Goal: Task Accomplishment & Management: Use online tool/utility

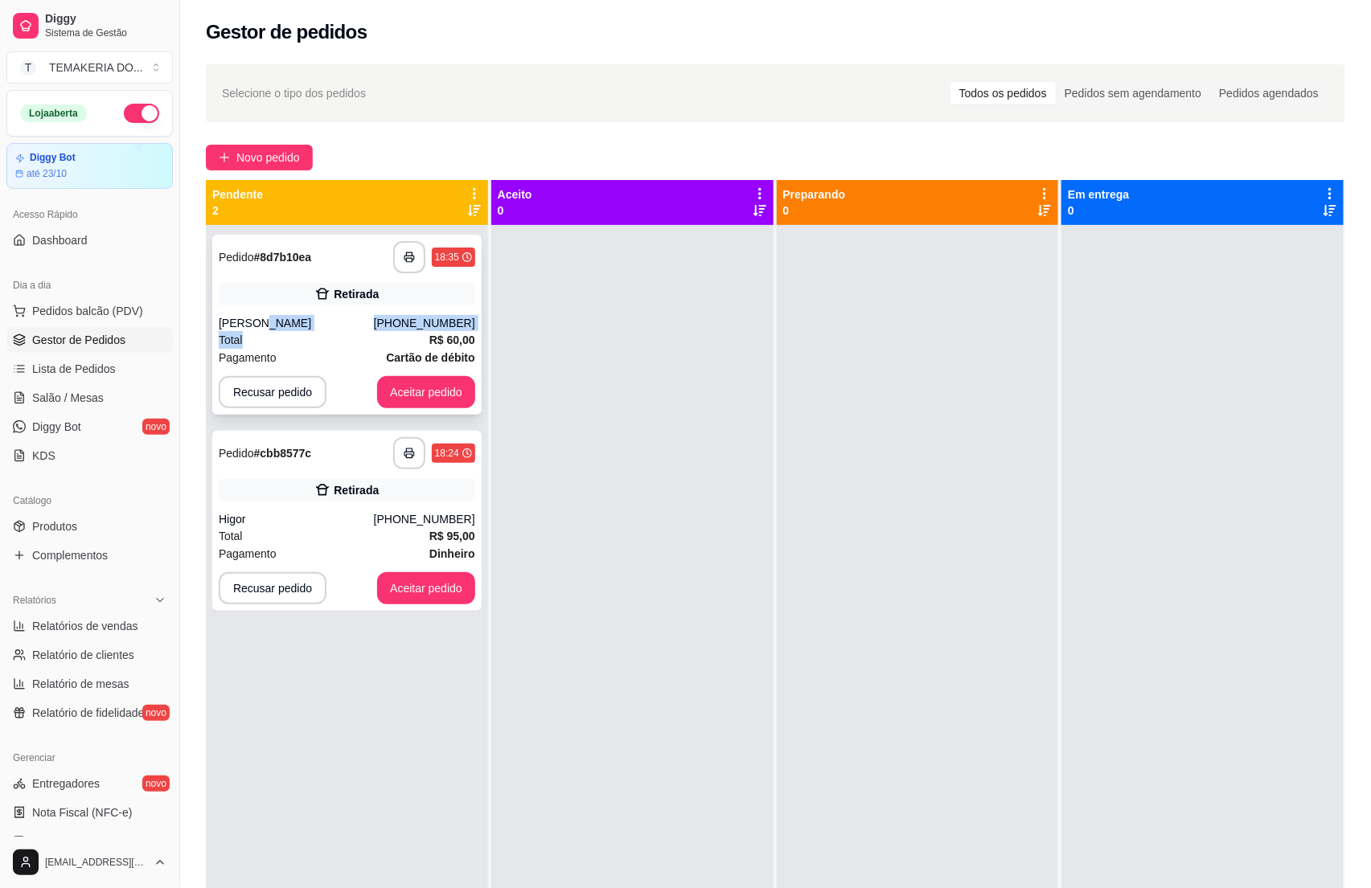
click at [355, 334] on div "**********" at bounding box center [346, 325] width 269 height 180
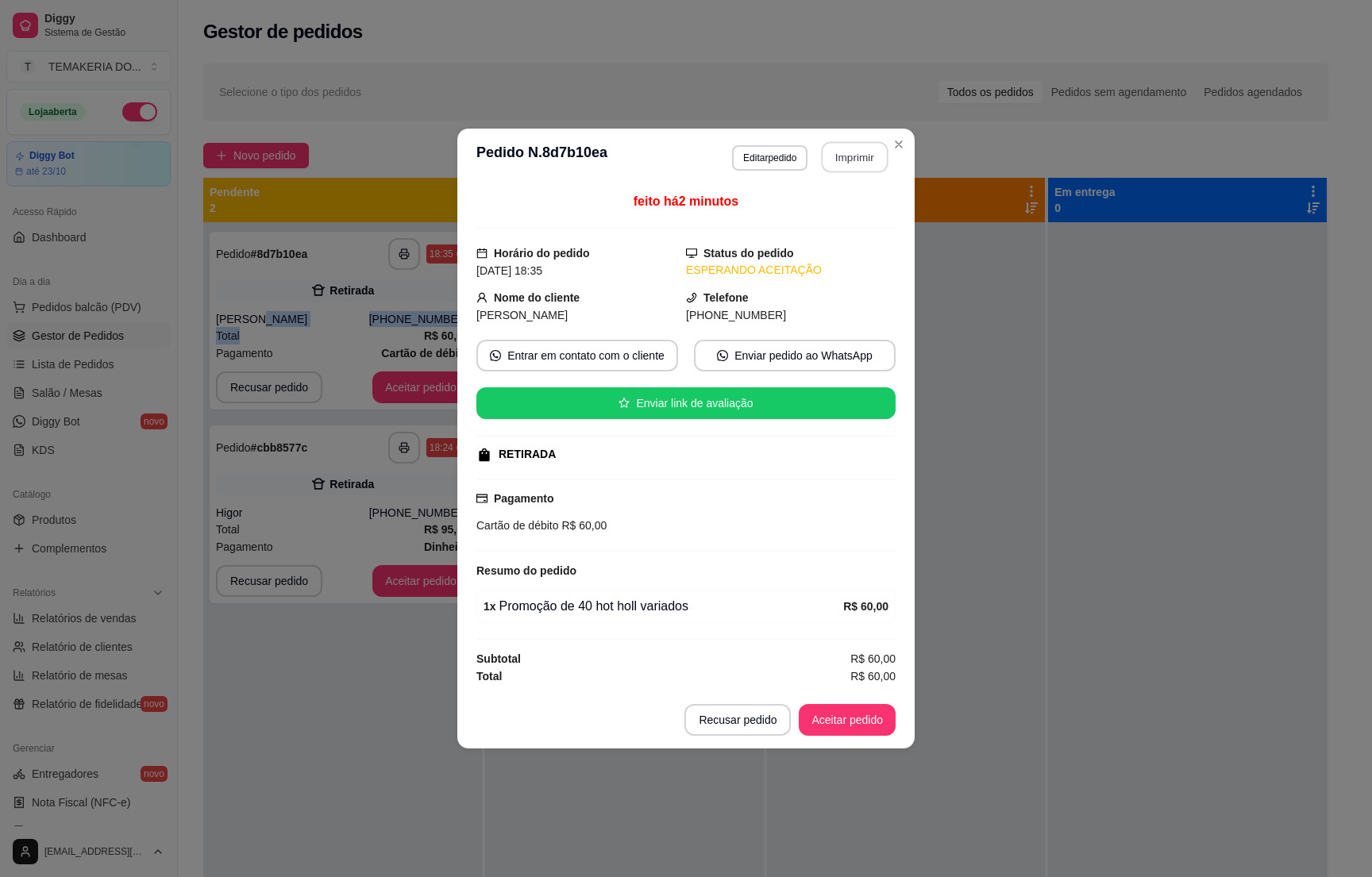
click at [829, 160] on button "Imprimir" at bounding box center [855, 157] width 67 height 31
click at [839, 718] on button "Aceitar pedido" at bounding box center [847, 720] width 97 height 32
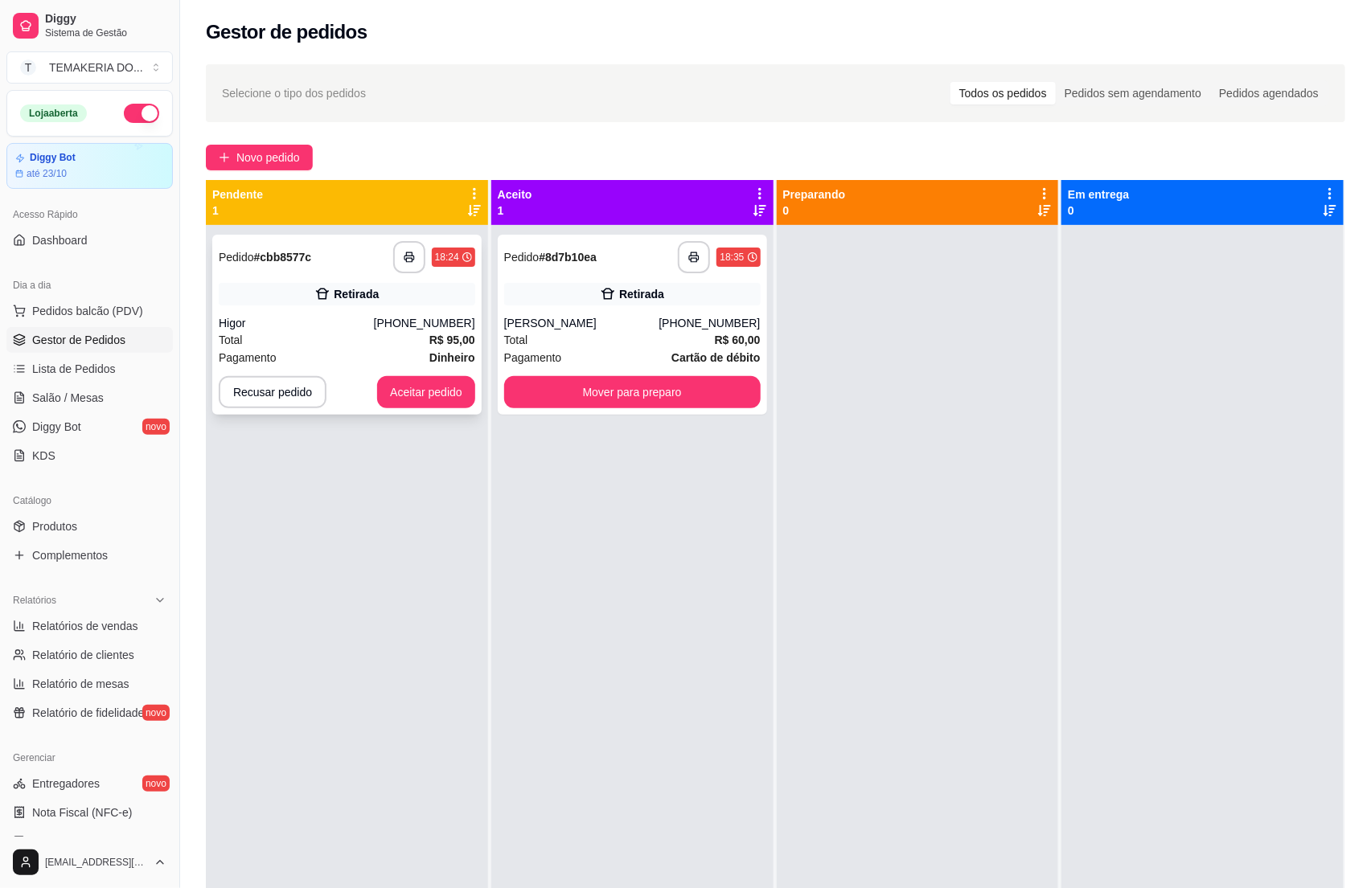
click at [317, 330] on div "Higor" at bounding box center [296, 323] width 155 height 16
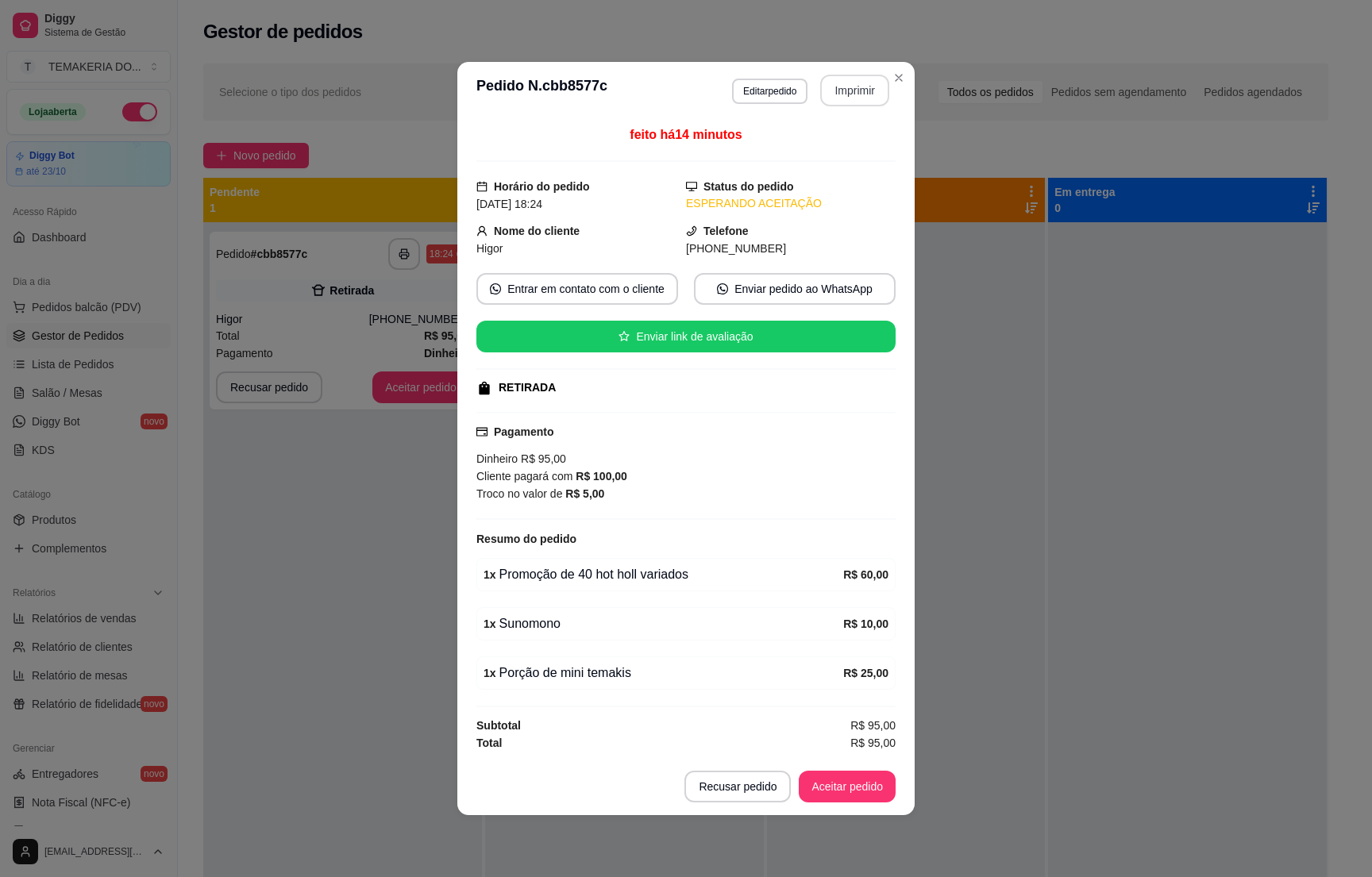
click at [842, 89] on button "Imprimir" at bounding box center [855, 91] width 69 height 32
click at [834, 801] on button "Aceitar pedido" at bounding box center [847, 787] width 94 height 31
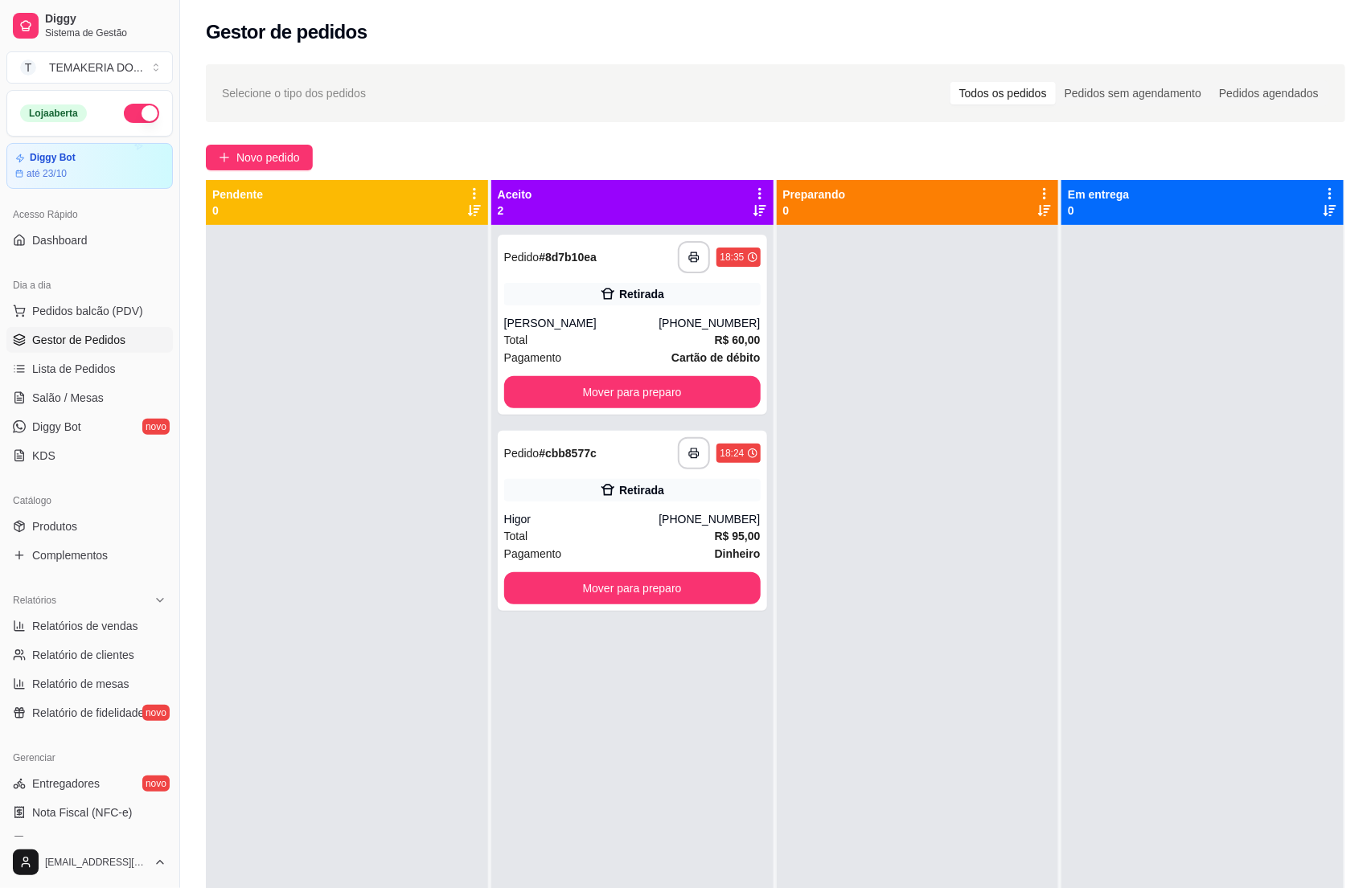
click at [287, 531] on div at bounding box center [347, 669] width 282 height 888
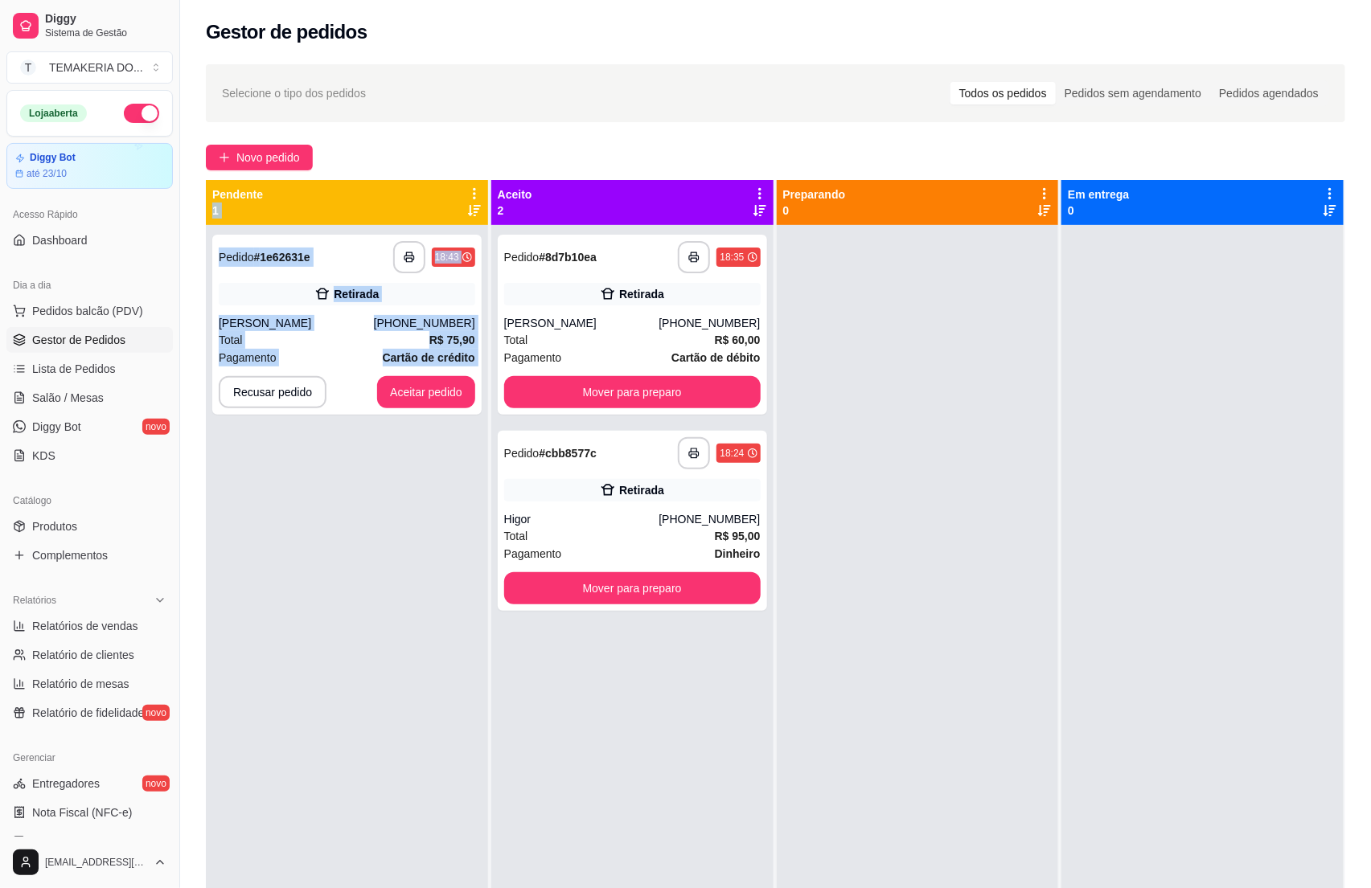
click at [289, 529] on div "**********" at bounding box center [347, 669] width 282 height 888
click at [355, 355] on div "Pagamento Cartão de crédito" at bounding box center [347, 358] width 256 height 18
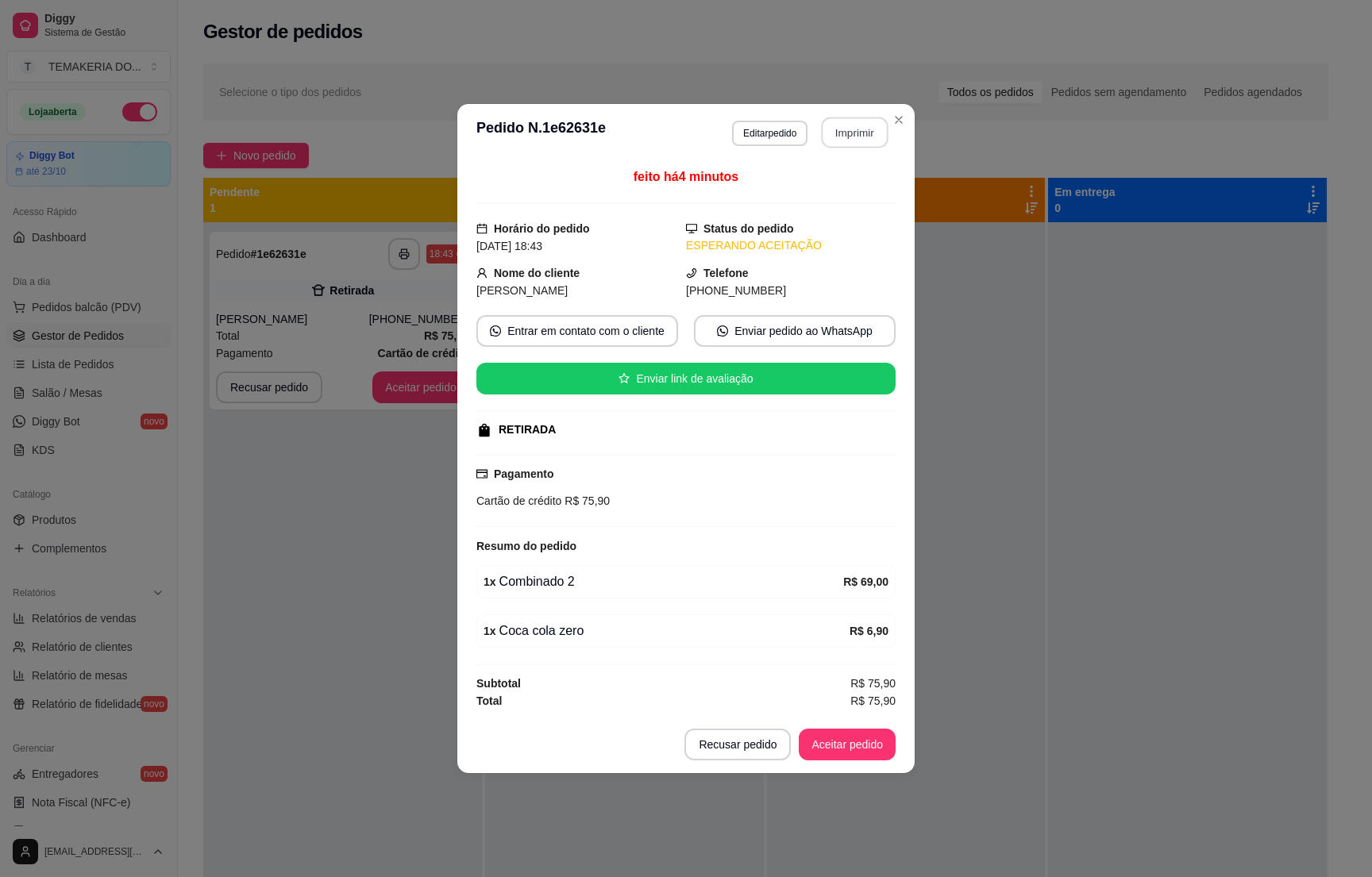
click at [845, 129] on button "Imprimir" at bounding box center [855, 132] width 67 height 31
click at [837, 739] on button "Aceitar pedido" at bounding box center [847, 745] width 94 height 31
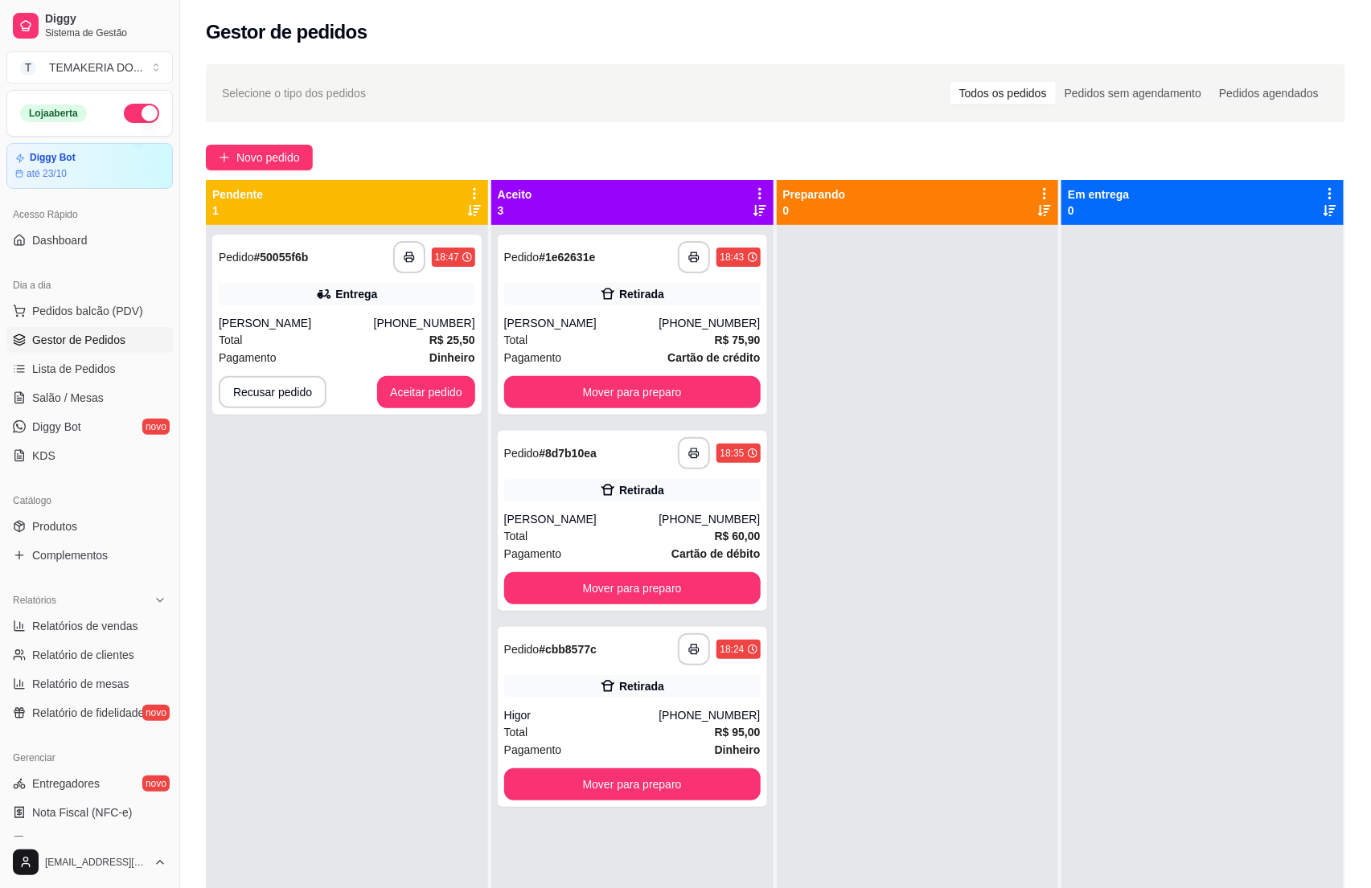
click at [1003, 593] on div at bounding box center [918, 669] width 282 height 888
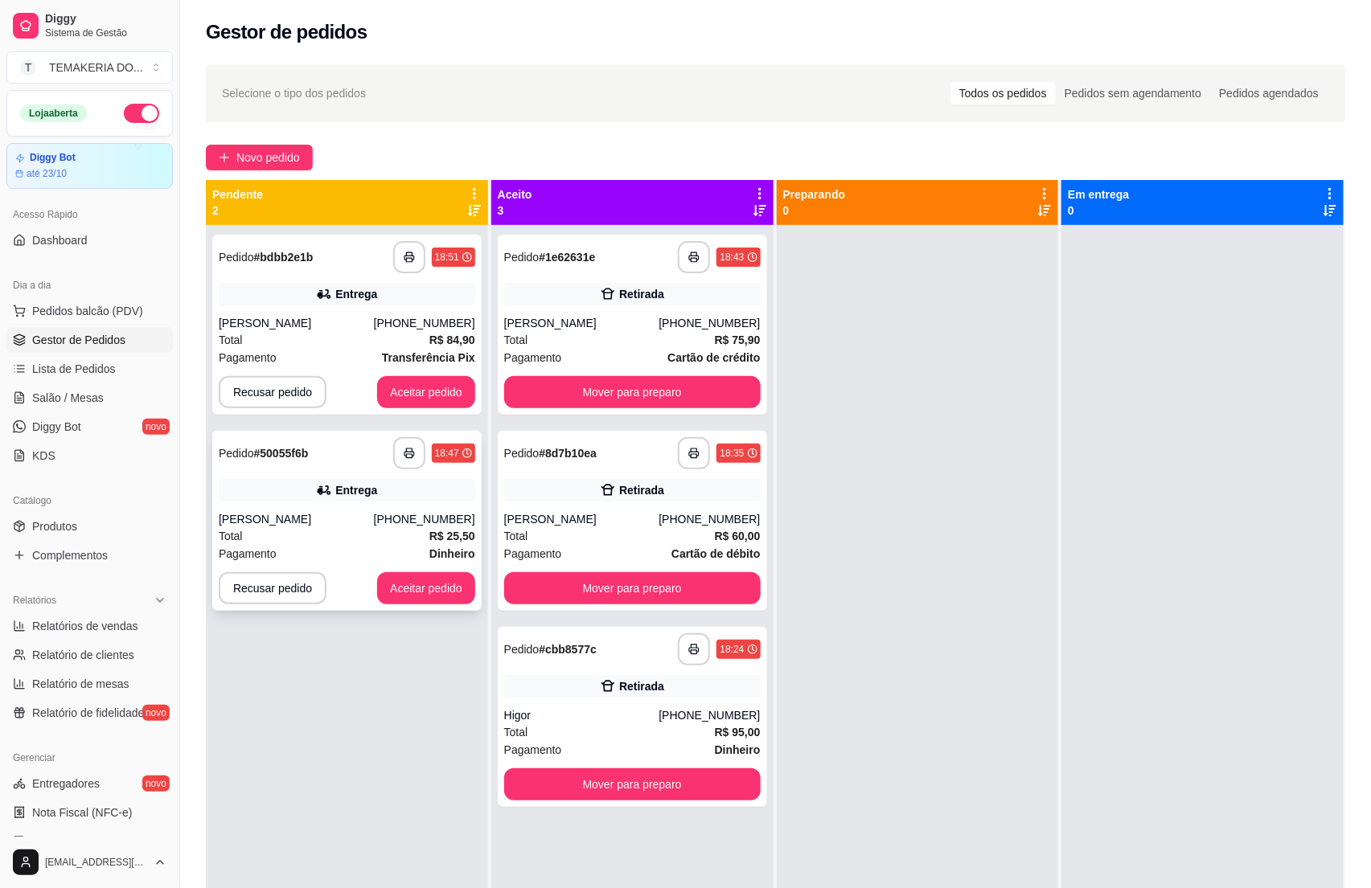
click at [364, 516] on div "[PERSON_NAME]" at bounding box center [296, 519] width 155 height 16
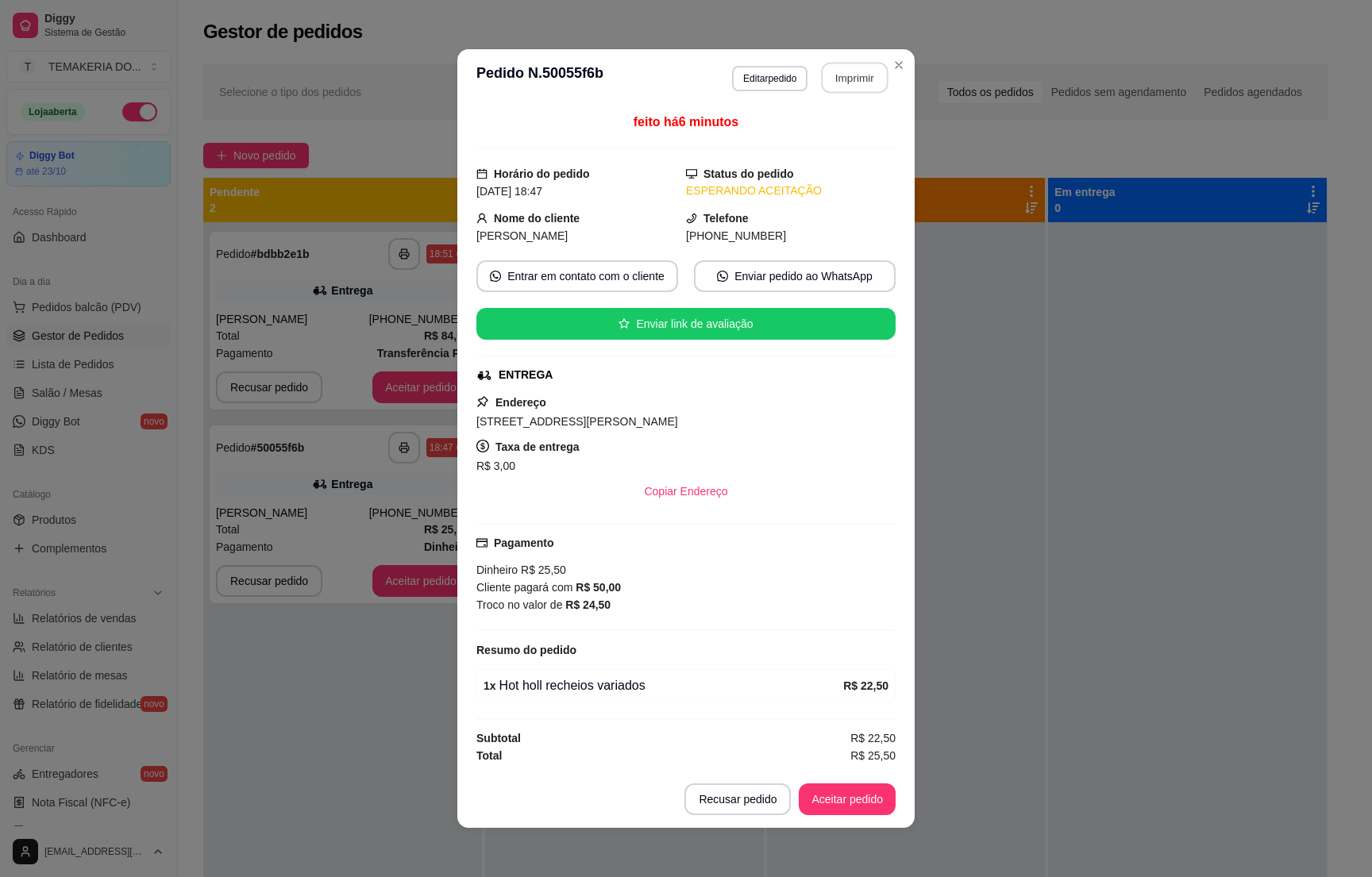
click at [839, 77] on button "Imprimir" at bounding box center [855, 78] width 67 height 31
click at [830, 791] on button "Aceitar pedido" at bounding box center [847, 800] width 97 height 32
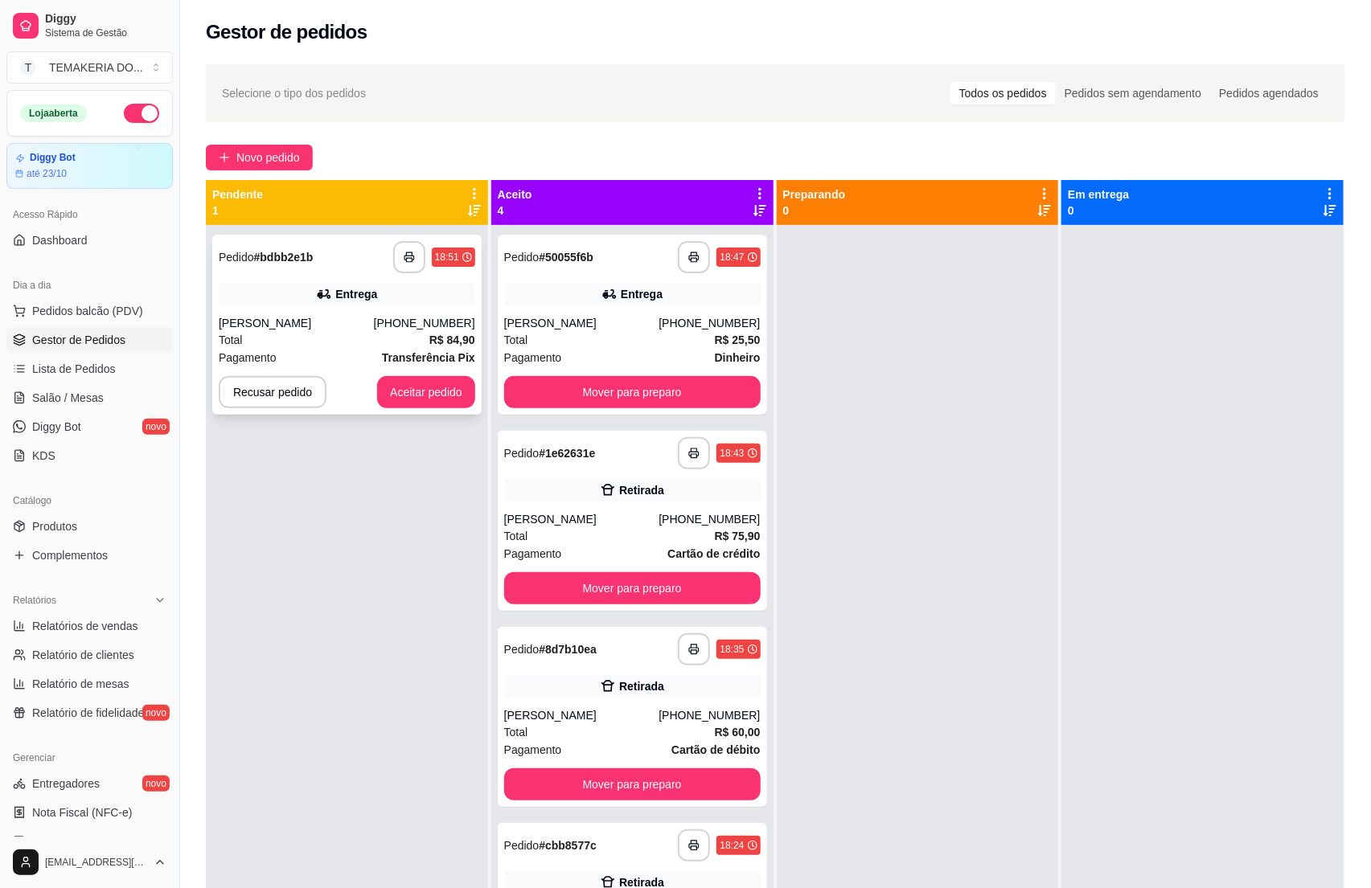
click at [346, 323] on div "[PERSON_NAME]" at bounding box center [296, 323] width 155 height 16
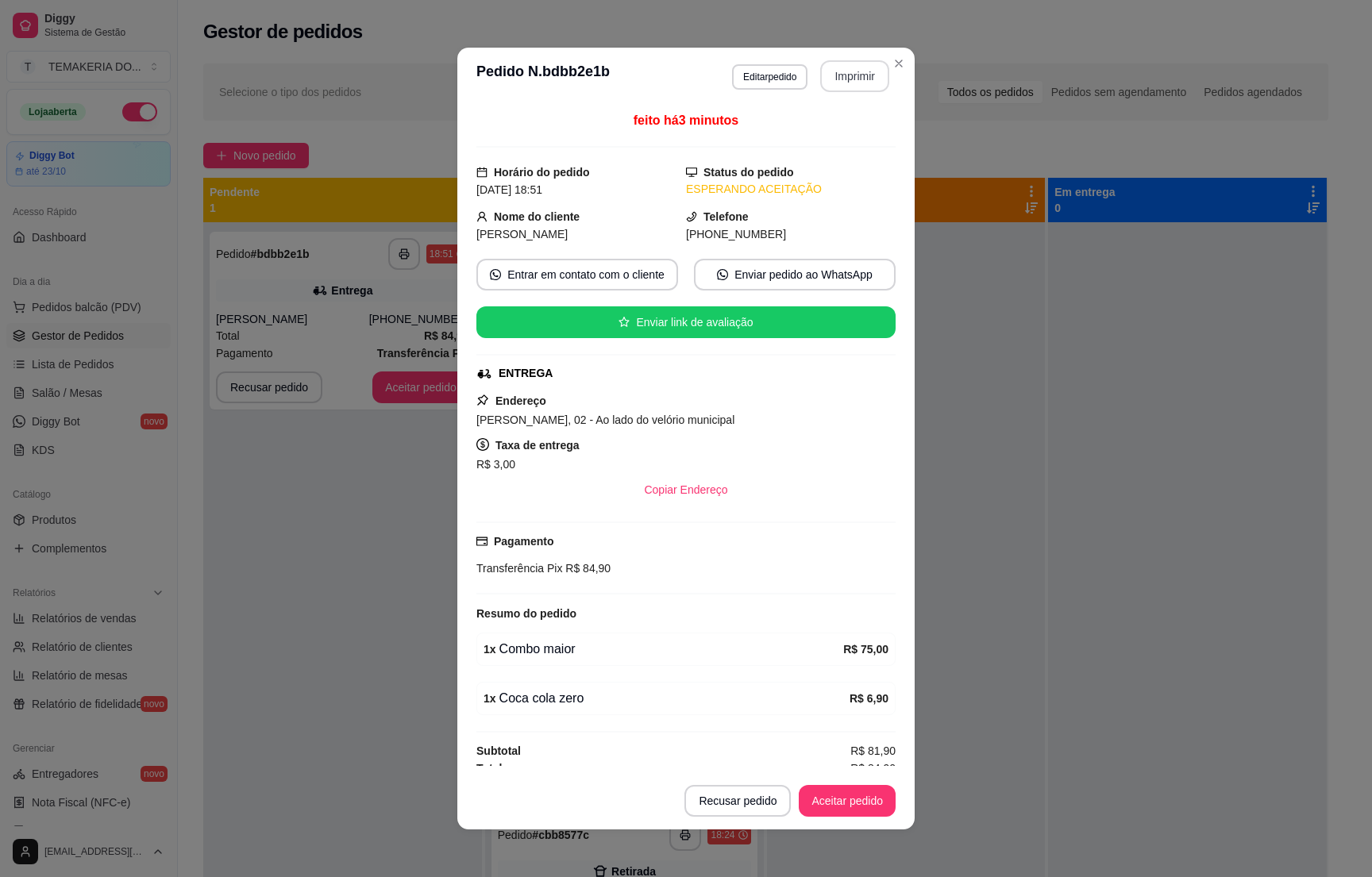
click at [845, 83] on button "Imprimir" at bounding box center [855, 76] width 69 height 32
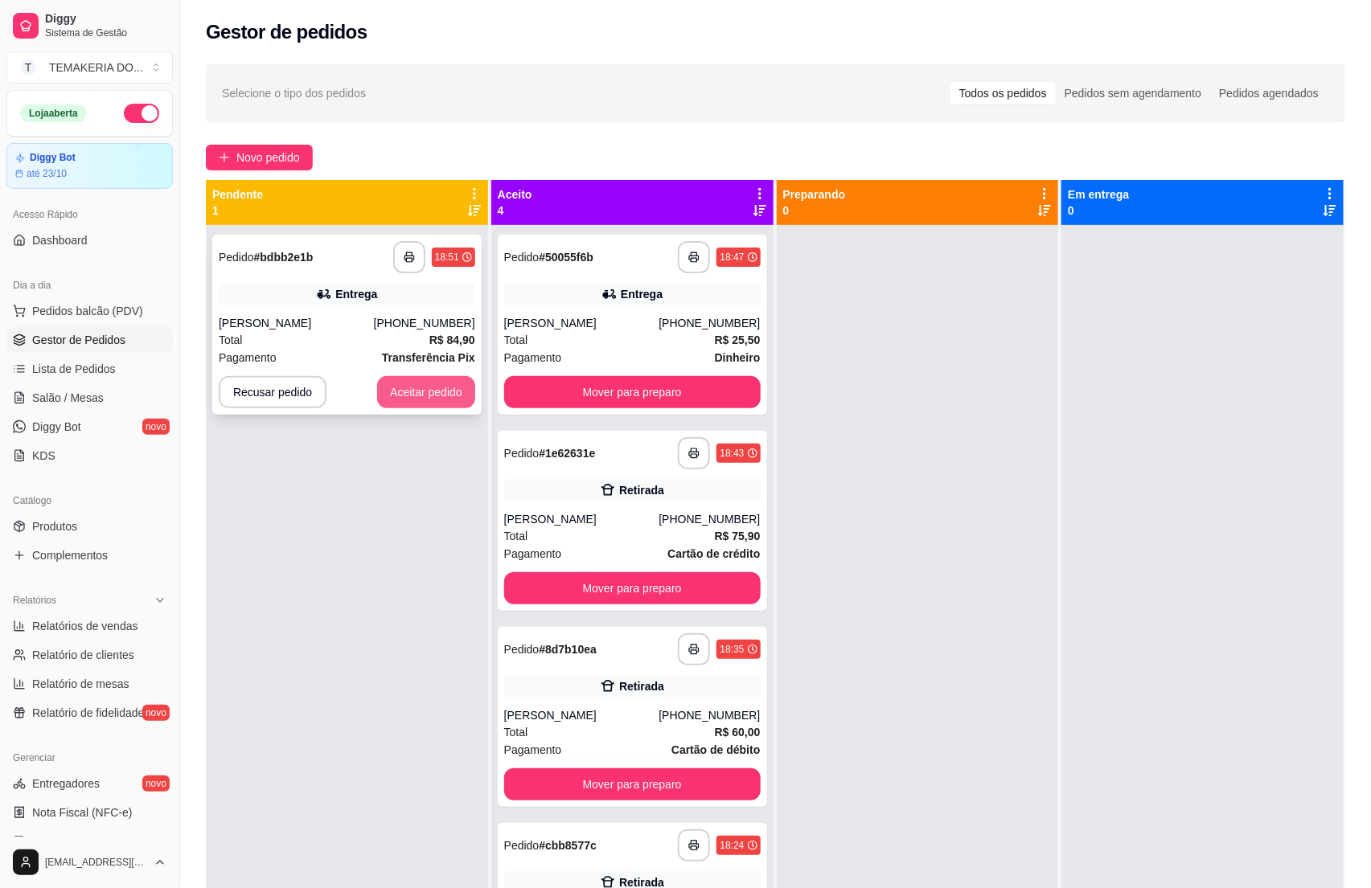
click at [416, 389] on button "Aceitar pedido" at bounding box center [426, 392] width 98 height 32
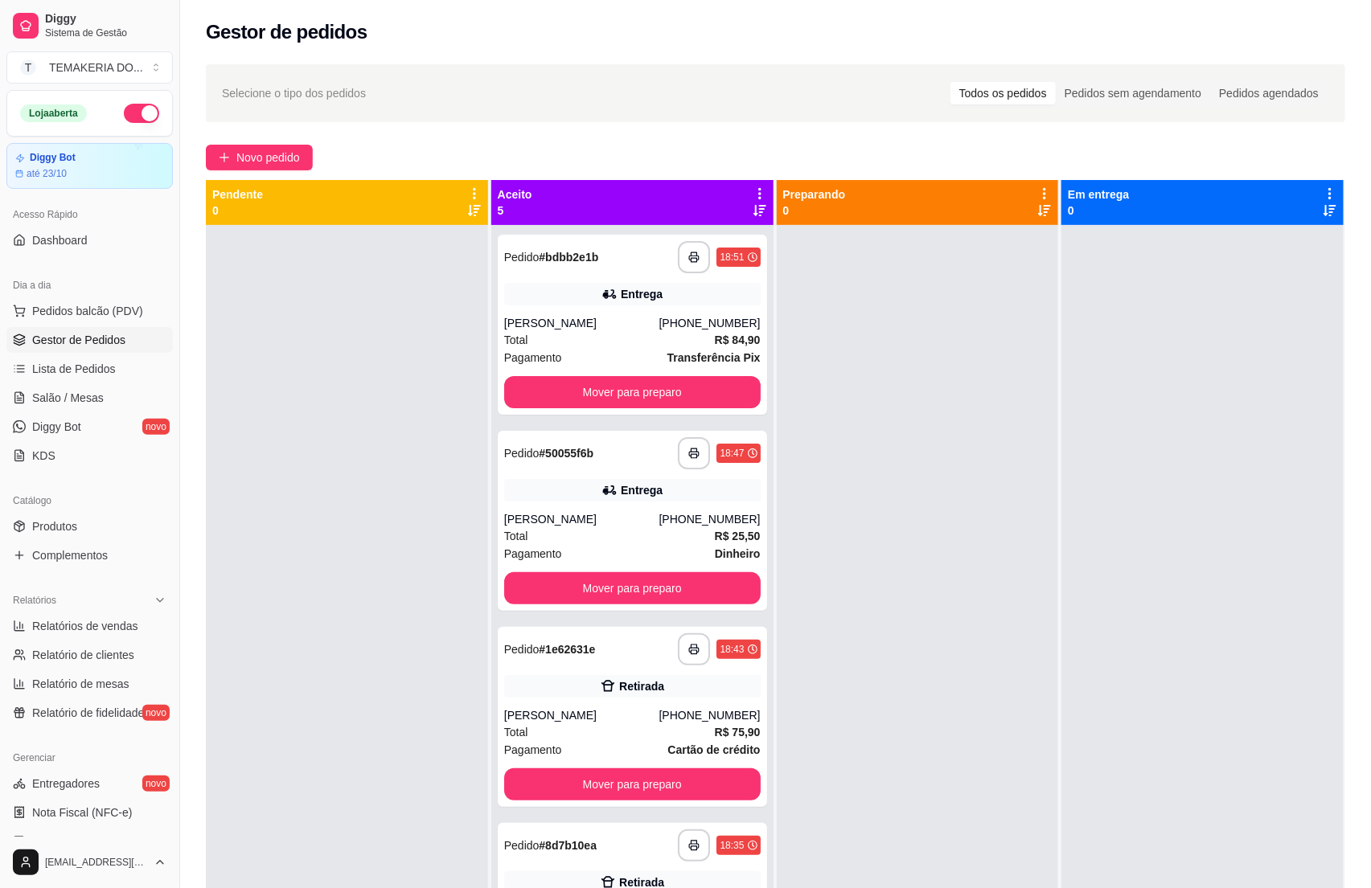
click at [898, 545] on div at bounding box center [918, 669] width 282 height 888
click at [929, 540] on div at bounding box center [918, 669] width 282 height 888
click at [71, 389] on link "Salão / Mesas" at bounding box center [89, 398] width 166 height 26
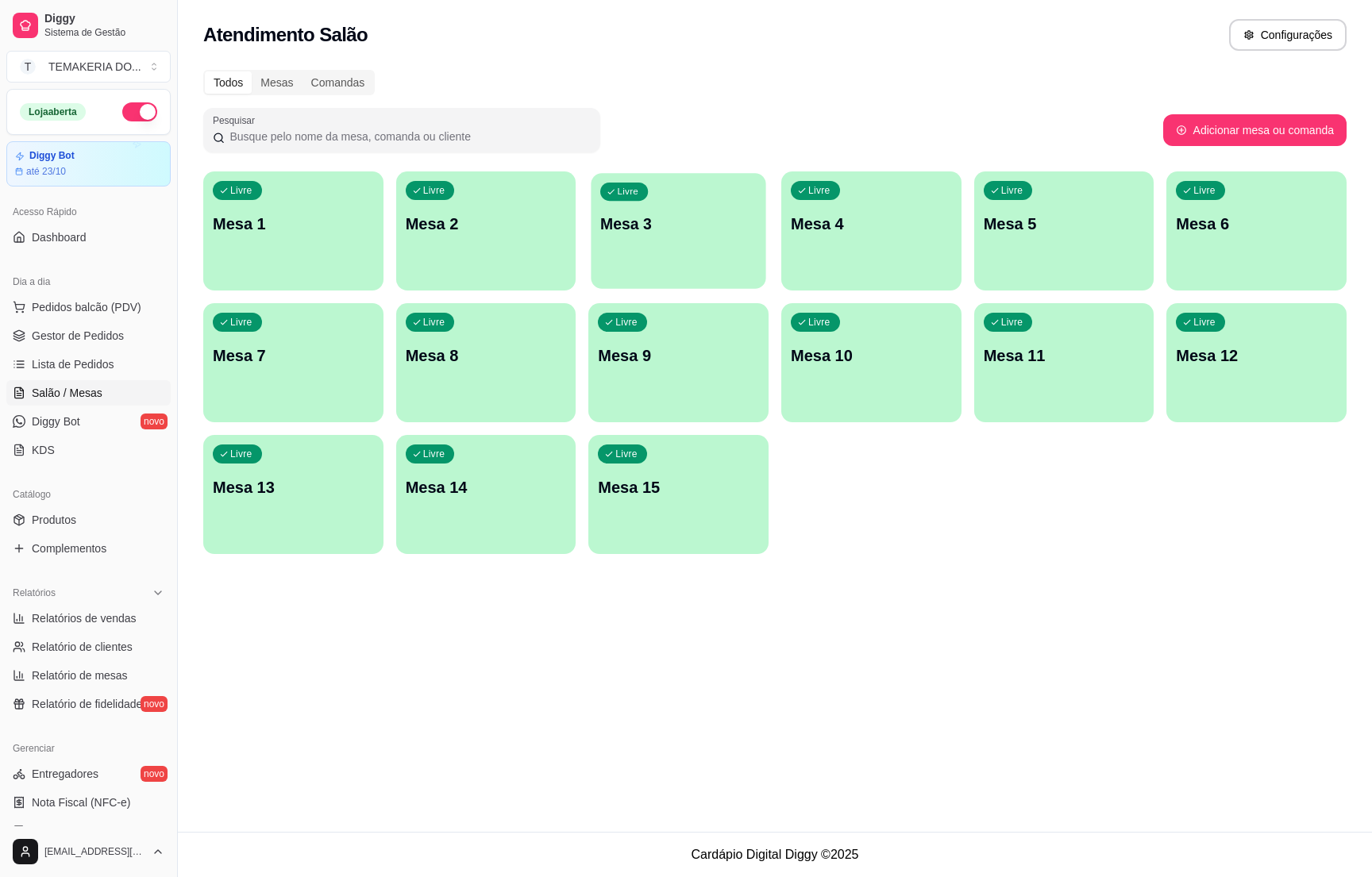
click at [646, 220] on p "Mesa 3" at bounding box center [679, 224] width 156 height 22
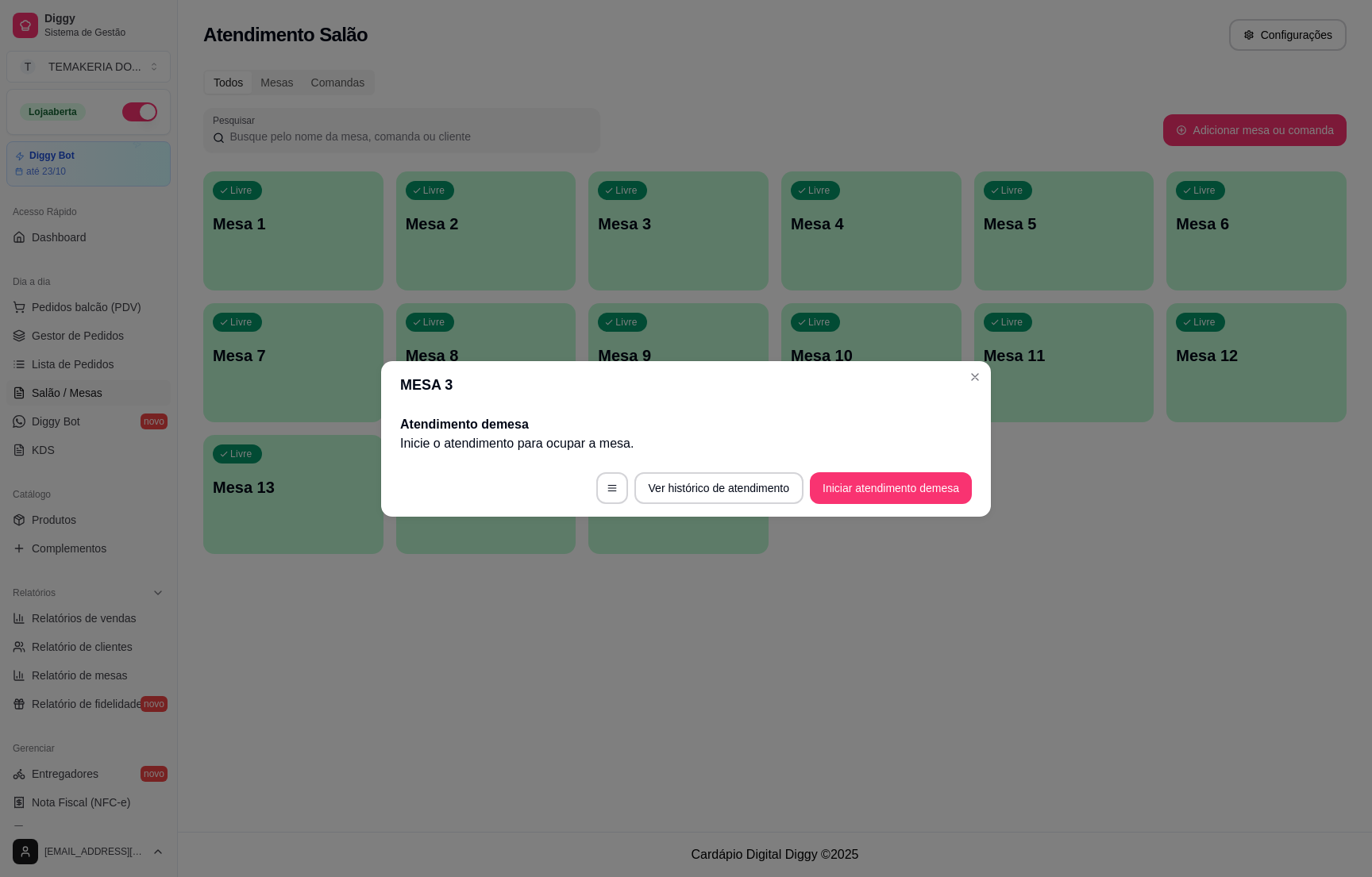
click at [865, 468] on footer "Ver histórico de atendimento Iniciar atendimento de mesa" at bounding box center [686, 489] width 610 height 57
click at [860, 472] on button "Iniciar atendimento de mesa" at bounding box center [891, 488] width 162 height 32
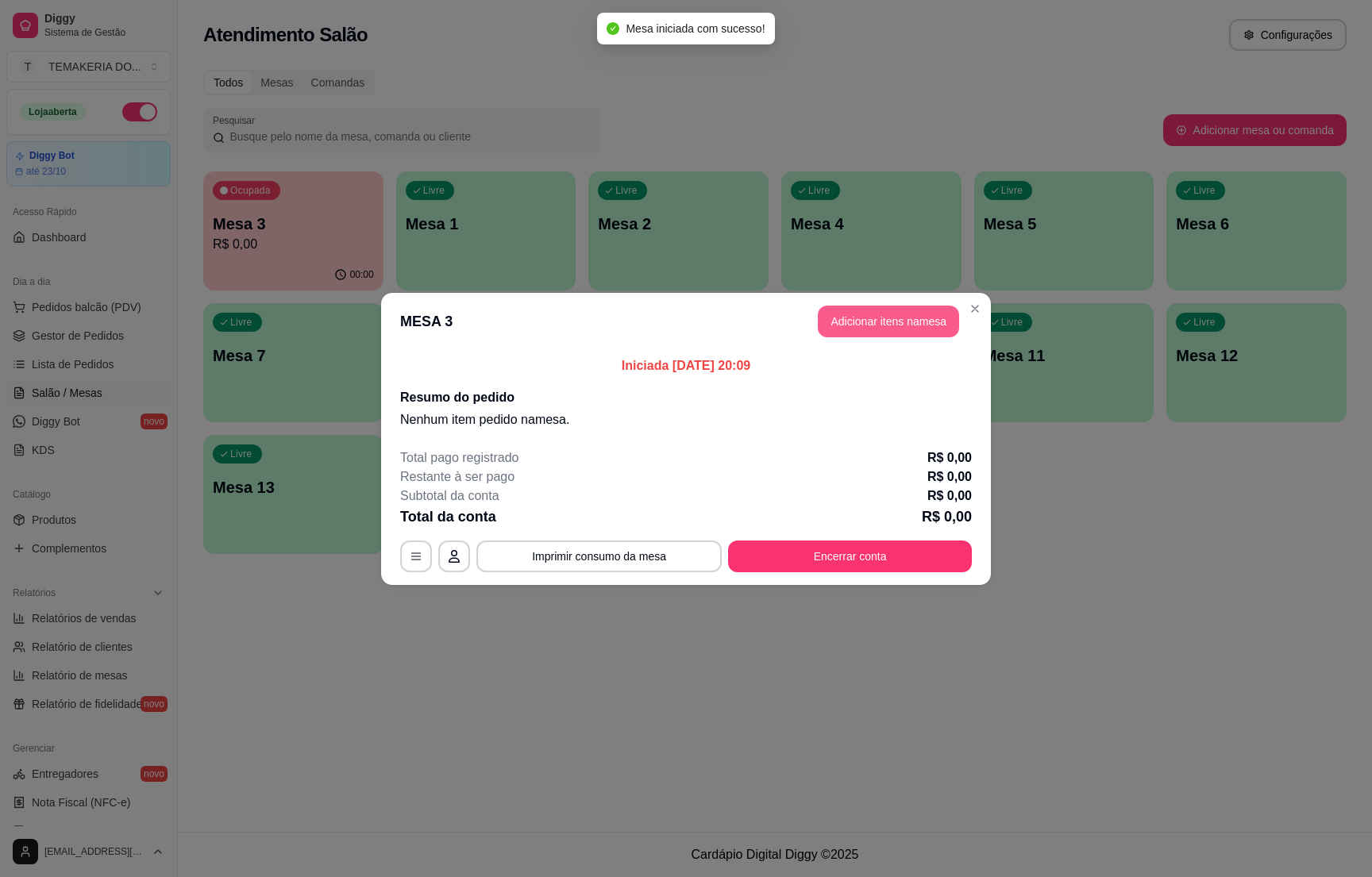
click at [857, 322] on button "Adicionar itens na mesa" at bounding box center [888, 322] width 141 height 32
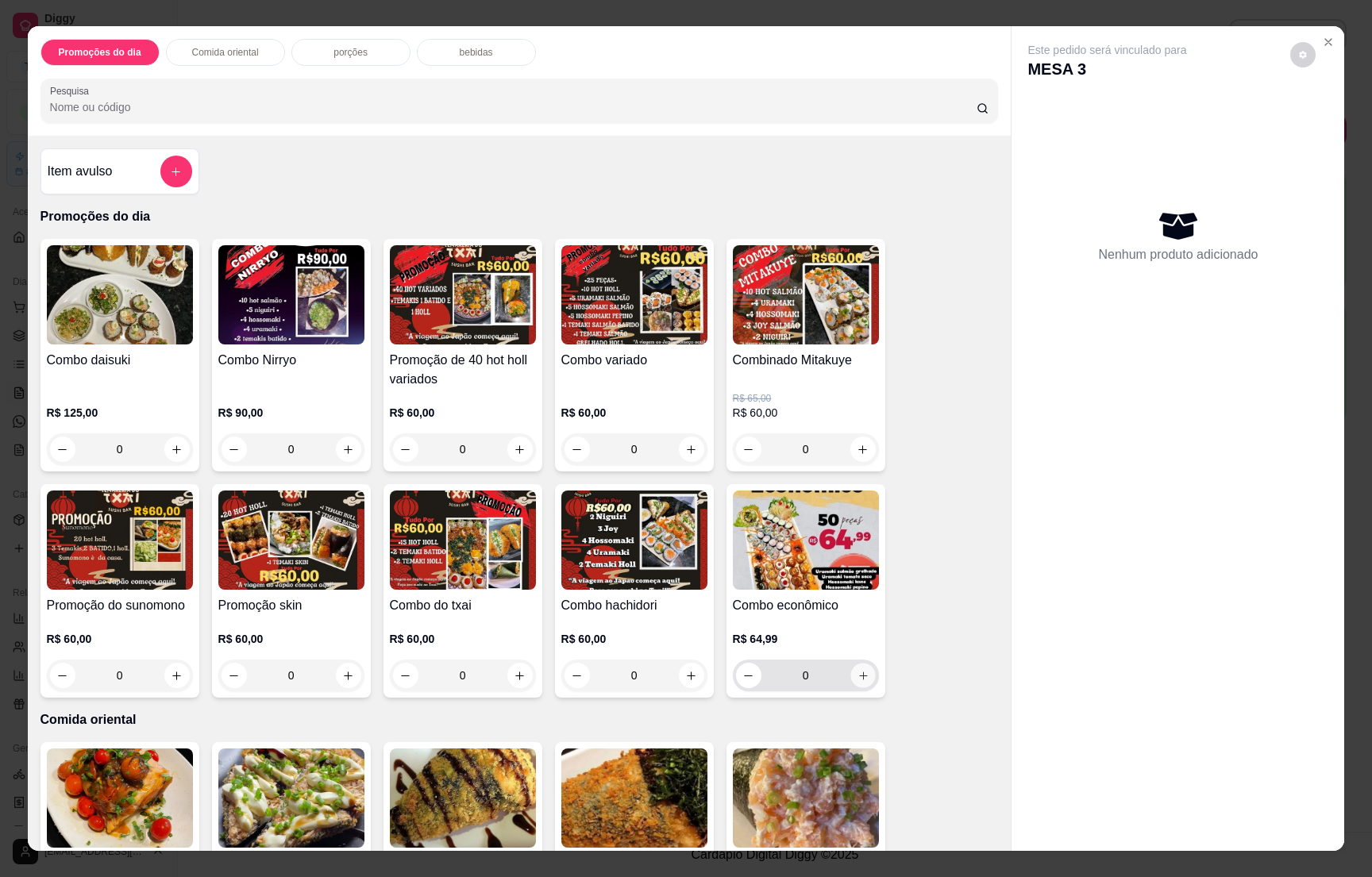
click at [857, 678] on icon "increase-product-quantity" at bounding box center [863, 677] width 12 height 12
type input "1"
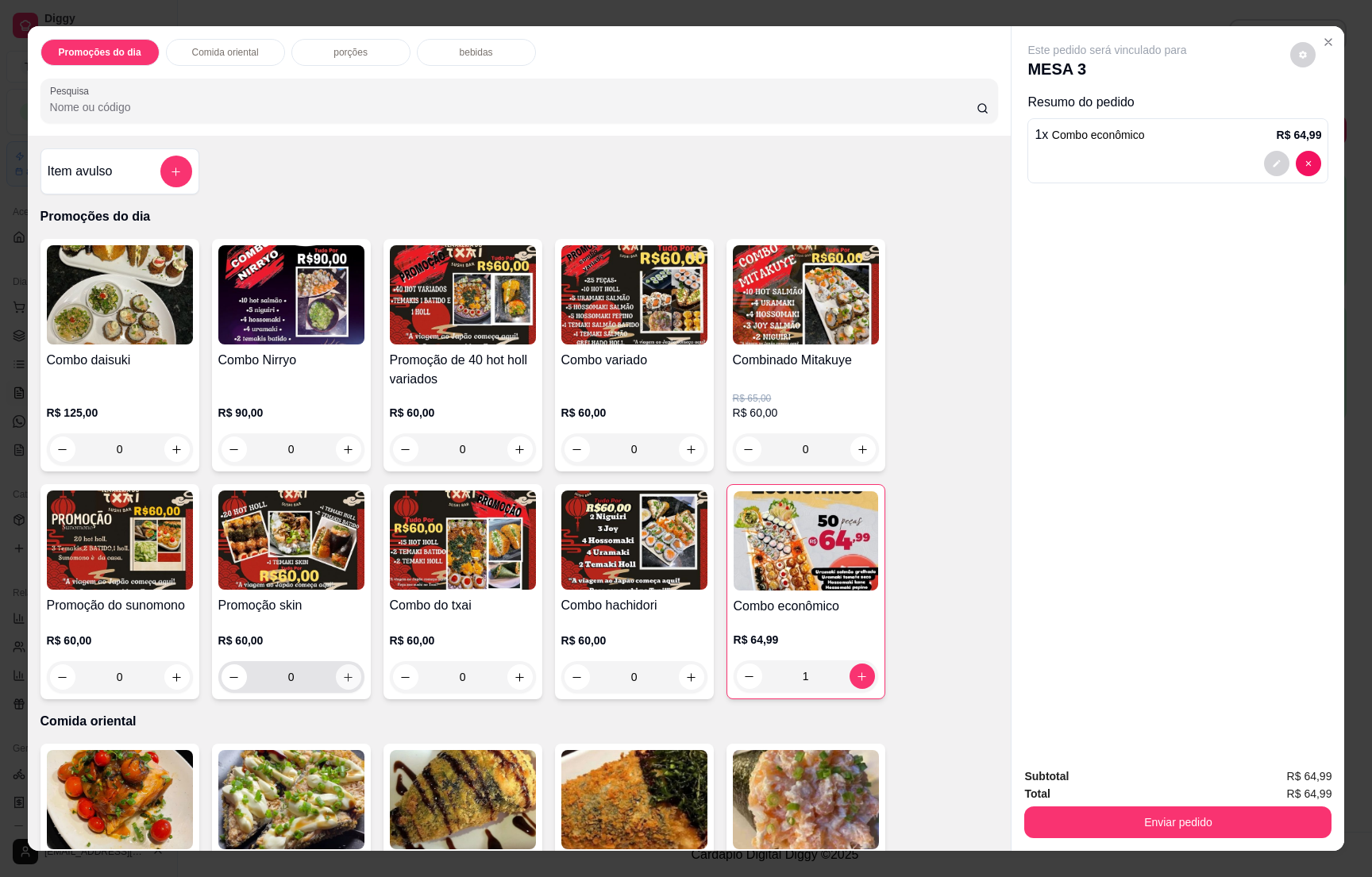
click at [343, 675] on icon "increase-product-quantity" at bounding box center [349, 678] width 12 height 12
type input "1"
click at [460, 48] on p "bebidas" at bounding box center [477, 52] width 34 height 13
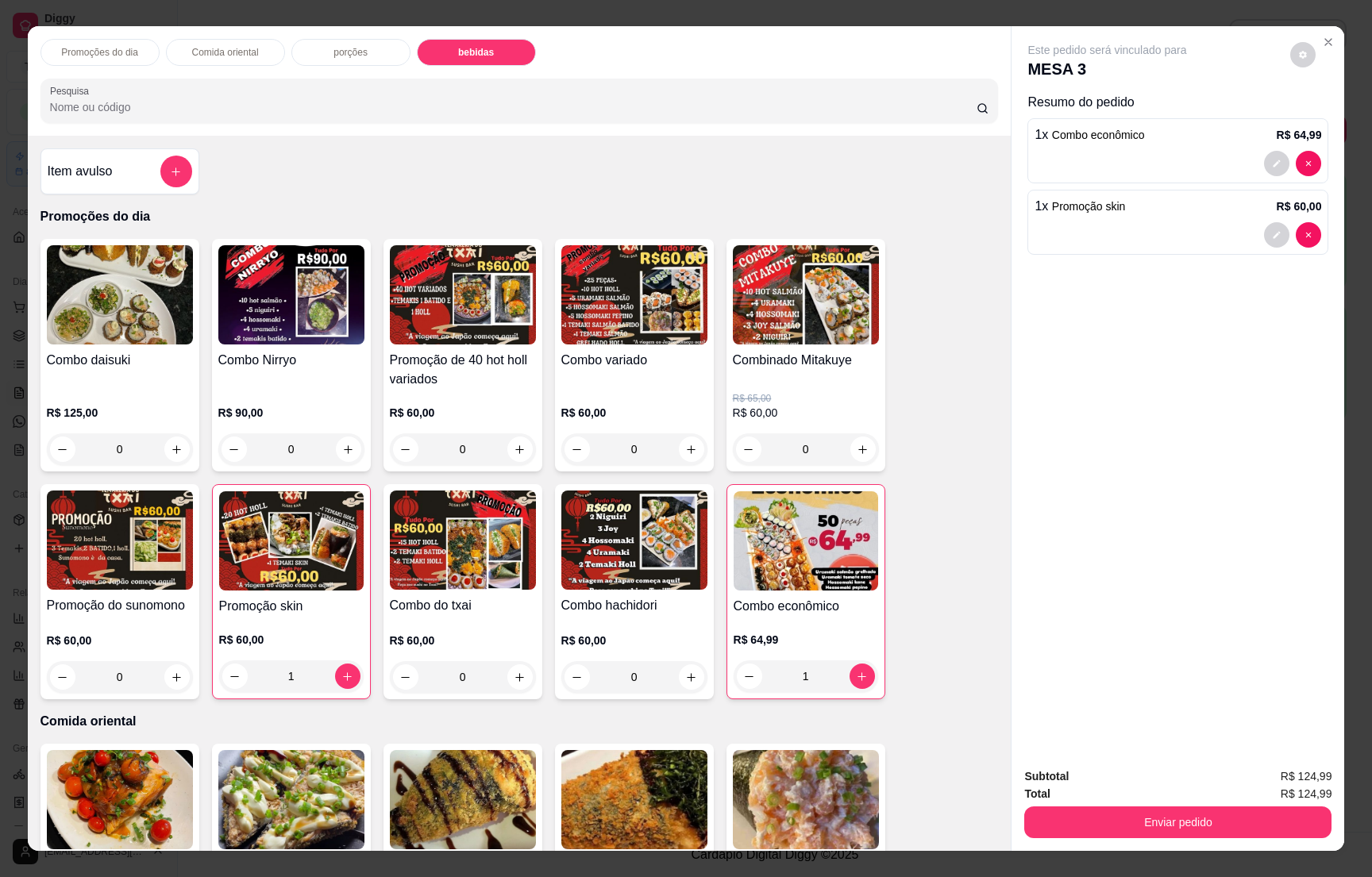
scroll to position [25, 0]
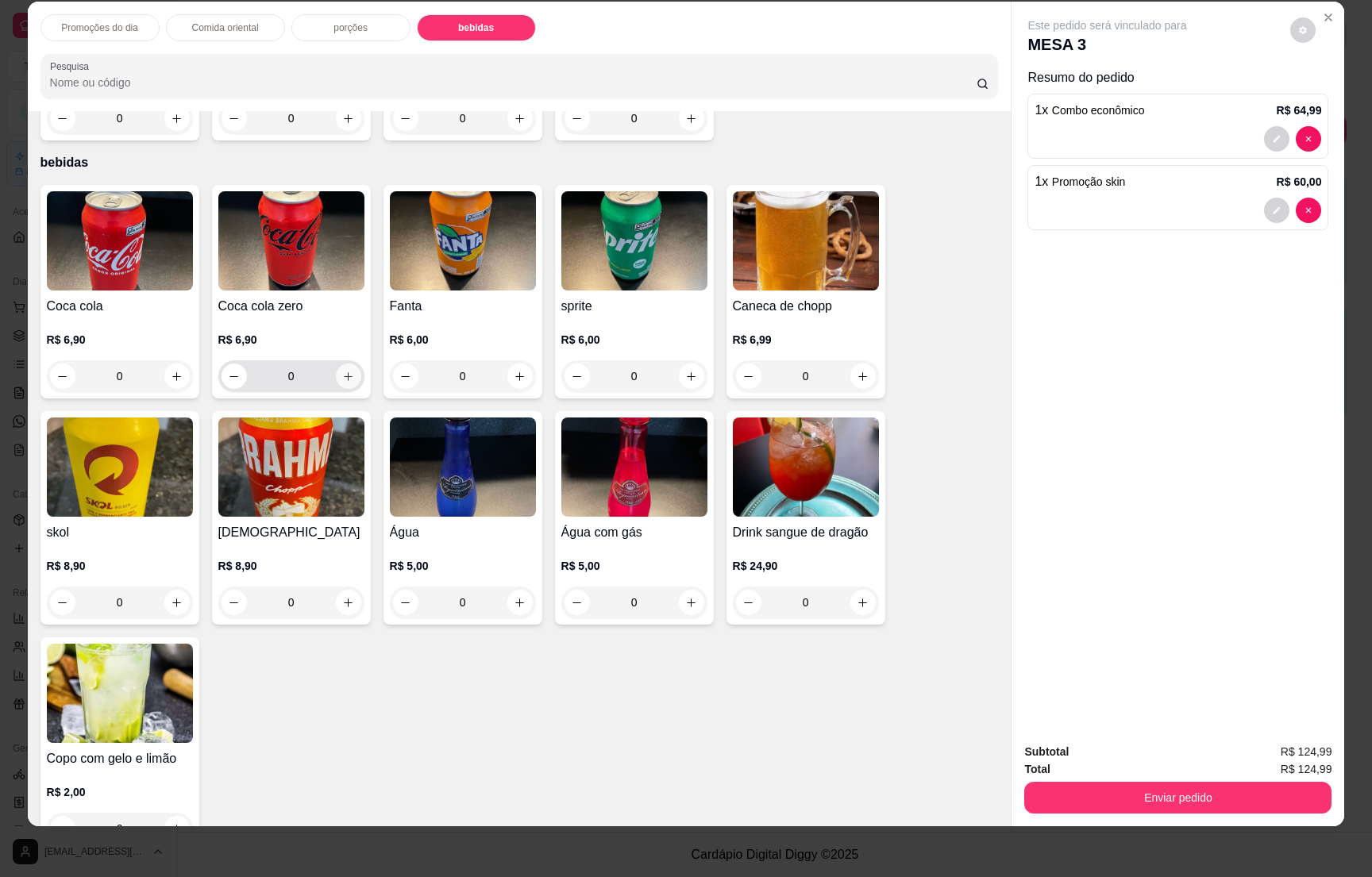
click at [341, 363] on button "increase-product-quantity" at bounding box center [349, 376] width 26 height 26
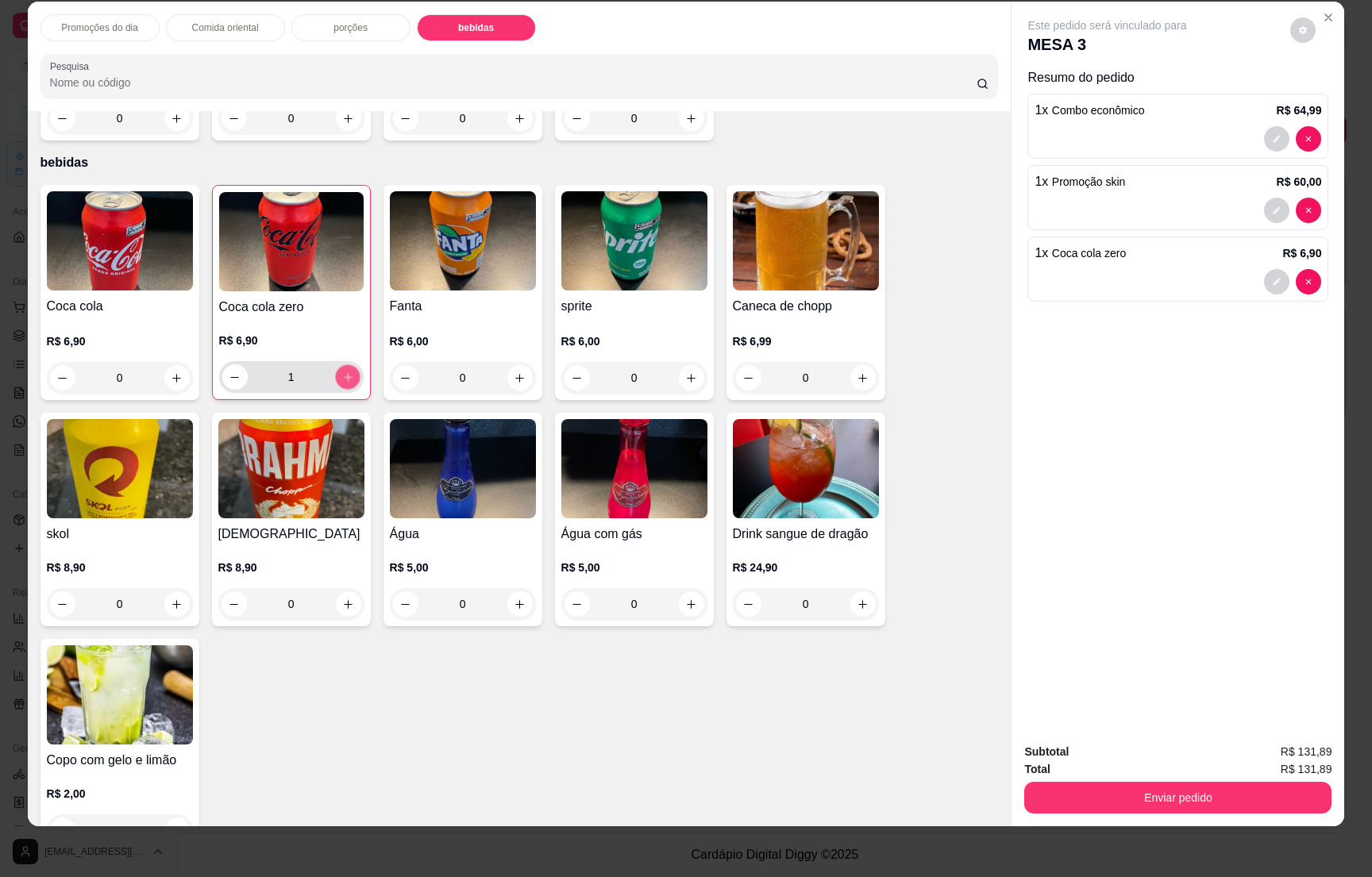
click at [341, 365] on button "increase-product-quantity" at bounding box center [347, 377] width 25 height 25
type input "2"
click at [1220, 806] on button "Enviar pedido" at bounding box center [1177, 798] width 307 height 32
click at [1220, 808] on button "Enviar pedido" at bounding box center [1177, 798] width 307 height 32
click at [1223, 787] on button "Enviar pedido" at bounding box center [1177, 798] width 307 height 32
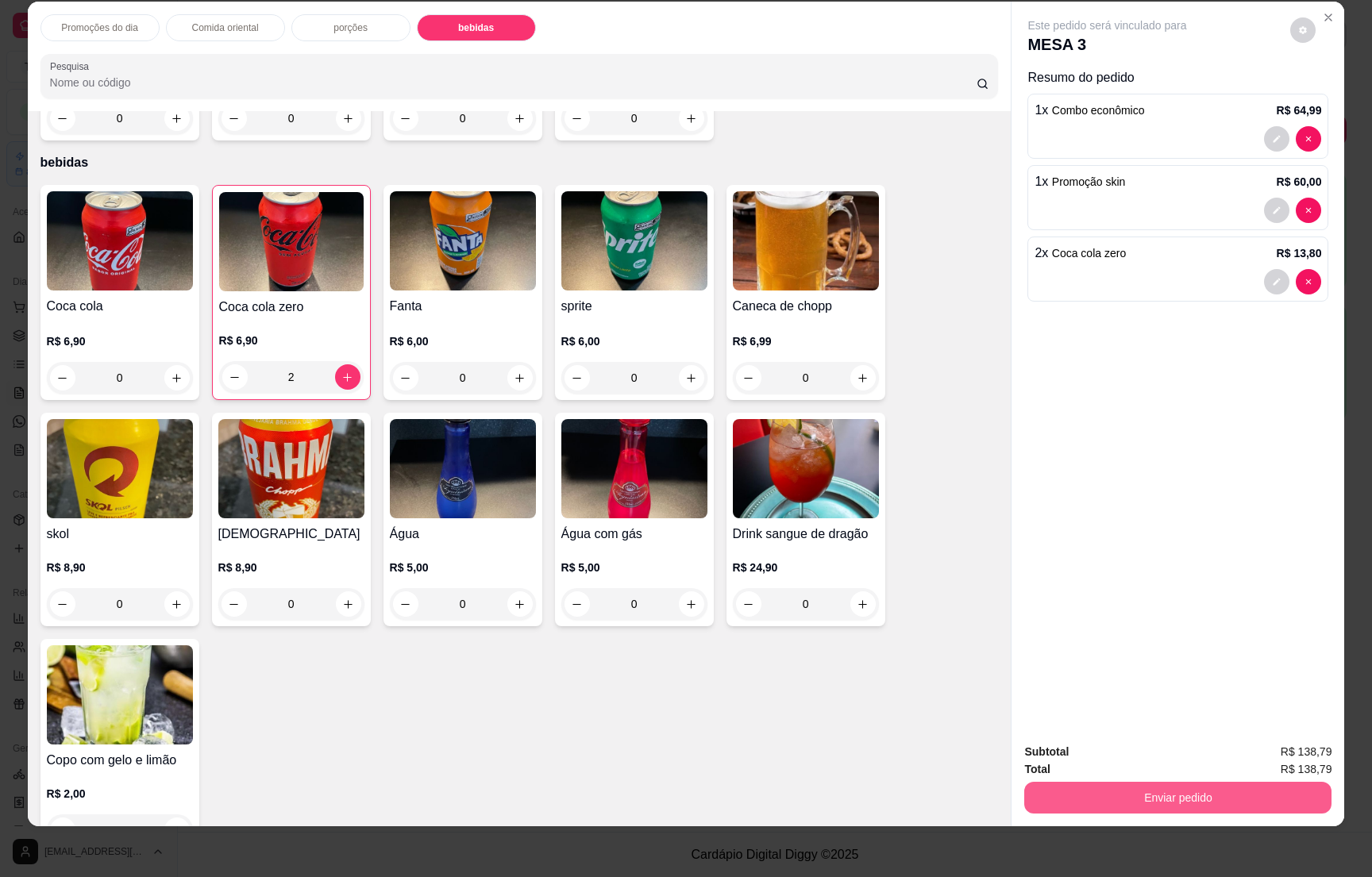
click at [1223, 787] on button "Enviar pedido" at bounding box center [1177, 798] width 307 height 32
click at [1182, 791] on button "Enviar pedido" at bounding box center [1178, 797] width 298 height 31
click at [1275, 751] on button "Enviar pedido" at bounding box center [1288, 758] width 87 height 30
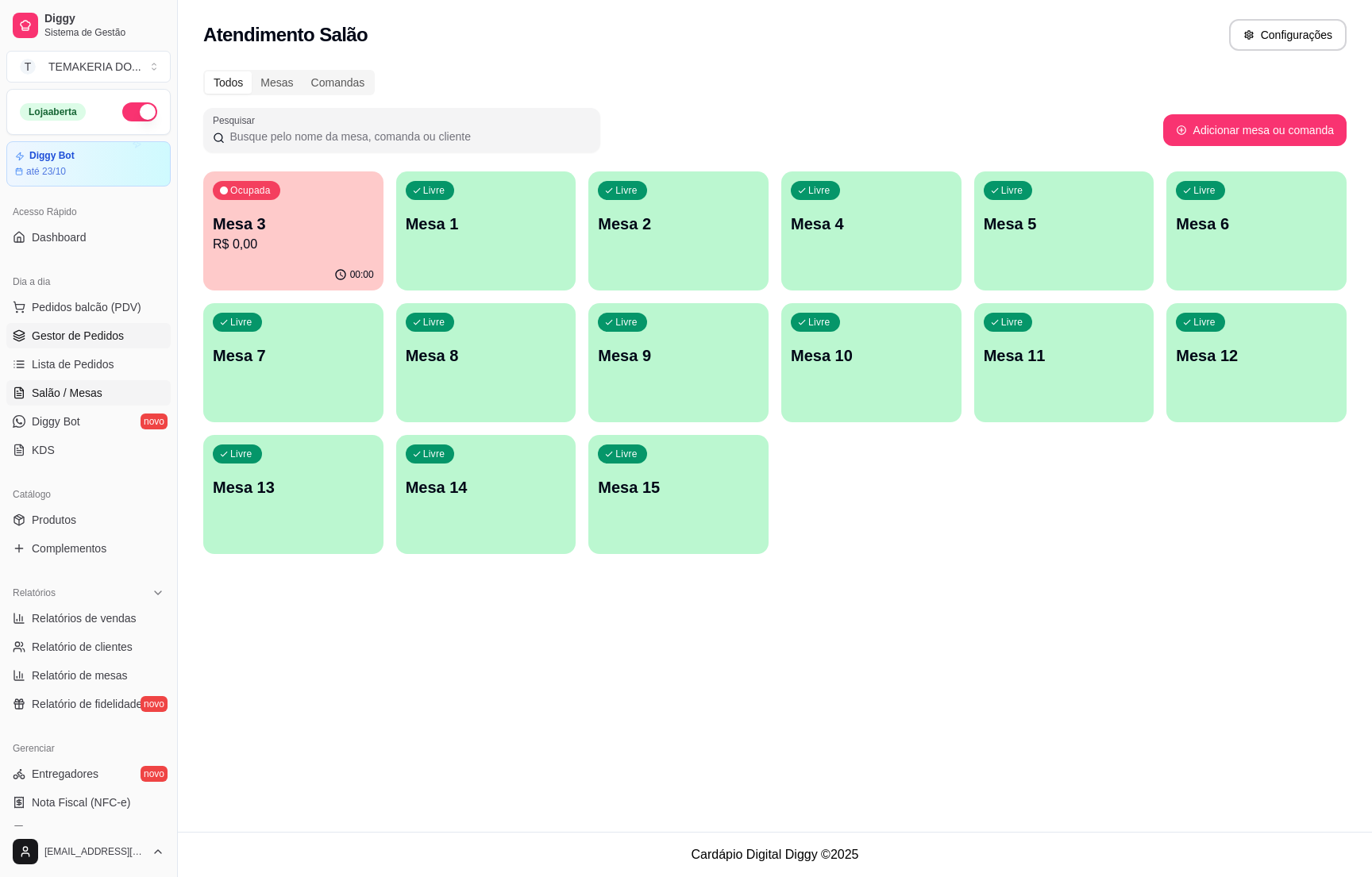
click at [74, 331] on span "Gestor de Pedidos" at bounding box center [77, 336] width 92 height 16
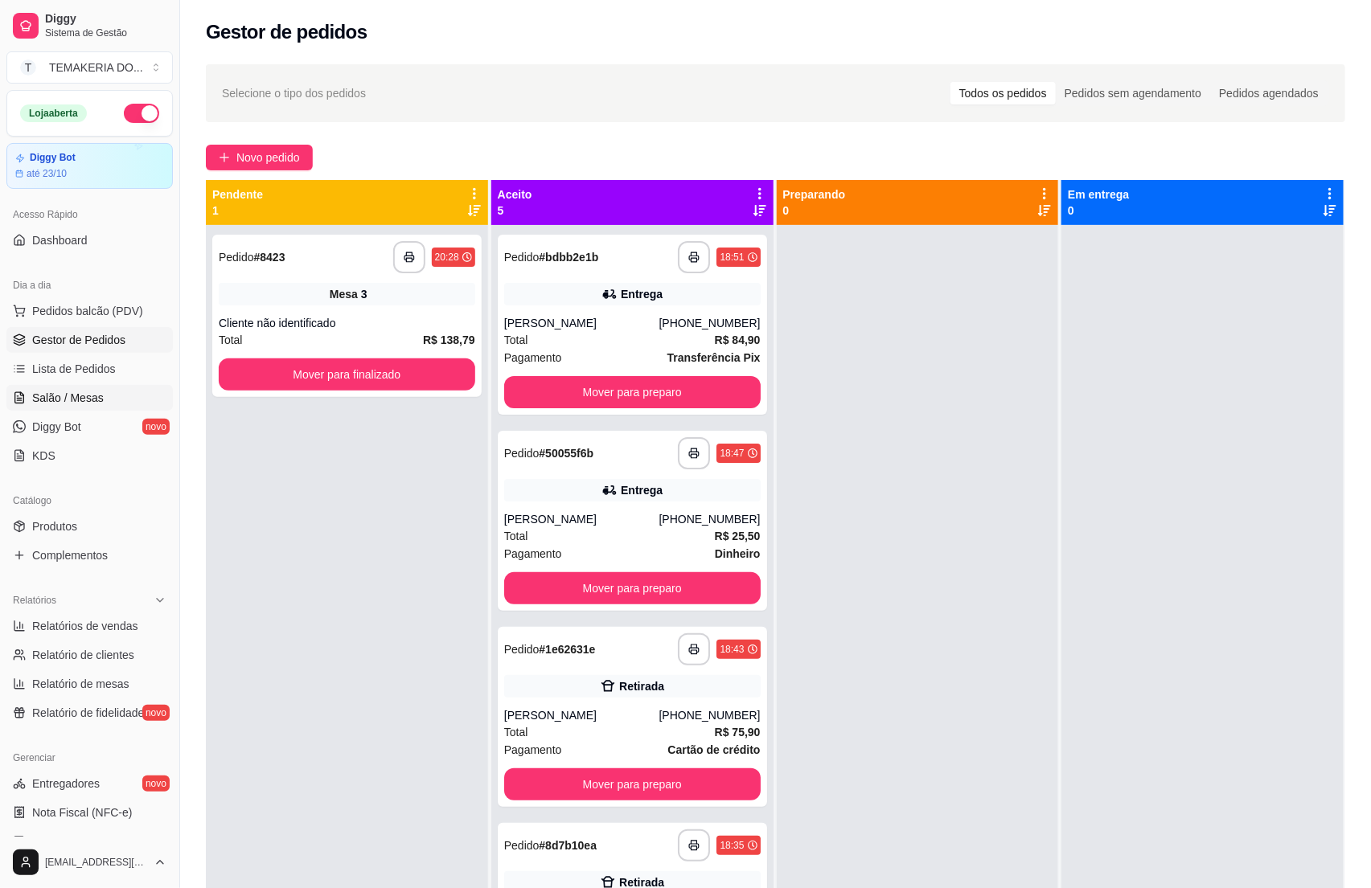
click at [68, 408] on link "Salão / Mesas" at bounding box center [89, 398] width 166 height 26
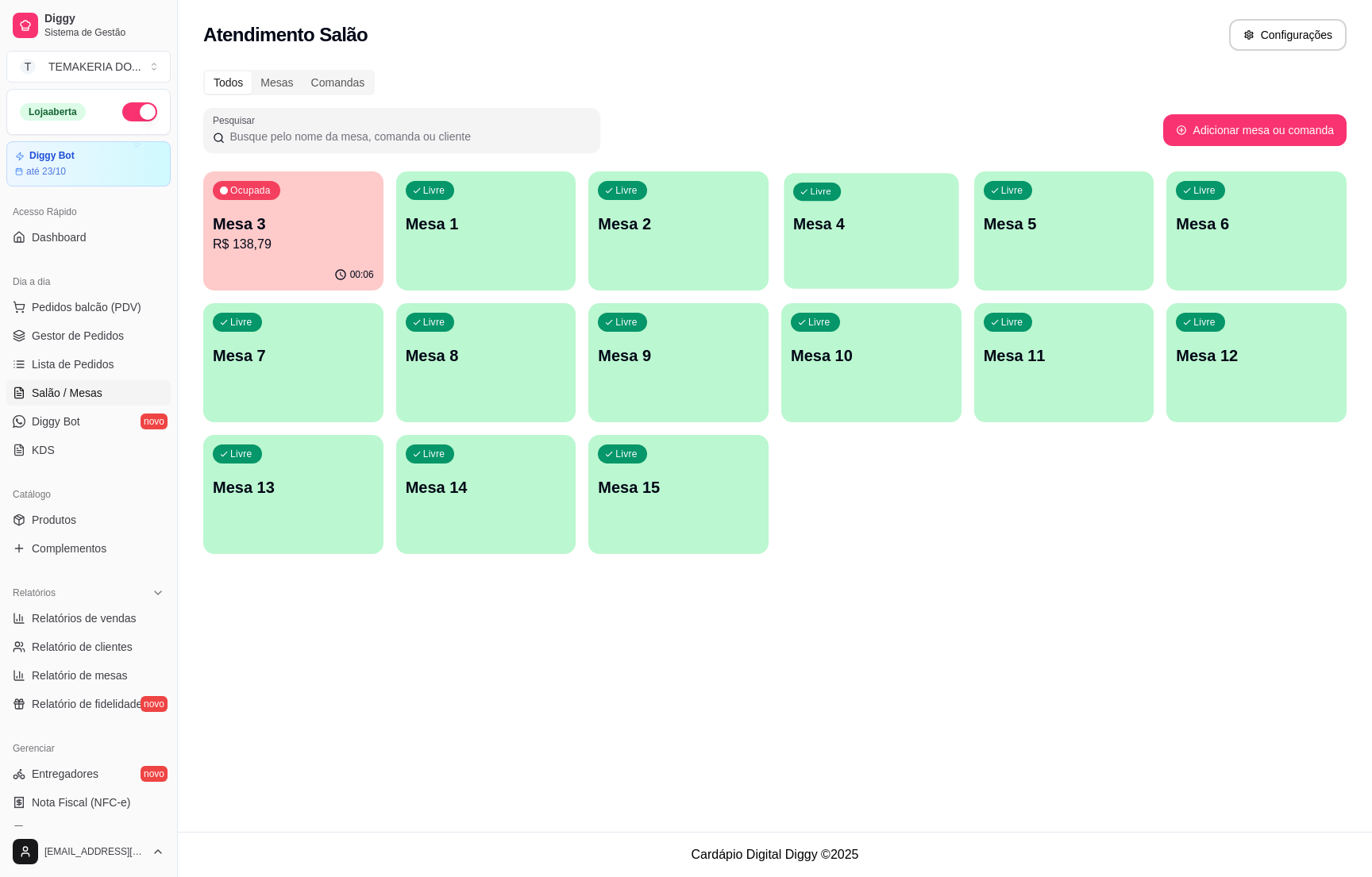
click at [832, 232] on p "Mesa 4" at bounding box center [871, 224] width 156 height 22
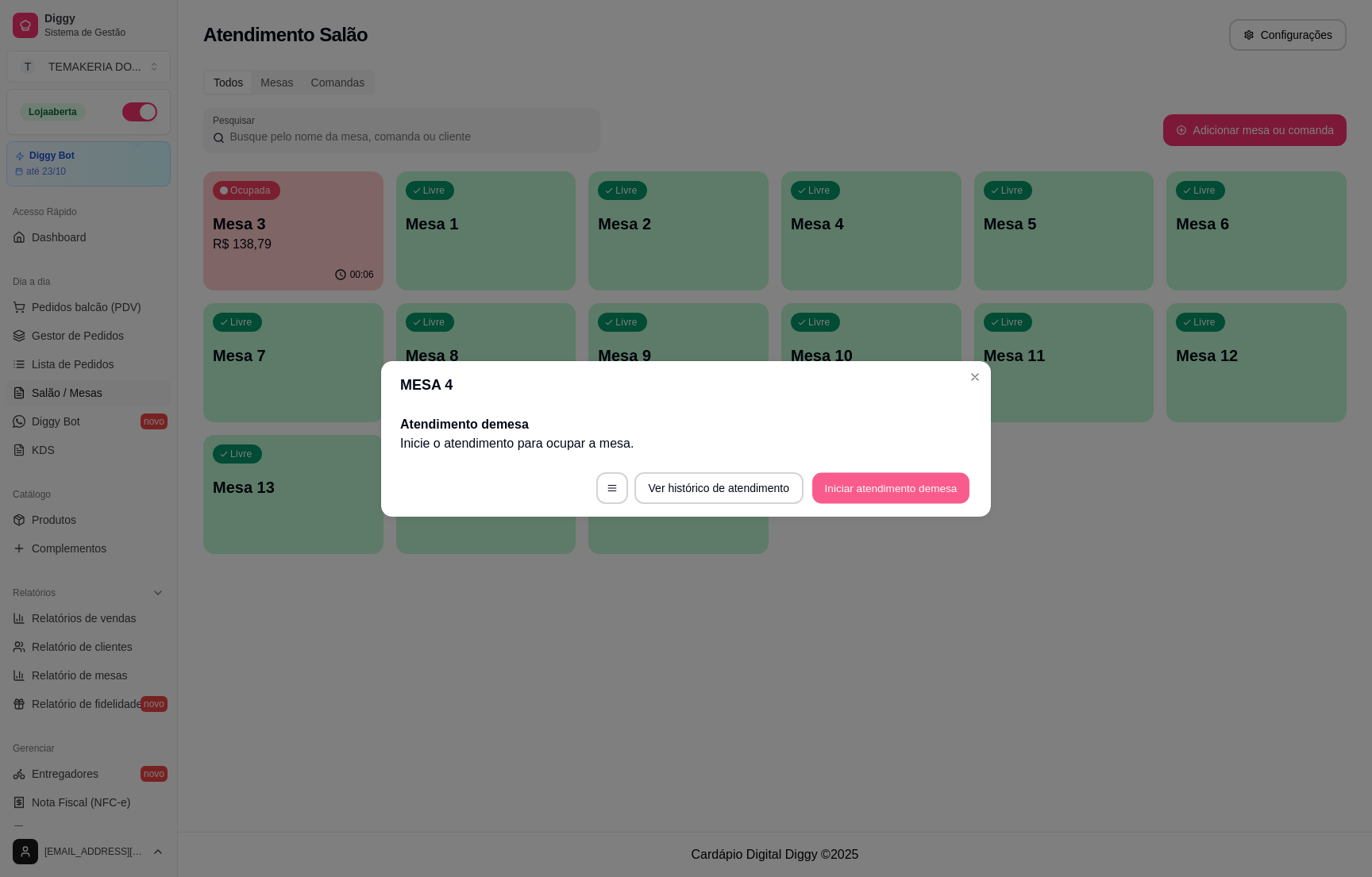
click at [891, 479] on button "Iniciar atendimento de mesa" at bounding box center [891, 487] width 157 height 31
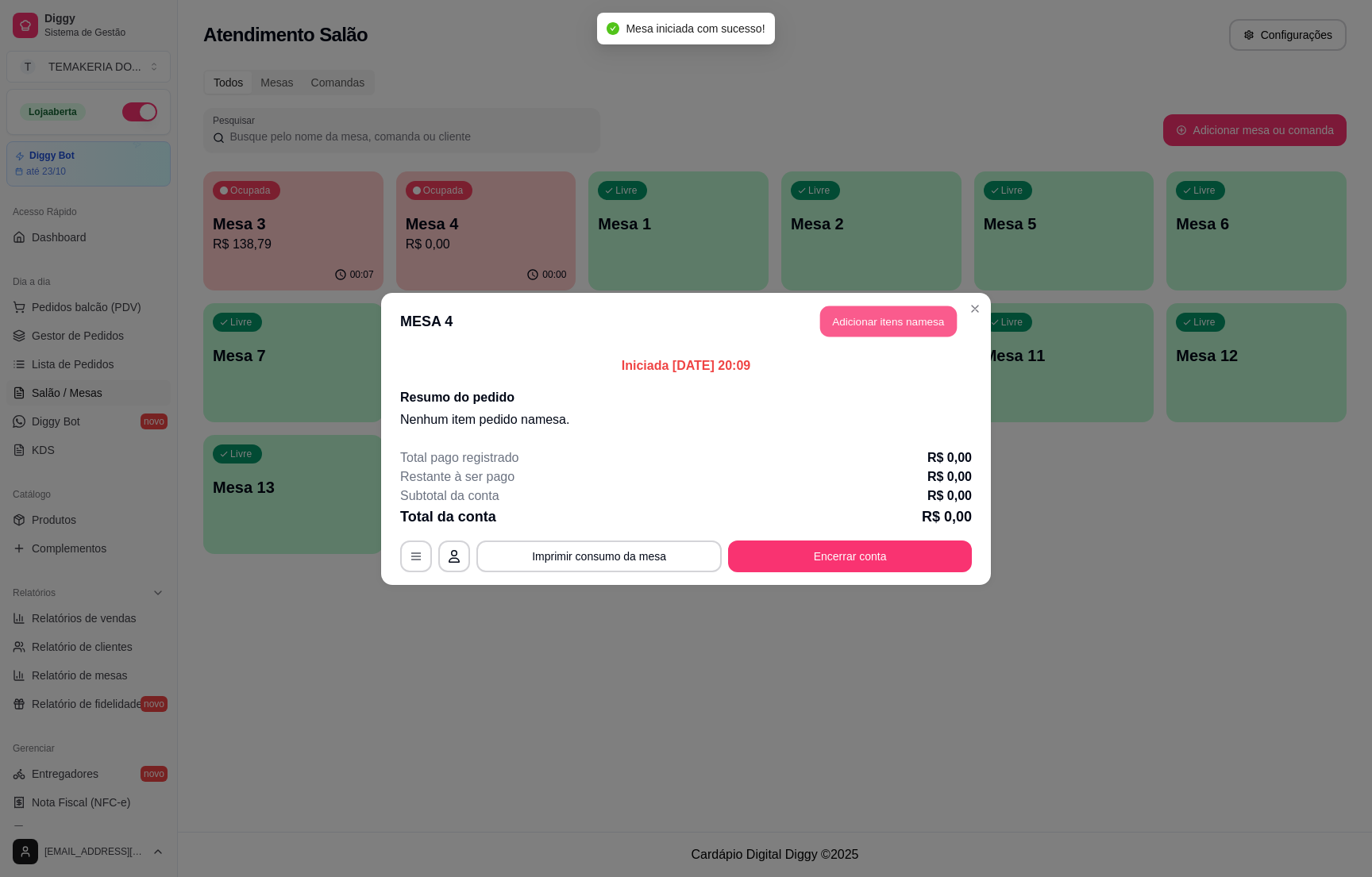
click at [855, 310] on button "Adicionar itens na mesa" at bounding box center [889, 321] width 136 height 31
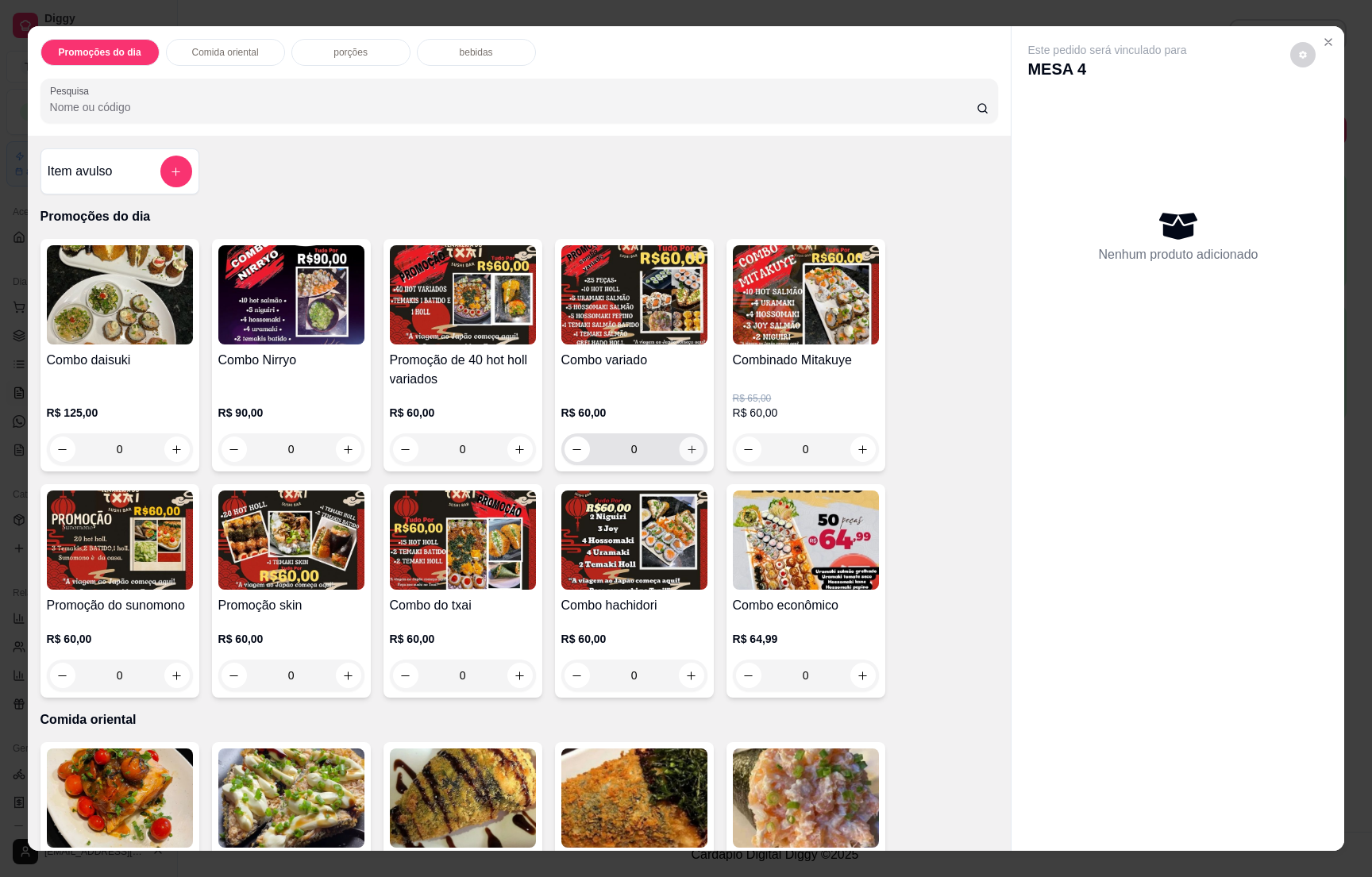
click at [687, 450] on icon "increase-product-quantity" at bounding box center [691, 449] width 12 height 12
type input "1"
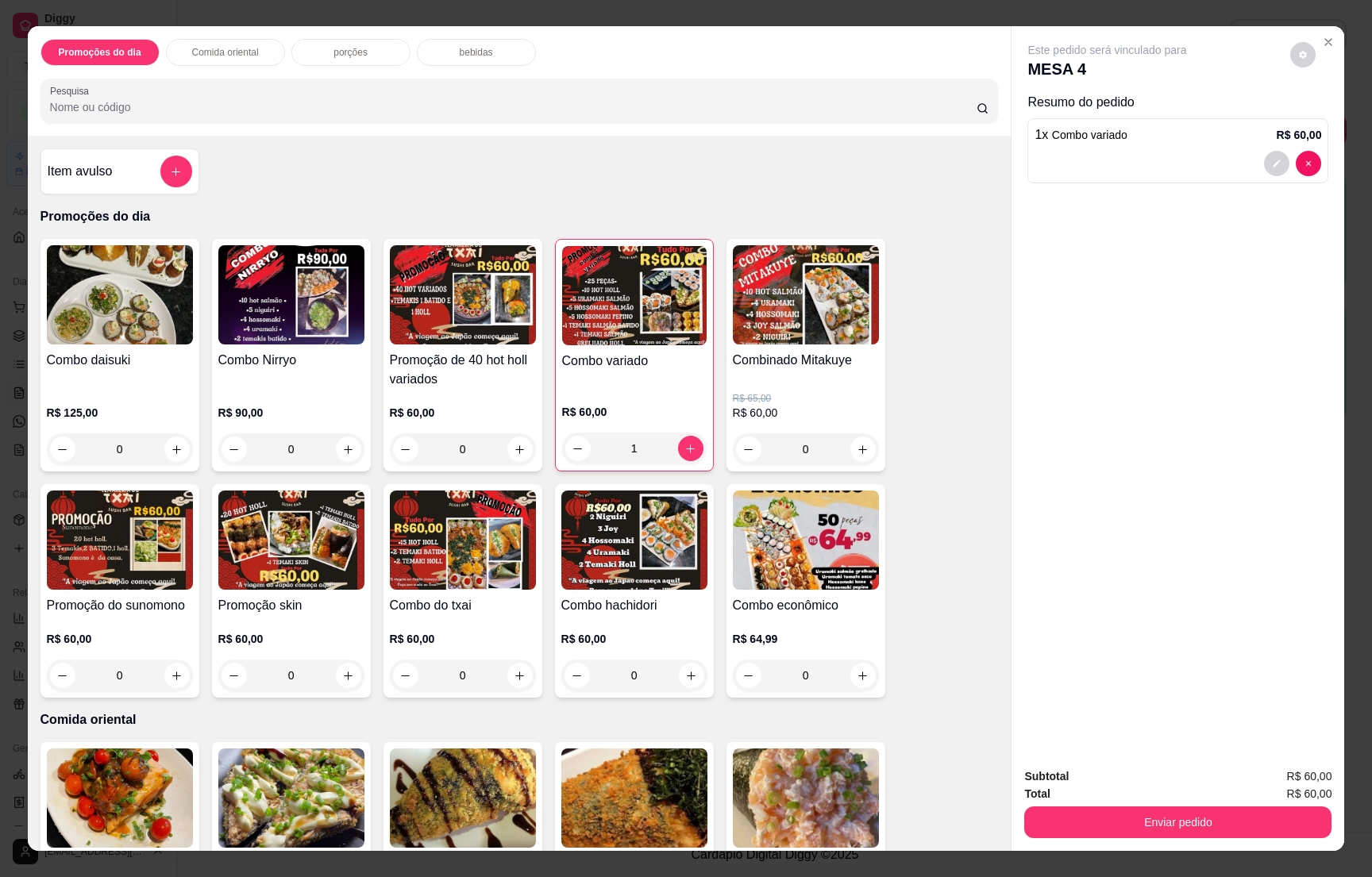
click at [460, 52] on p "bebidas" at bounding box center [477, 52] width 34 height 13
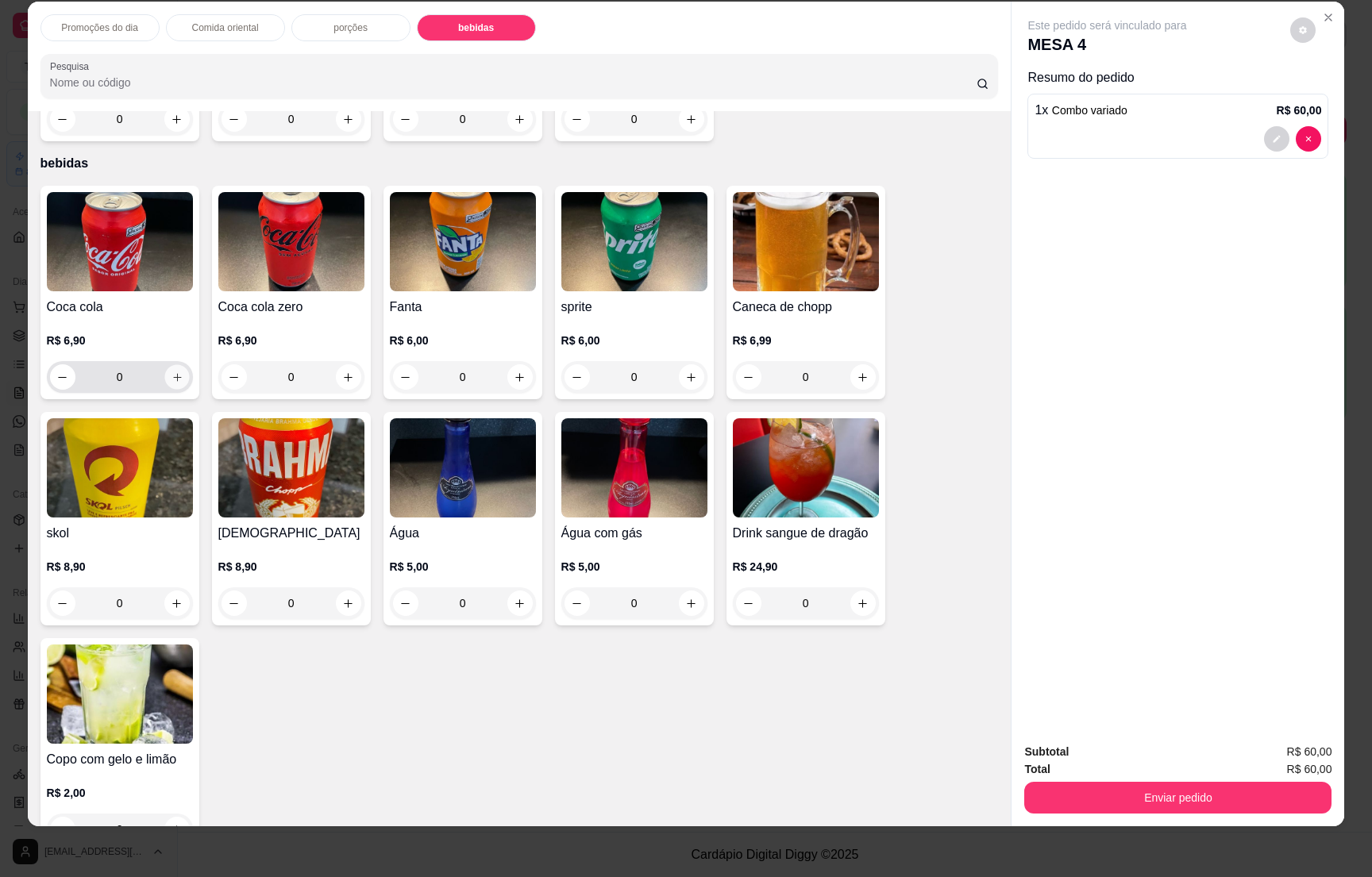
click at [174, 365] on button "increase-product-quantity" at bounding box center [176, 377] width 25 height 25
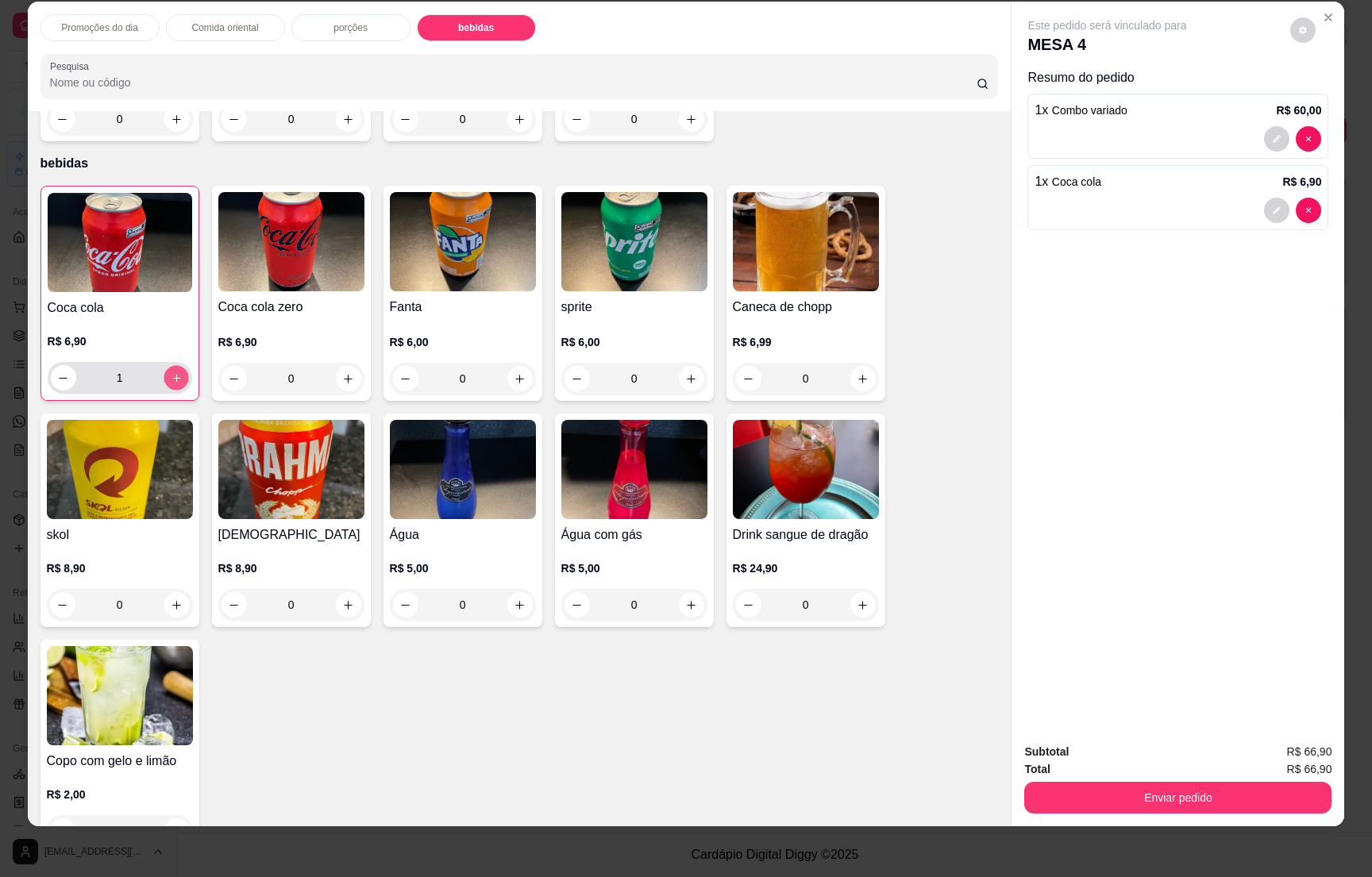
click at [174, 366] on button "increase-product-quantity" at bounding box center [176, 378] width 25 height 25
type input "2"
click at [686, 599] on icon "increase-product-quantity" at bounding box center [691, 605] width 12 height 12
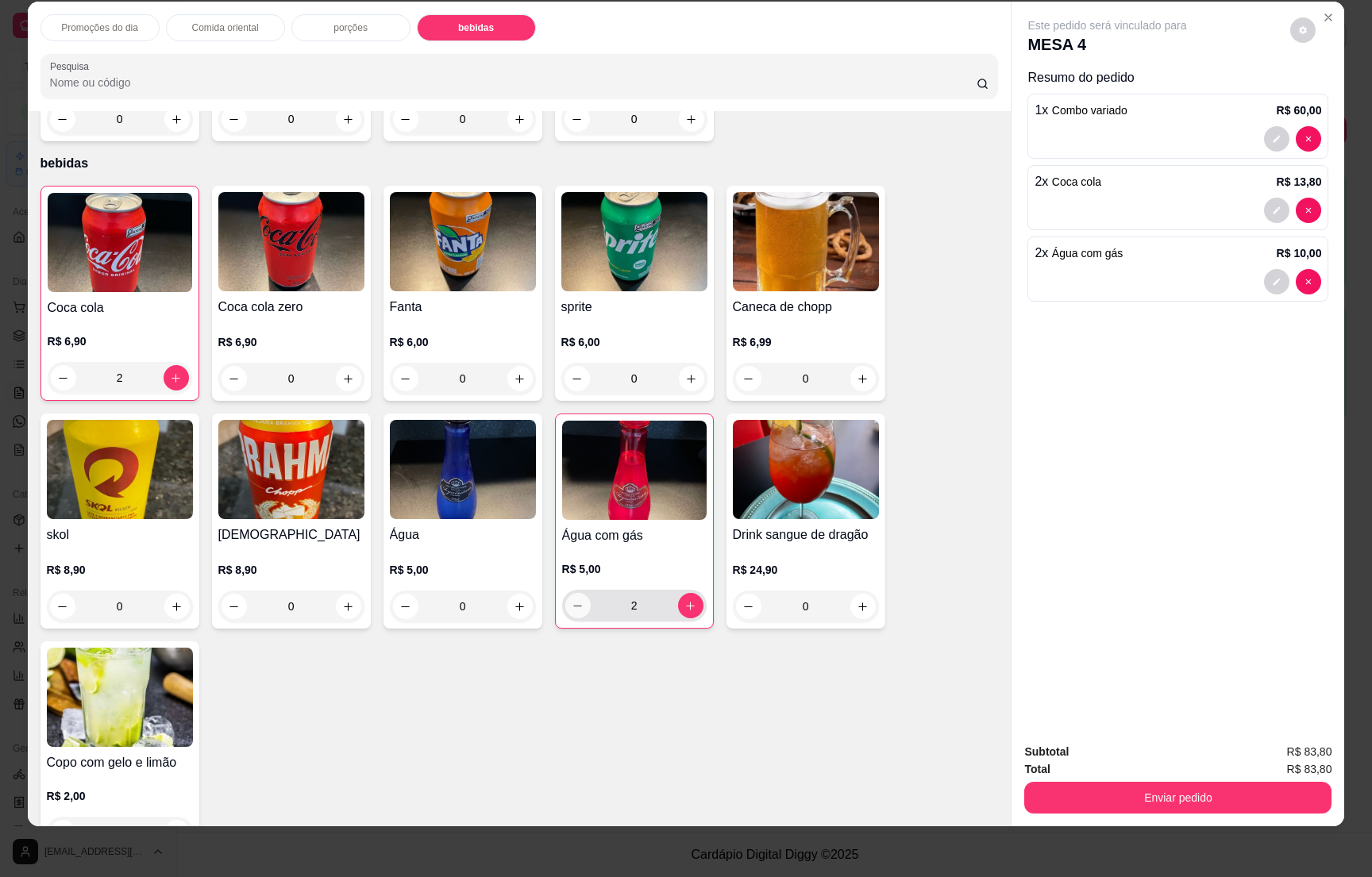
click at [570, 594] on button "decrease-product-quantity" at bounding box center [578, 606] width 26 height 26
type input "1"
click at [174, 821] on button "increase-product-quantity" at bounding box center [177, 834] width 26 height 26
click at [57, 829] on icon "decrease-product-quantity" at bounding box center [63, 835] width 12 height 12
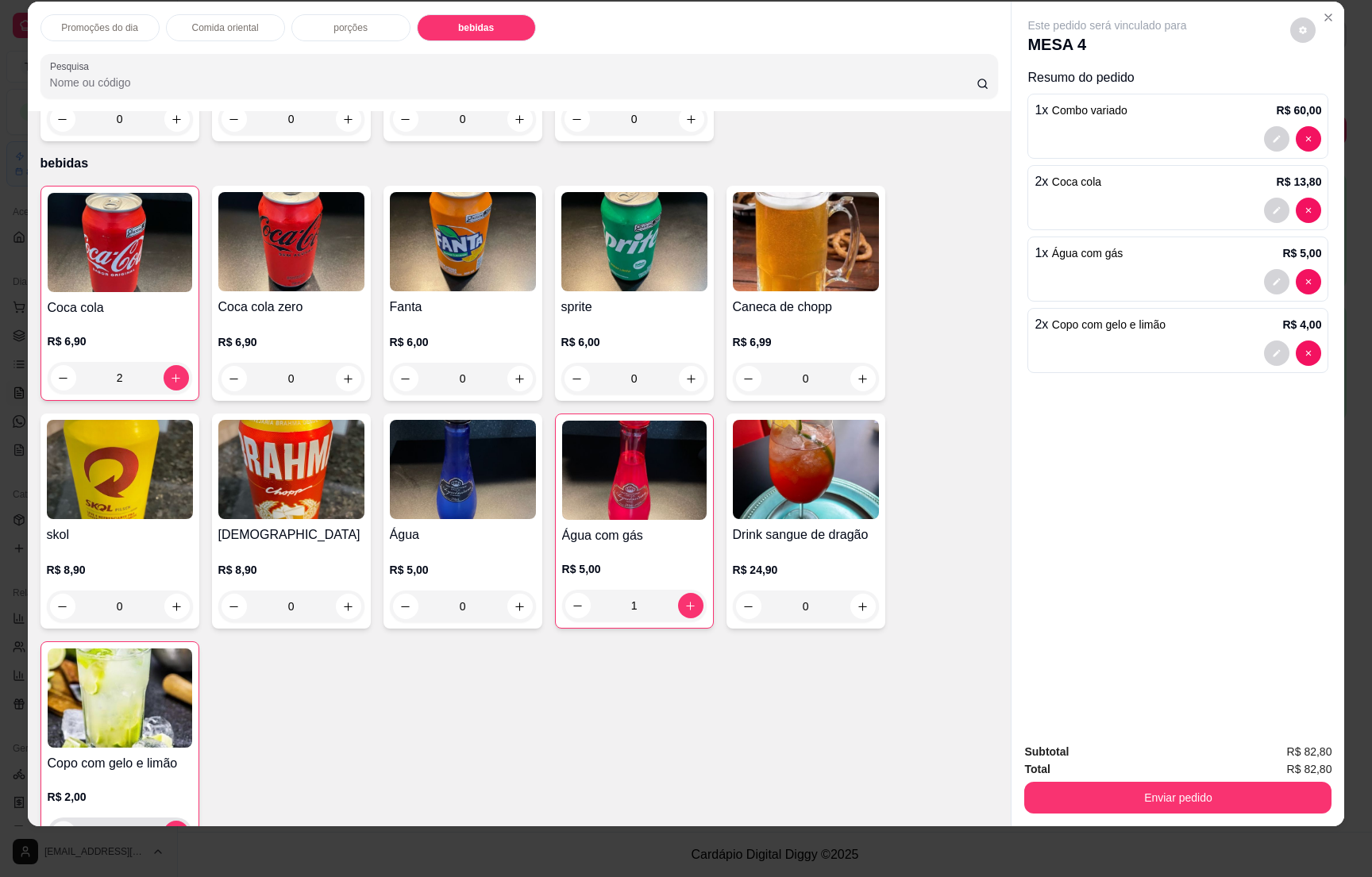
type input "1"
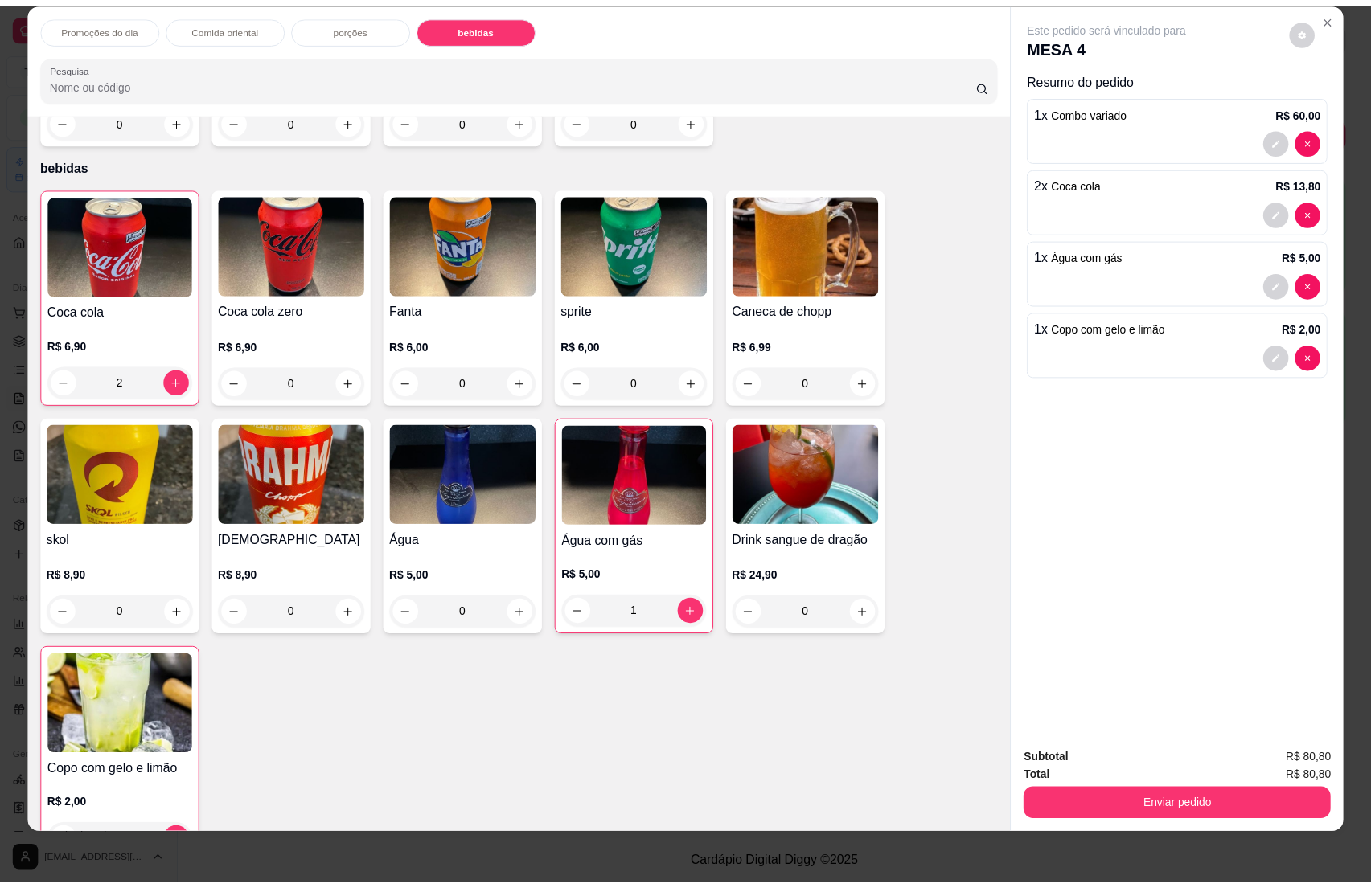
scroll to position [4038, 0]
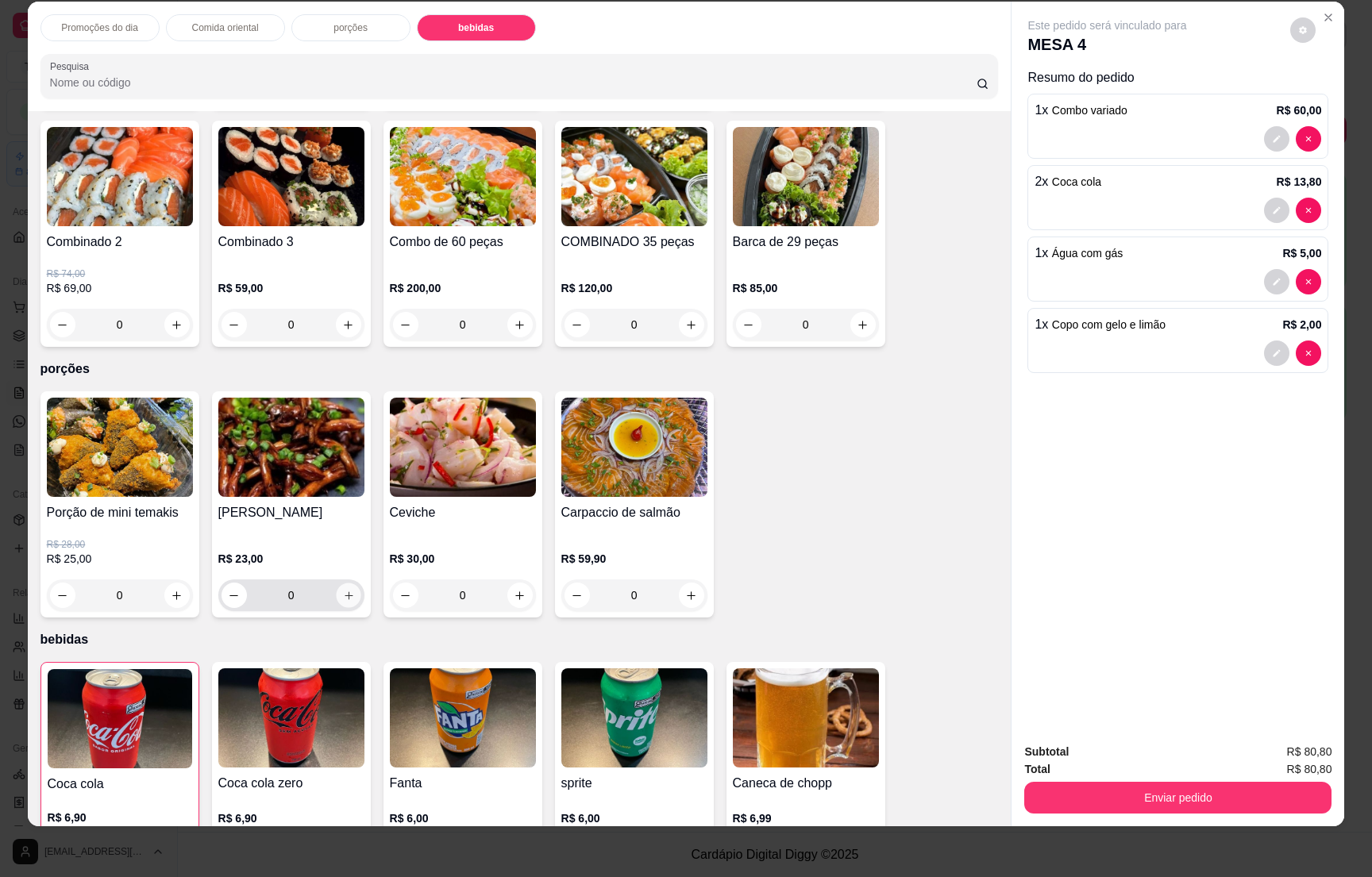
click at [343, 590] on icon "increase-product-quantity" at bounding box center [349, 596] width 12 height 12
type input "1"
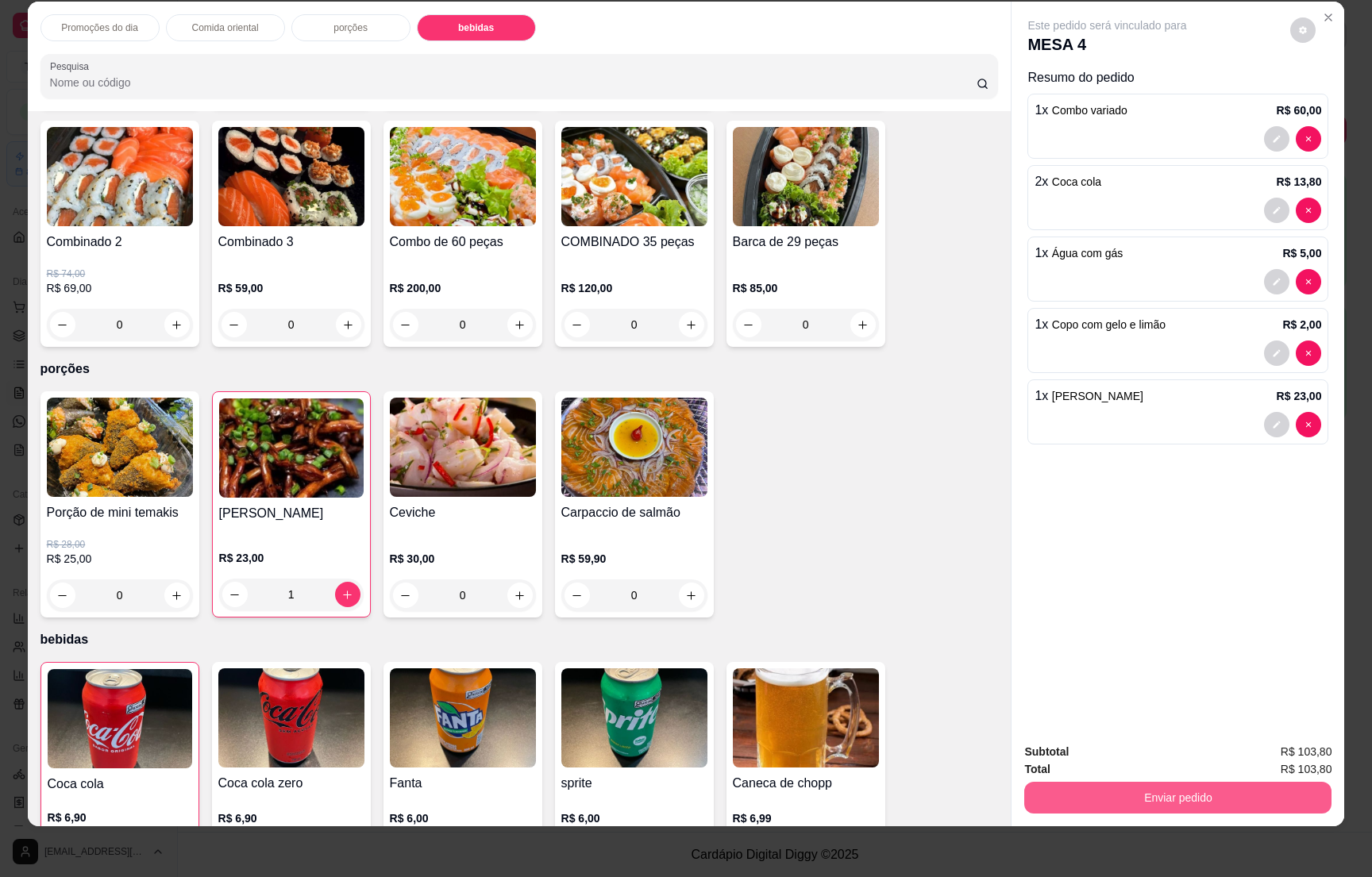
click at [1139, 798] on button "Enviar pedido" at bounding box center [1177, 798] width 307 height 32
click at [1226, 786] on button "Enviar pedido" at bounding box center [1178, 797] width 298 height 31
click at [1287, 759] on button "Enviar pedido" at bounding box center [1288, 758] width 87 height 30
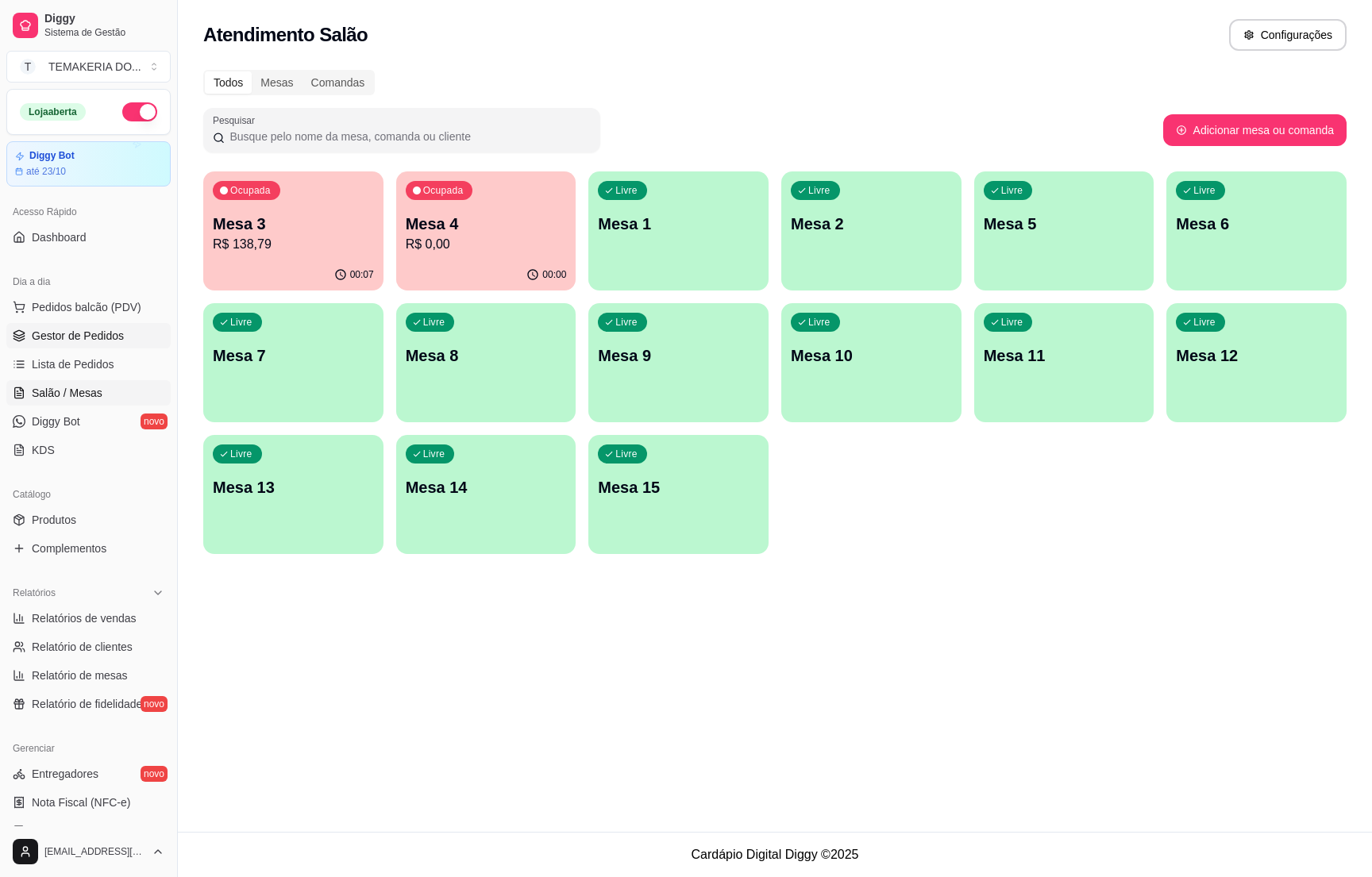
click at [39, 337] on span "Gestor de Pedidos" at bounding box center [77, 336] width 92 height 16
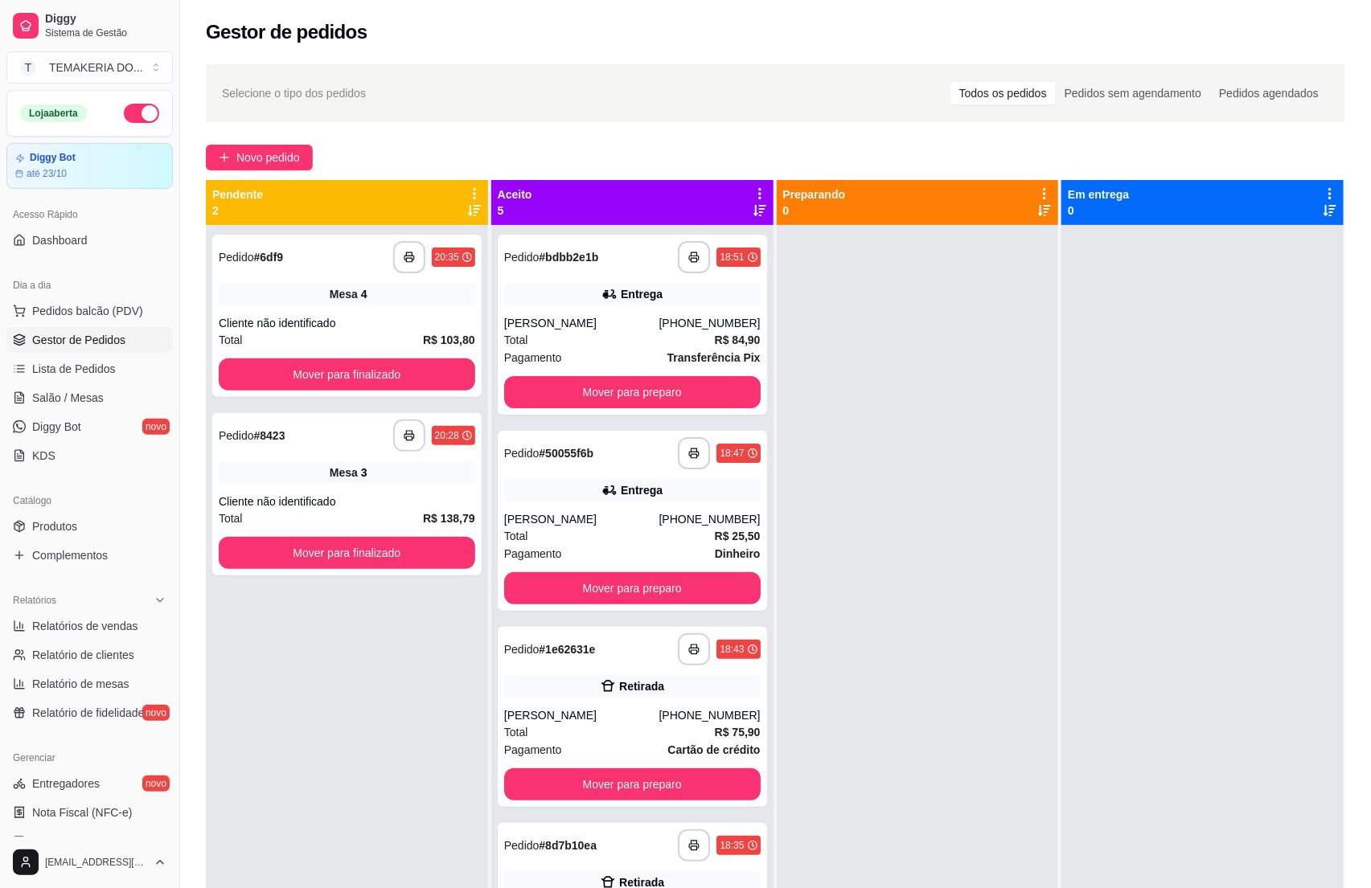
click at [971, 627] on div at bounding box center [918, 669] width 282 height 888
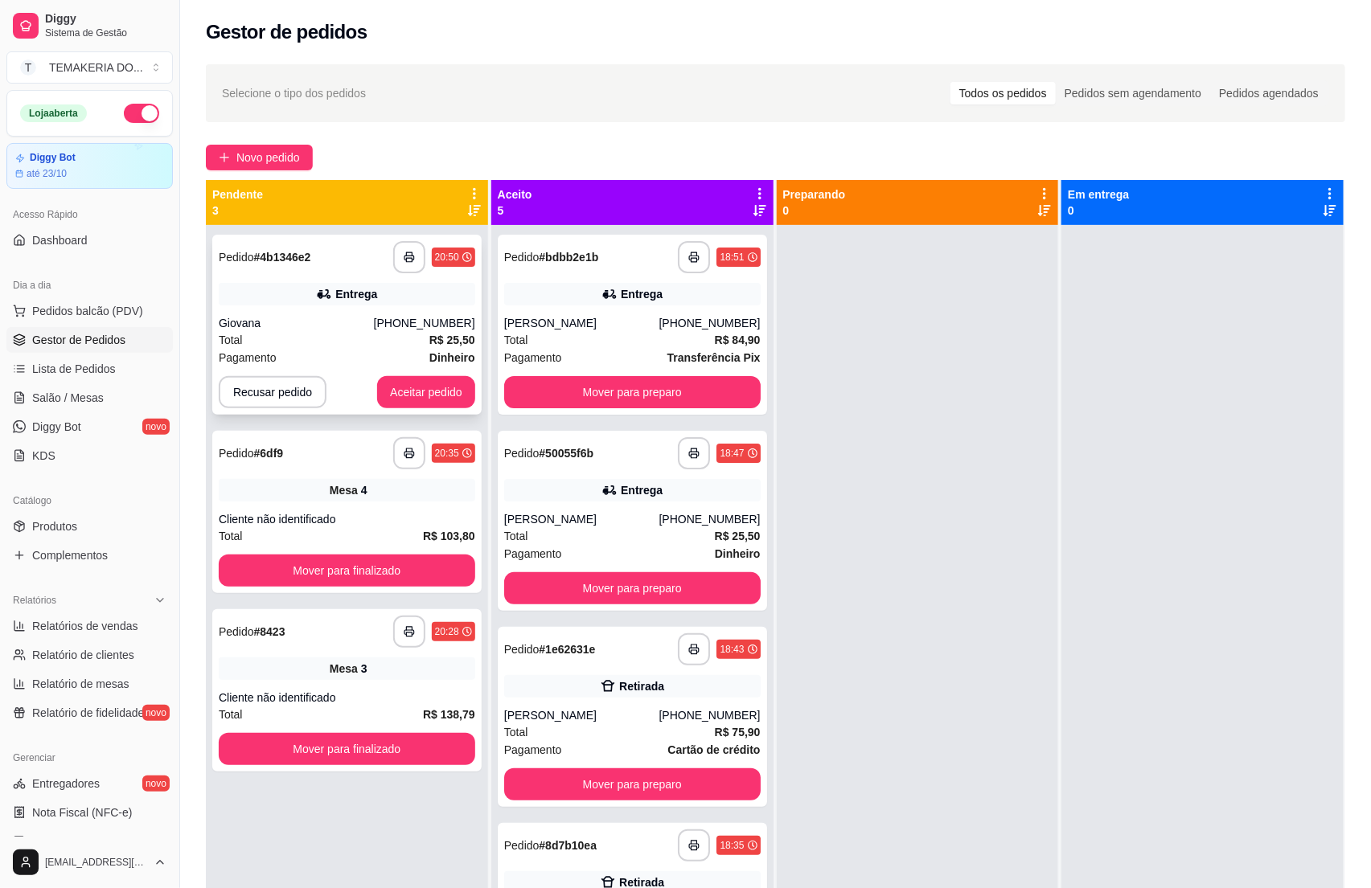
click at [302, 318] on div "Giovana" at bounding box center [296, 323] width 155 height 16
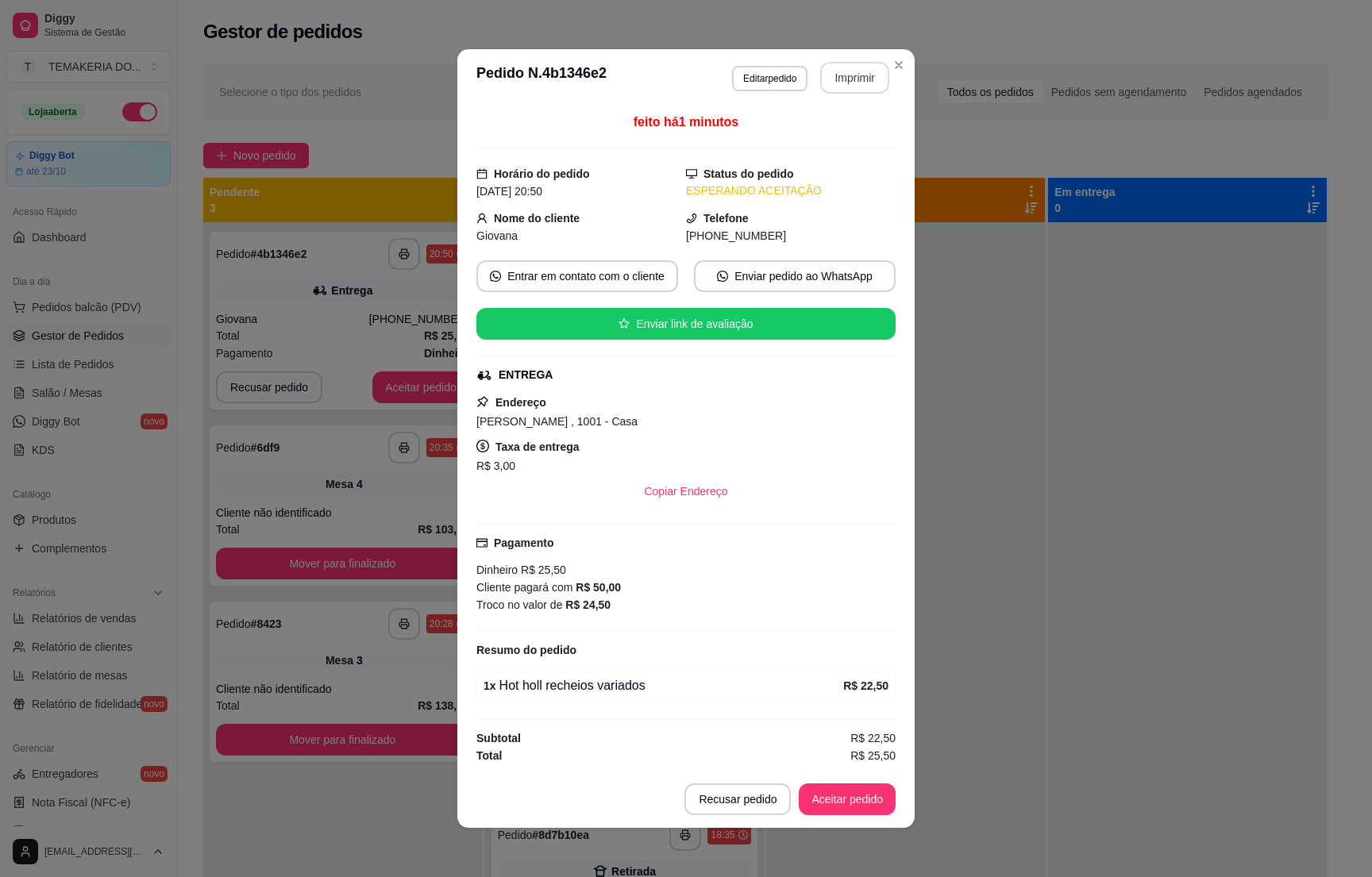
click at [829, 86] on button "Imprimir" at bounding box center [855, 78] width 69 height 32
click at [829, 804] on button "Aceitar pedido" at bounding box center [847, 799] width 94 height 31
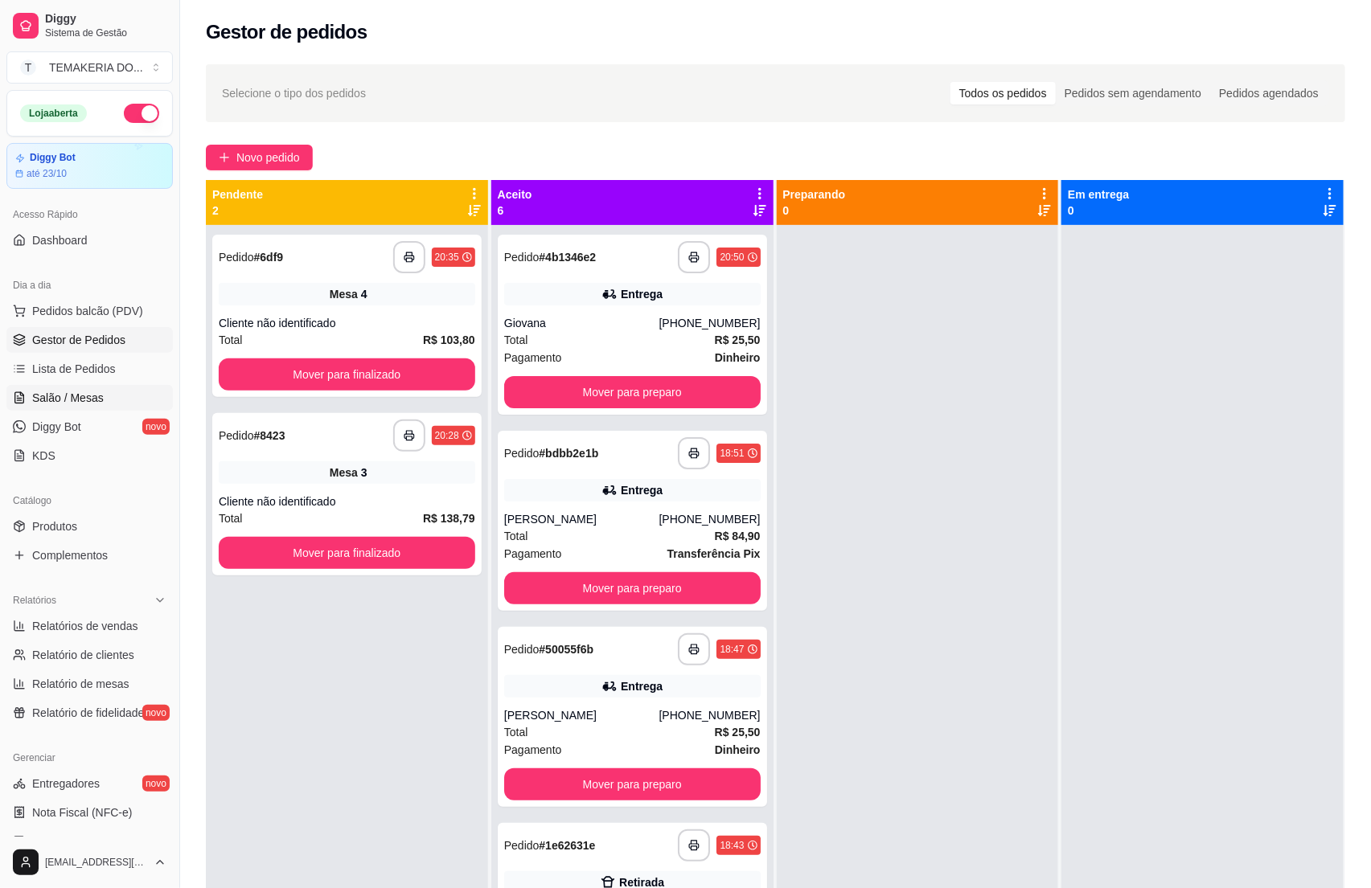
click at [48, 394] on span "Salão / Mesas" at bounding box center [68, 398] width 72 height 16
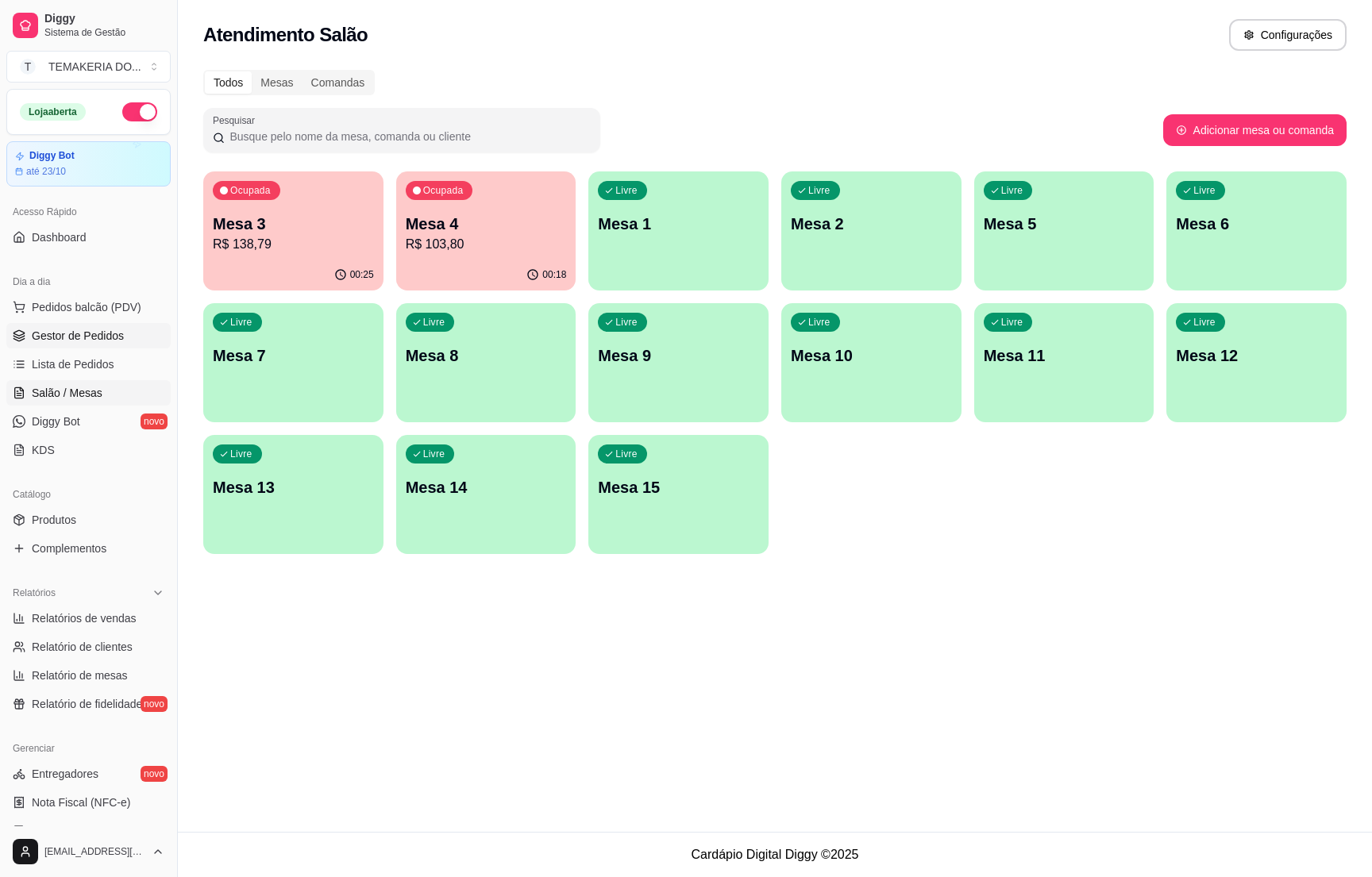
click at [121, 326] on link "Gestor de Pedidos" at bounding box center [88, 336] width 164 height 26
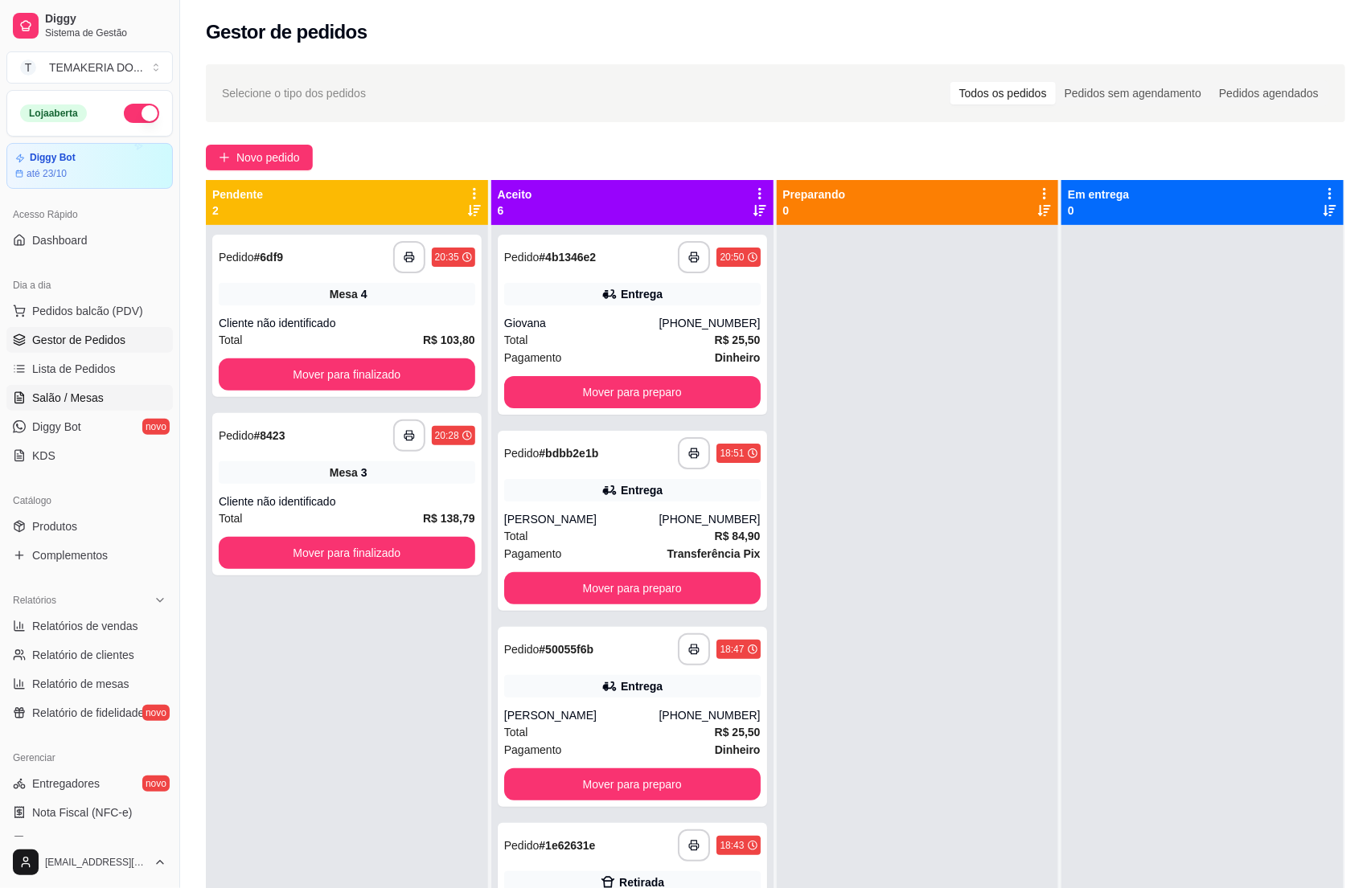
click at [70, 396] on span "Salão / Mesas" at bounding box center [68, 398] width 72 height 16
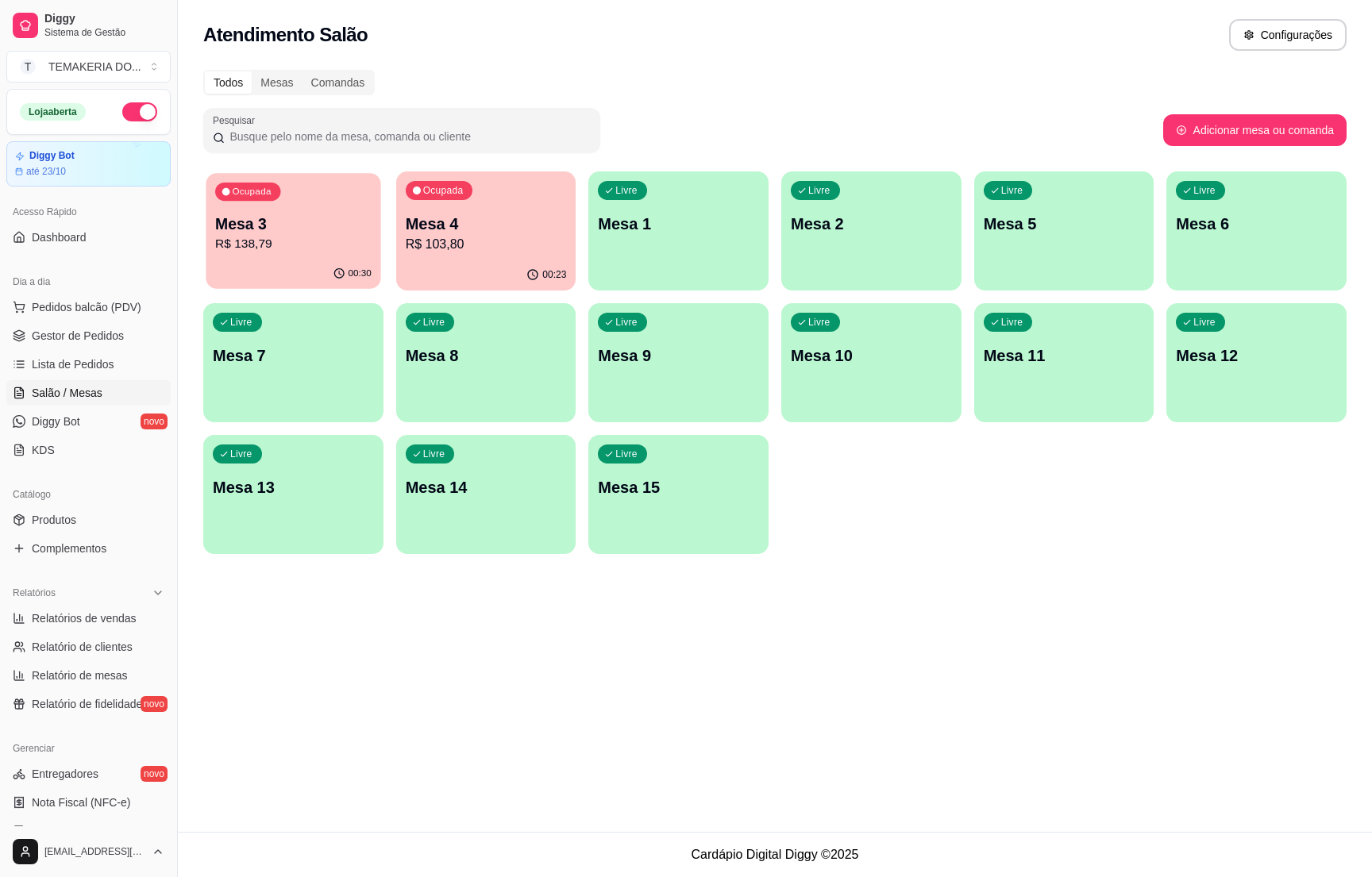
click at [258, 272] on div "00:30" at bounding box center [292, 274] width 175 height 31
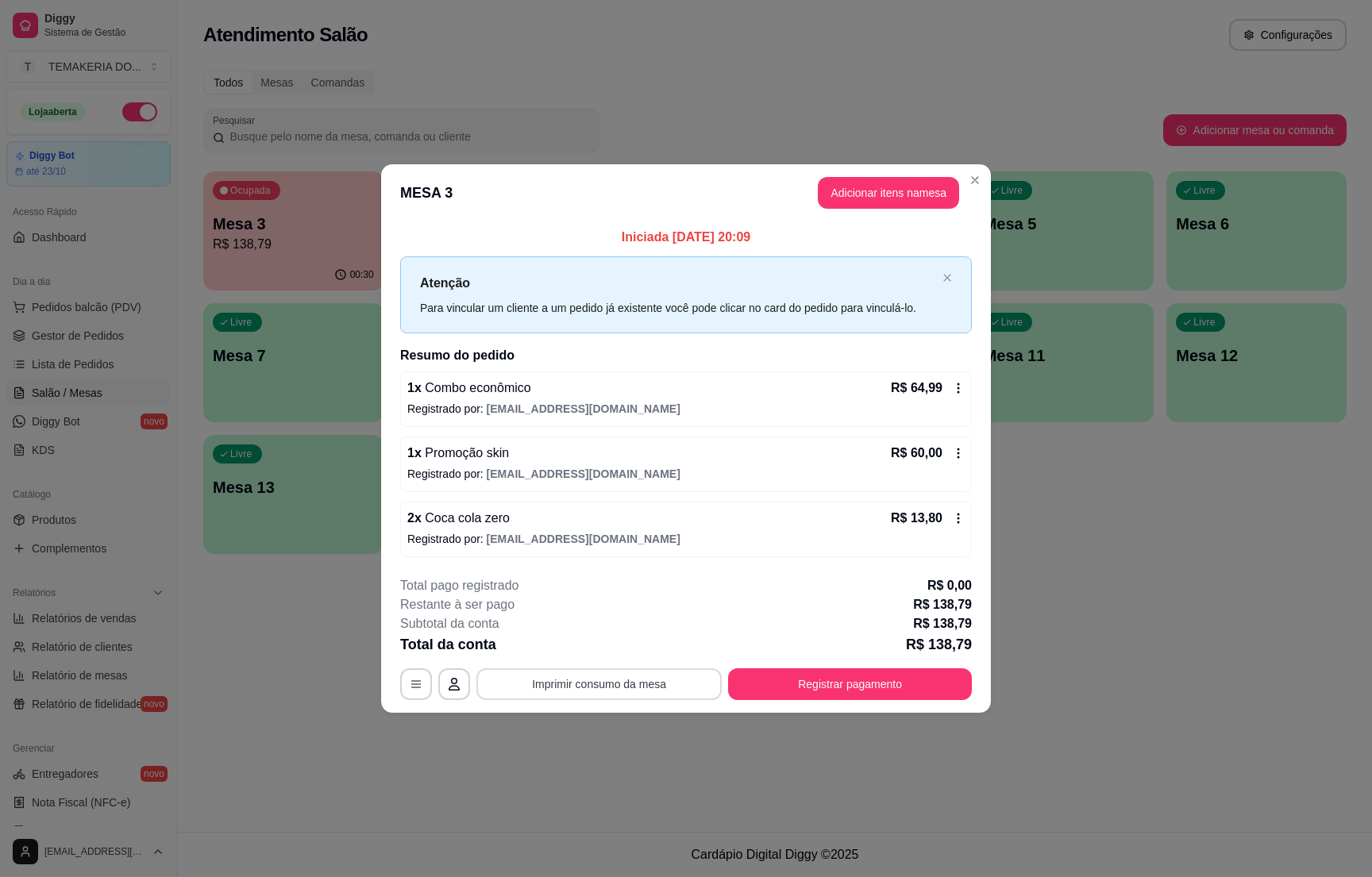
click at [629, 688] on button "Imprimir consumo da mesa" at bounding box center [599, 684] width 245 height 32
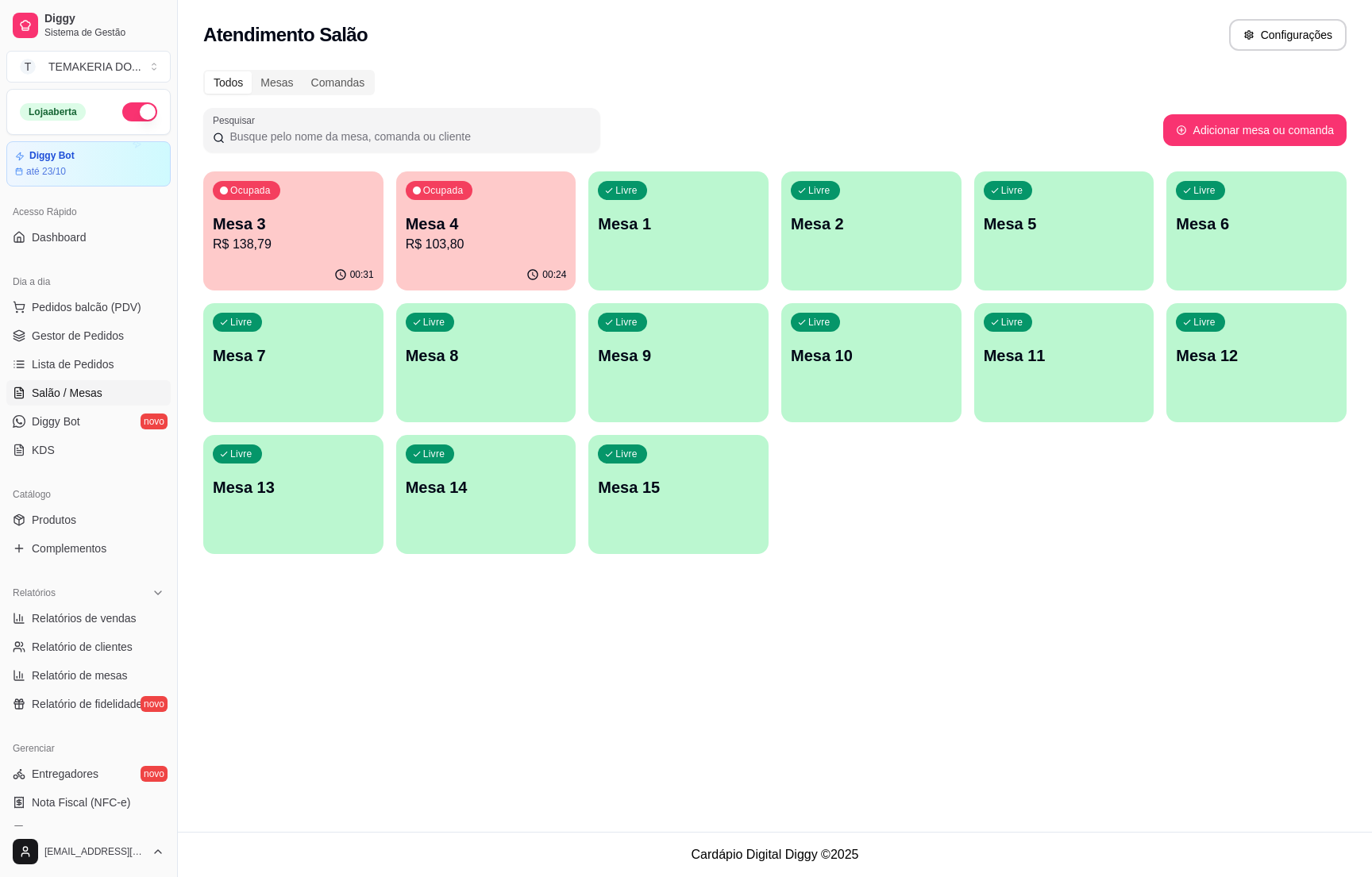
click at [313, 214] on p "Mesa 3" at bounding box center [292, 223] width 161 height 23
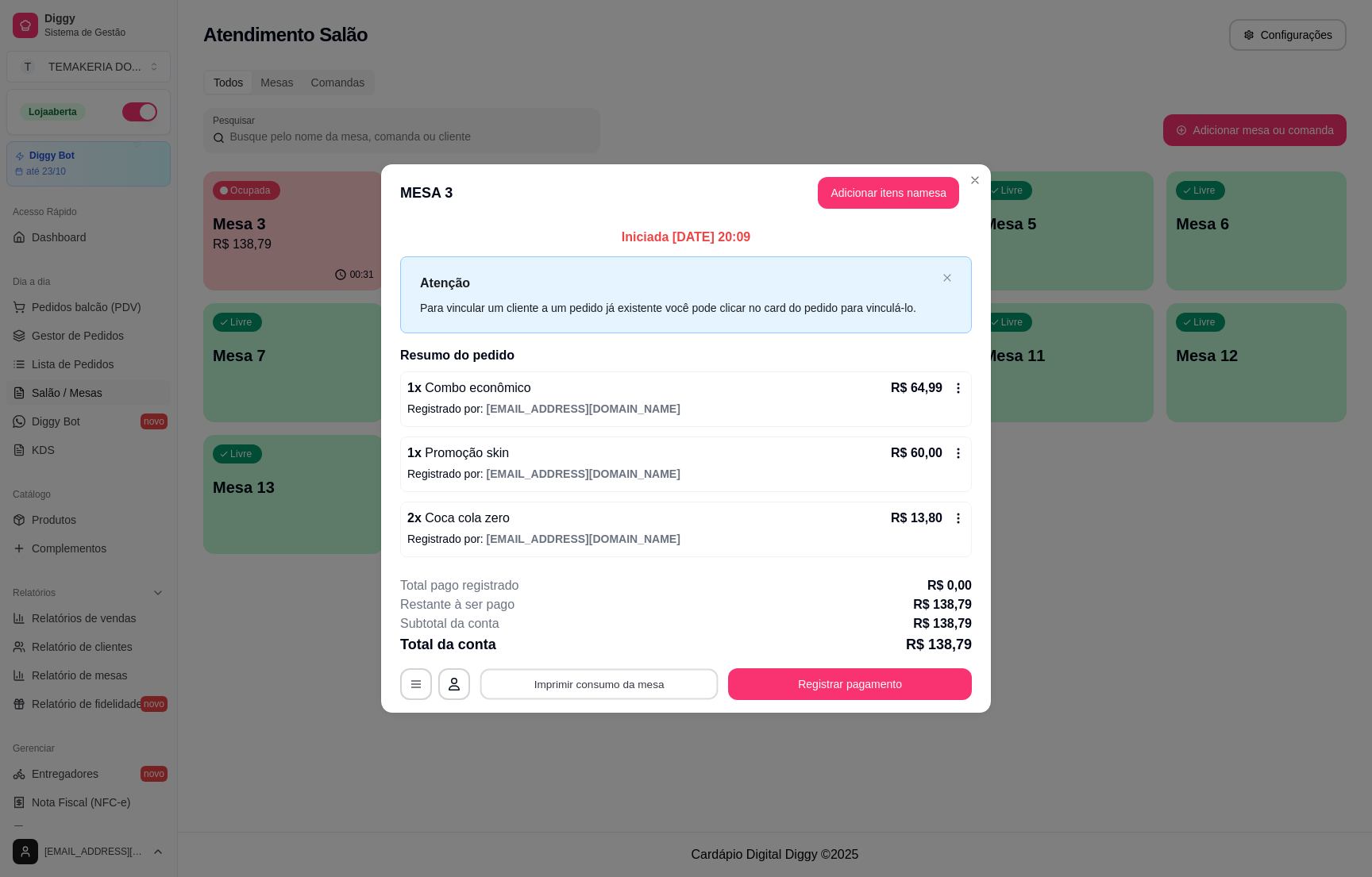
click at [626, 689] on button "Imprimir consumo da mesa" at bounding box center [599, 684] width 238 height 31
click at [901, 694] on button "Registrar pagamento" at bounding box center [849, 684] width 244 height 32
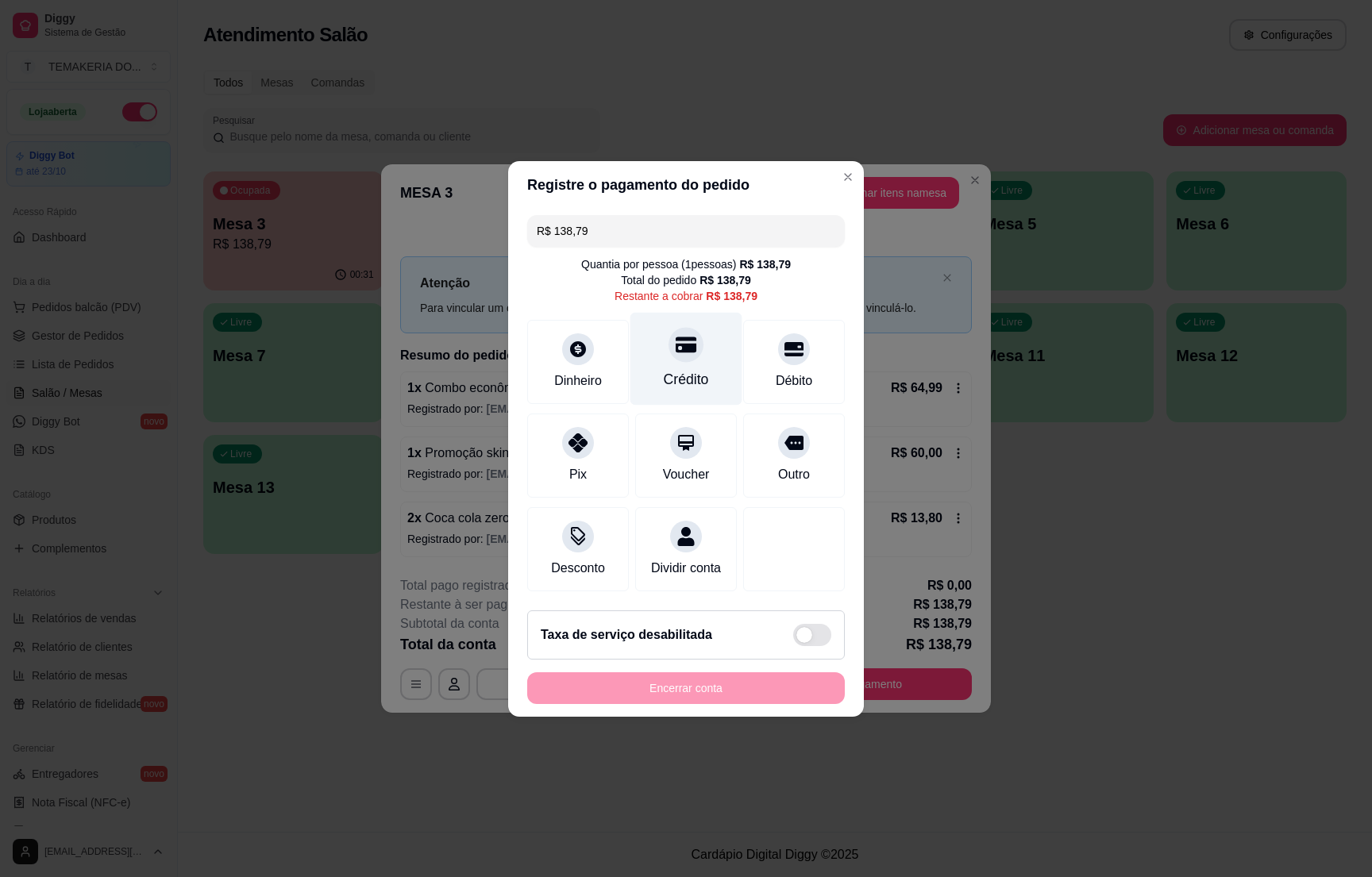
click at [685, 346] on div at bounding box center [686, 344] width 35 height 35
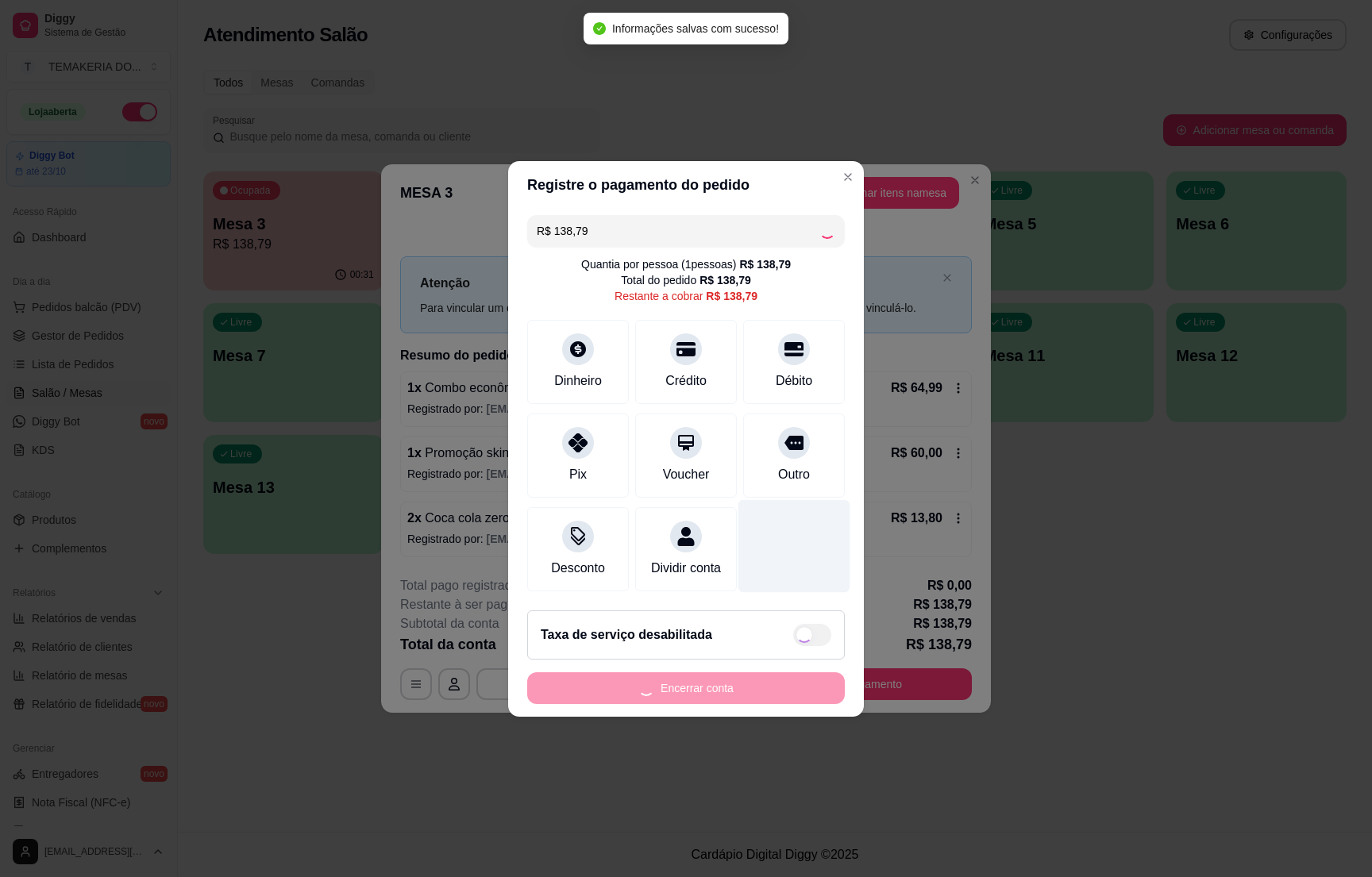
type input "R$ 0,00"
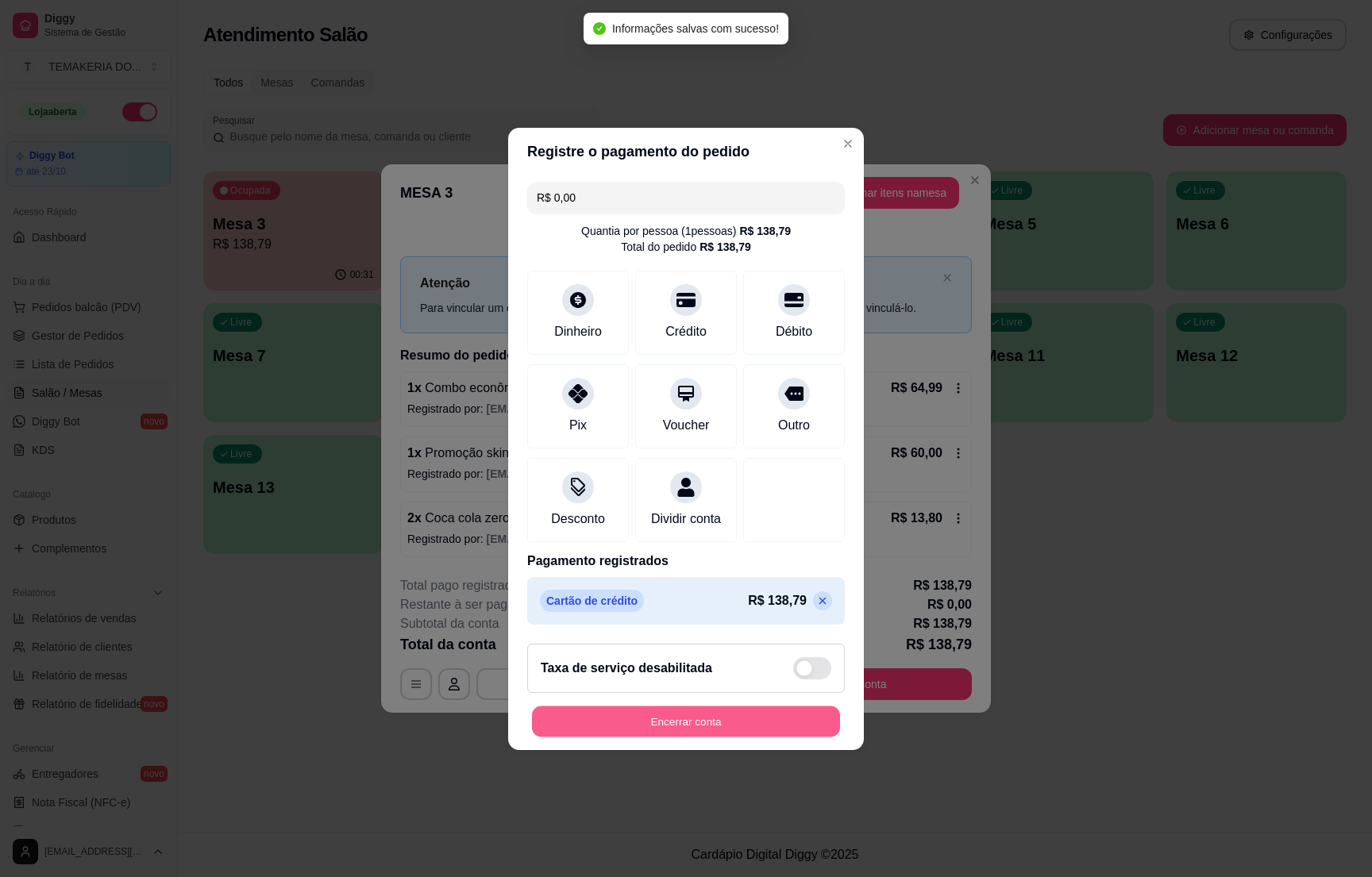
click at [715, 737] on button "Encerrar conta" at bounding box center [686, 721] width 308 height 31
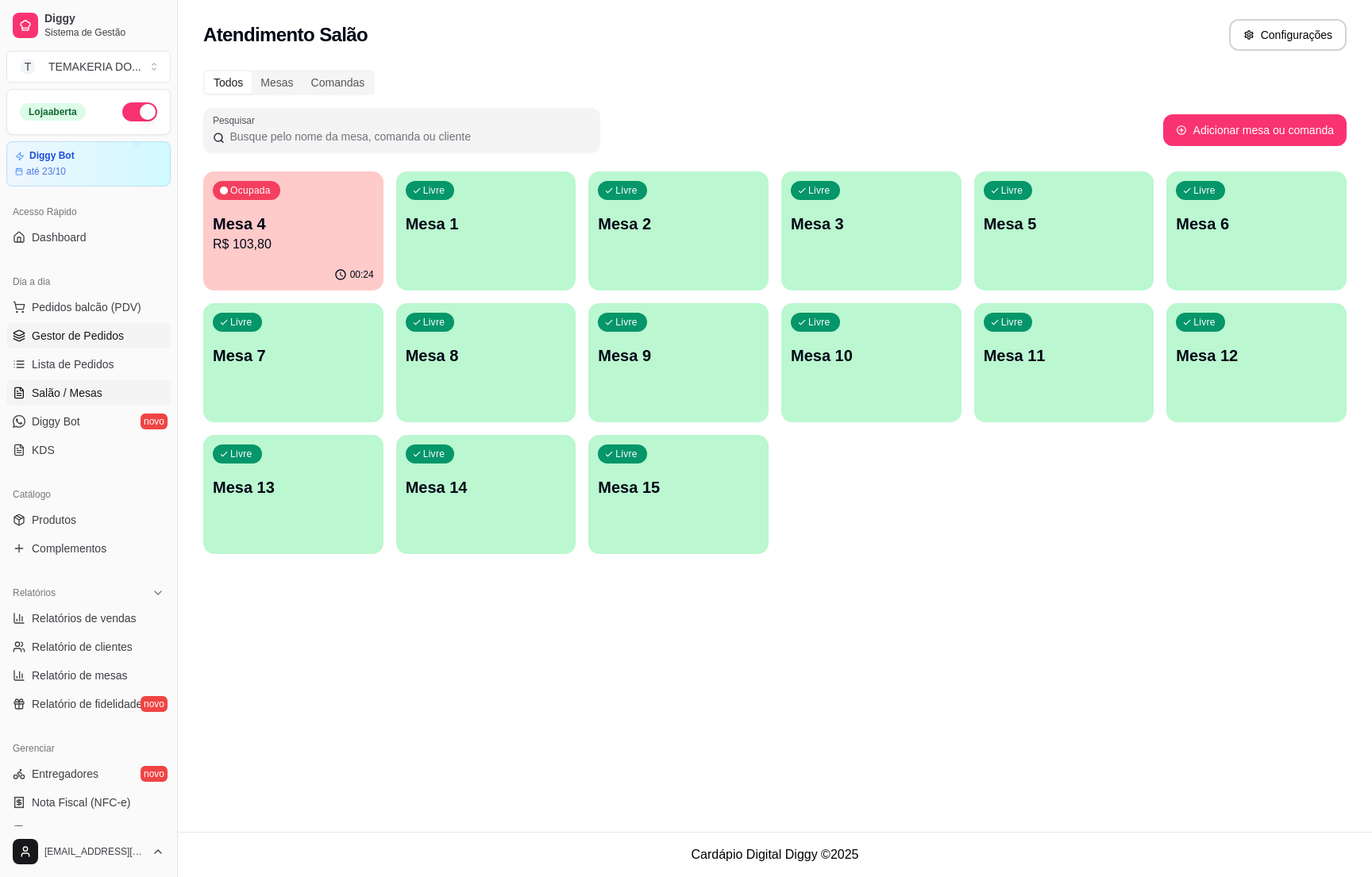
click at [103, 334] on span "Gestor de Pedidos" at bounding box center [77, 336] width 92 height 16
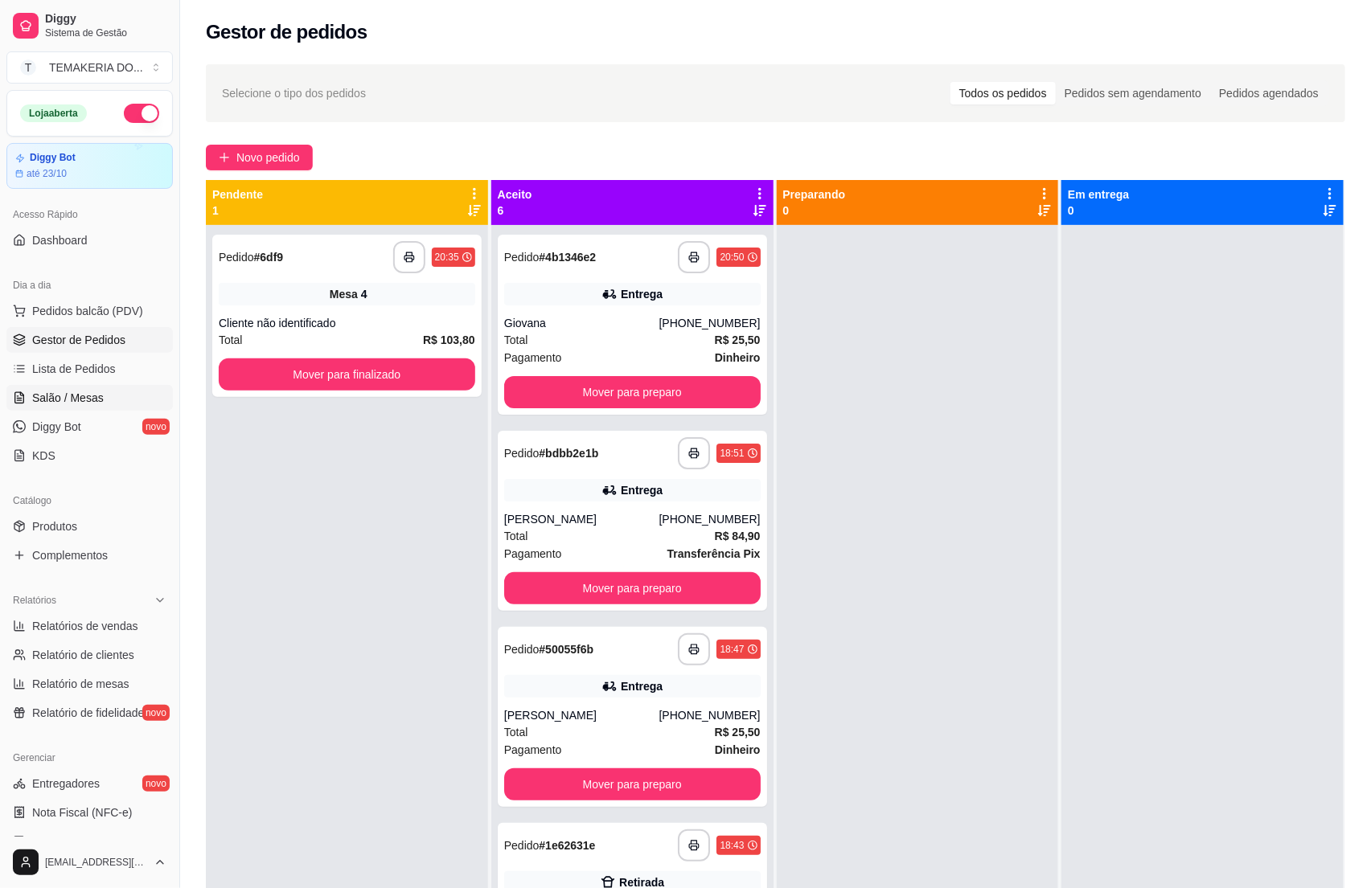
click at [44, 399] on span "Salão / Mesas" at bounding box center [68, 398] width 72 height 16
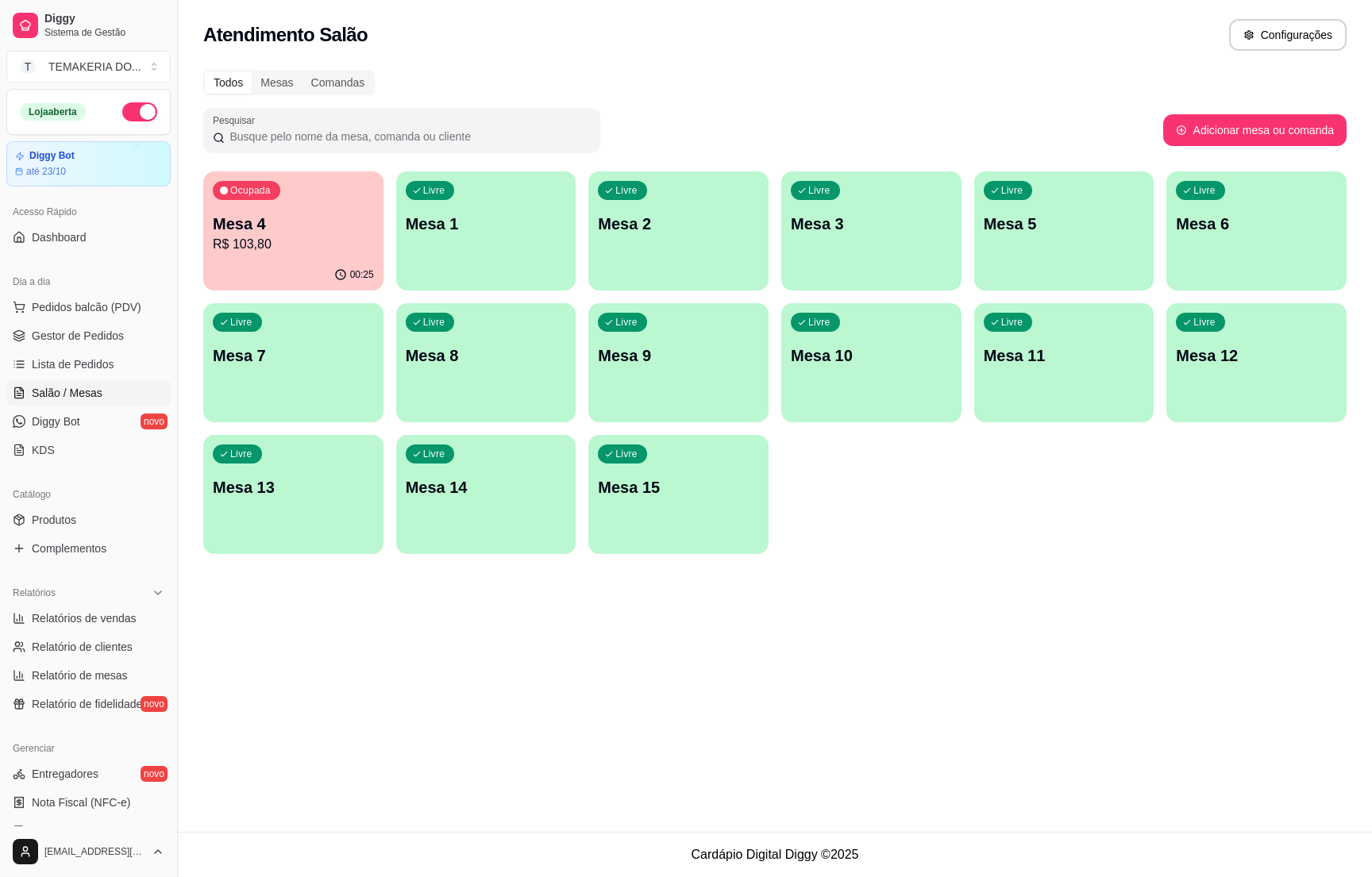
click at [245, 251] on p "R$ 103,80" at bounding box center [292, 244] width 161 height 19
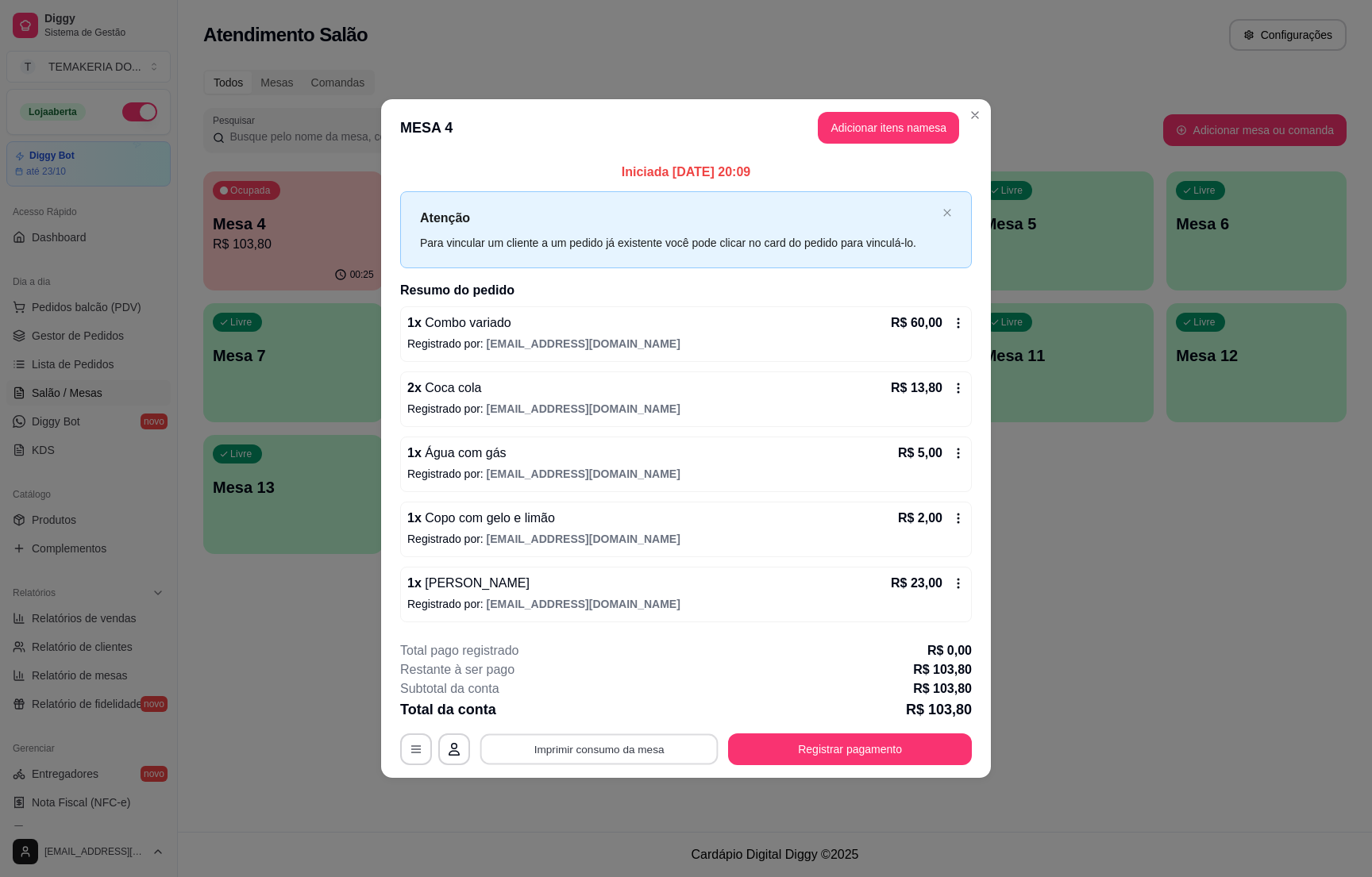
click at [654, 756] on button "Imprimir consumo da mesa" at bounding box center [599, 750] width 238 height 31
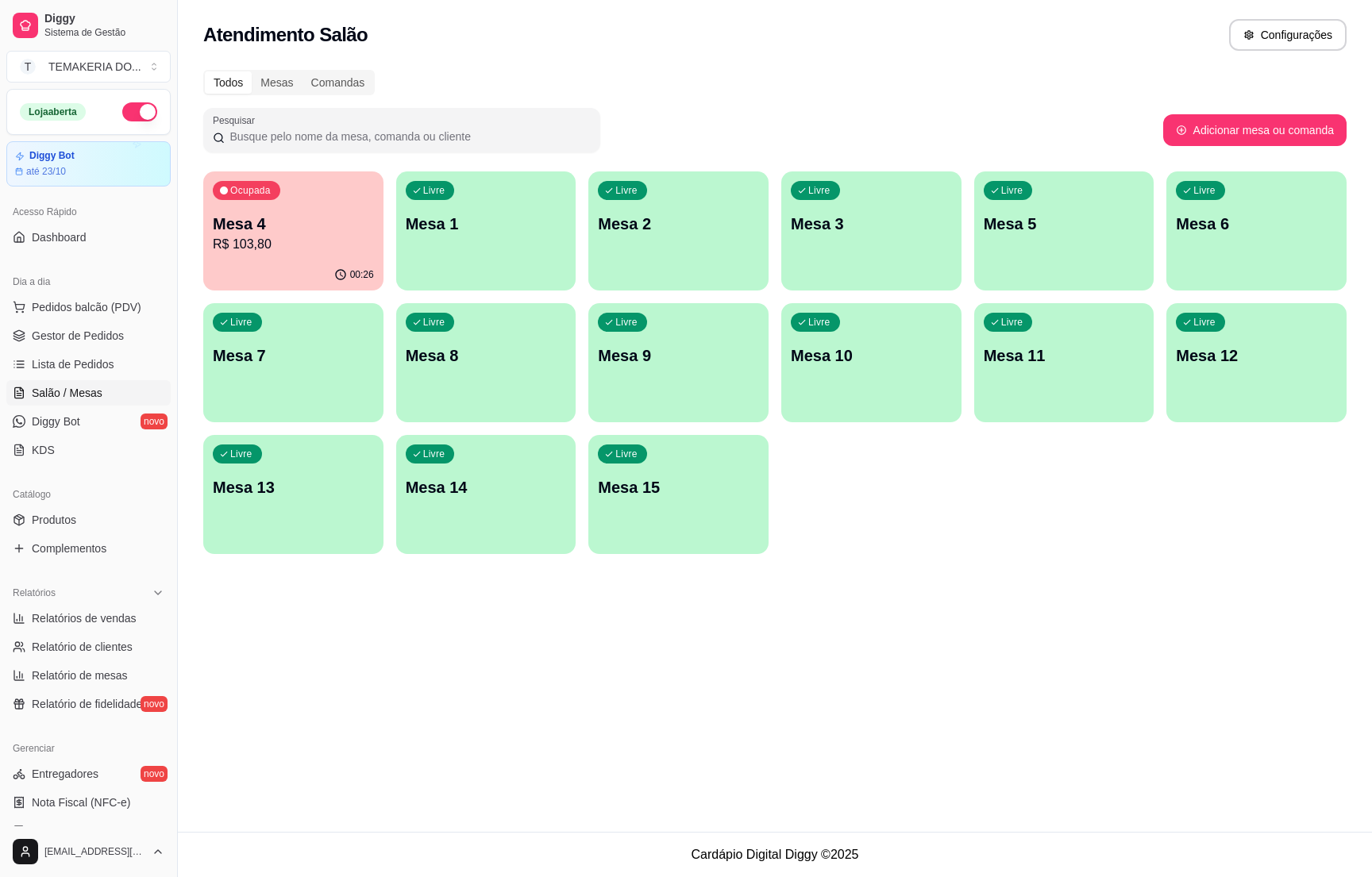
click at [273, 250] on p "R$ 103,80" at bounding box center [292, 244] width 161 height 19
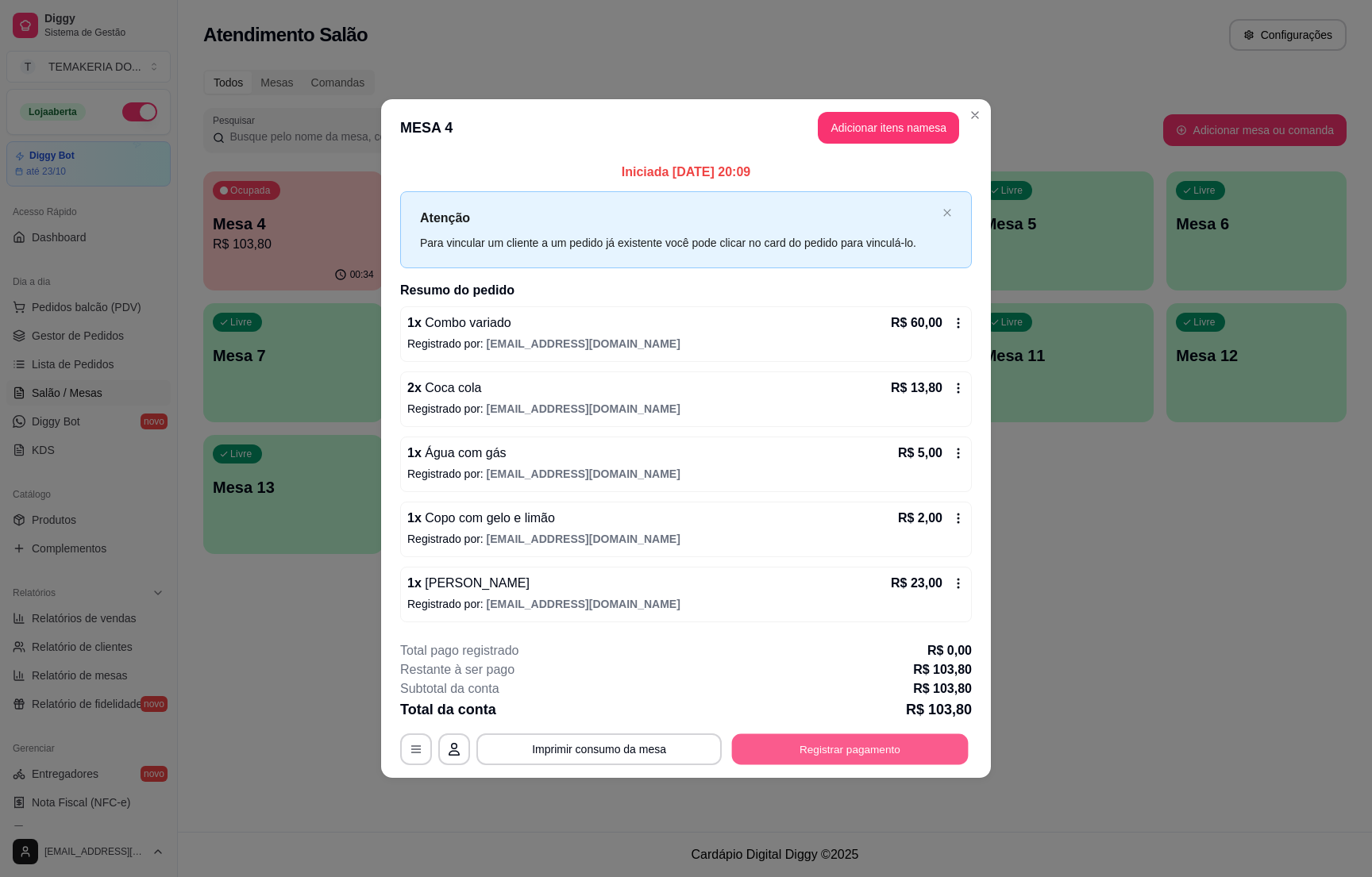
click at [821, 765] on button "Registrar pagamento" at bounding box center [850, 750] width 237 height 31
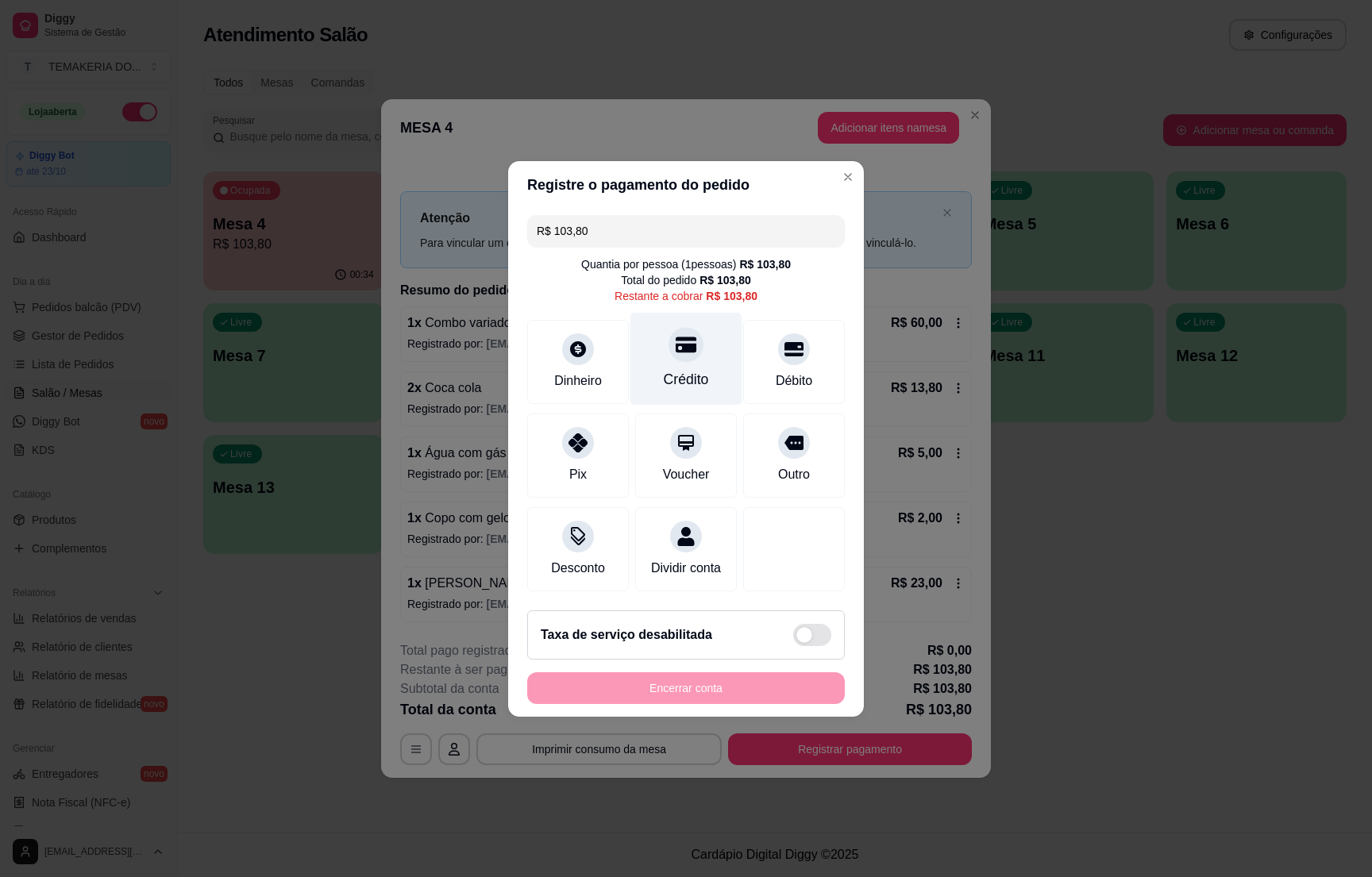
click at [676, 337] on icon at bounding box center [686, 345] width 21 height 16
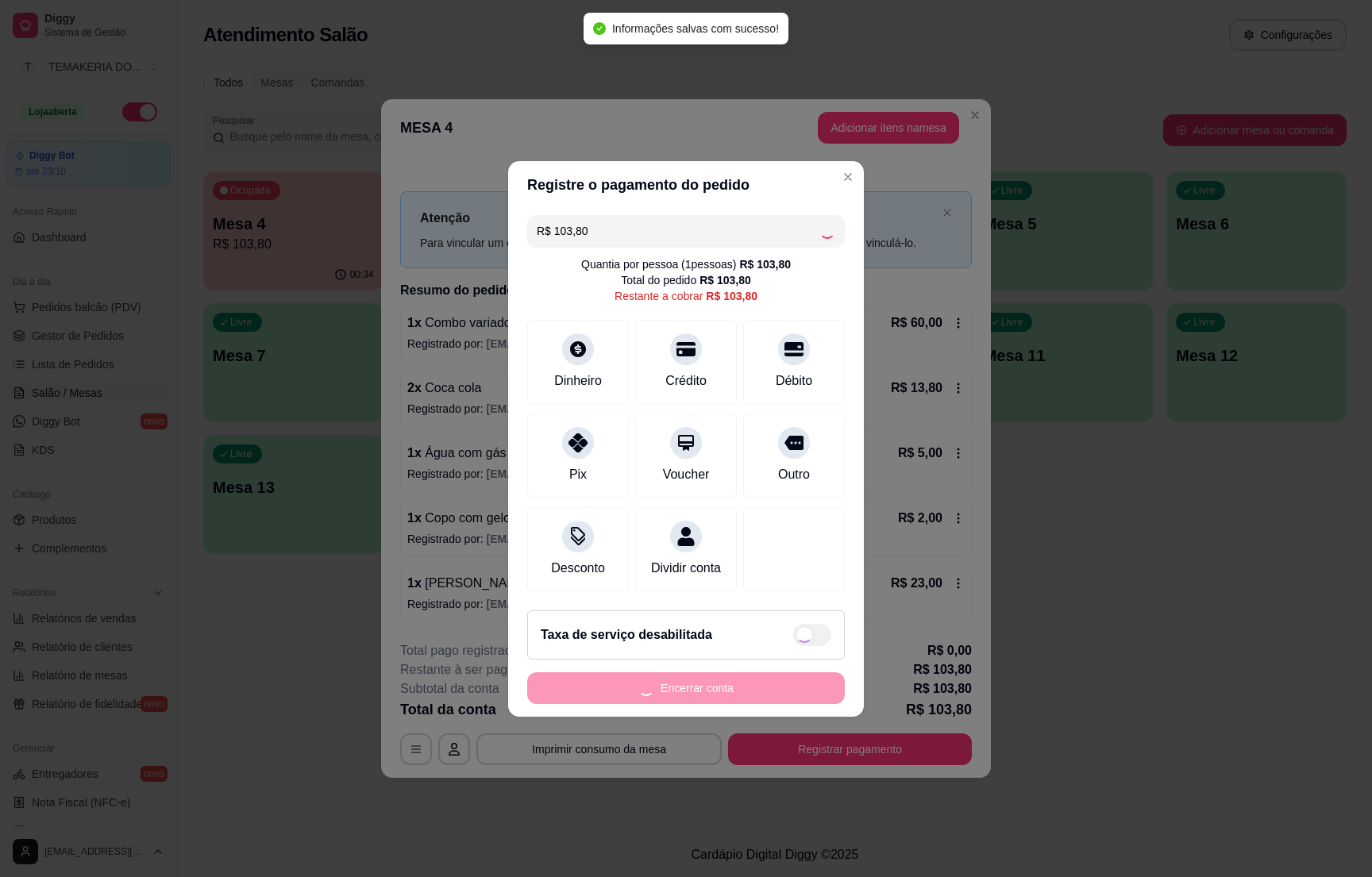
type input "R$ 0,00"
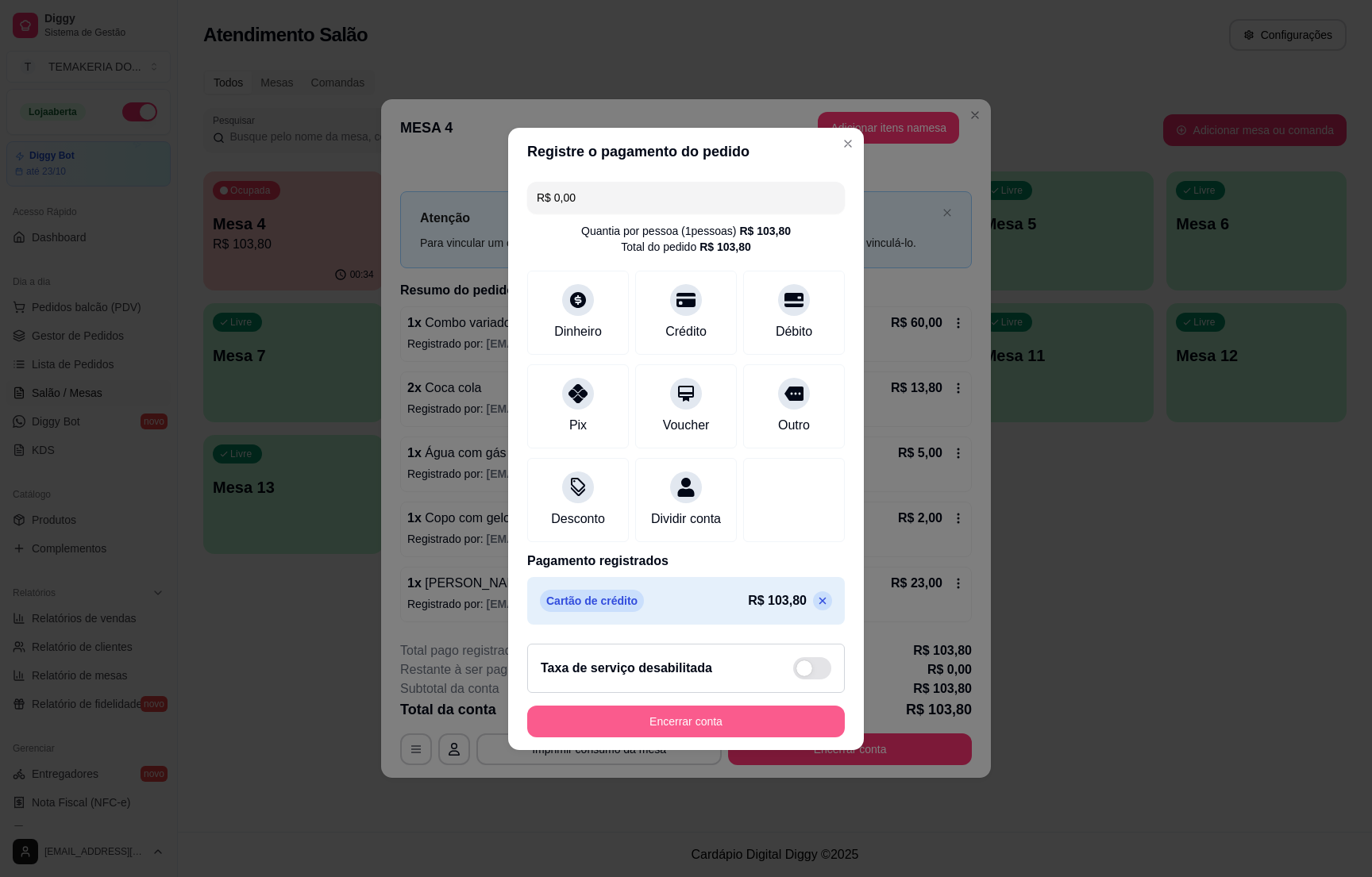
click at [649, 729] on button "Encerrar conta" at bounding box center [686, 722] width 318 height 32
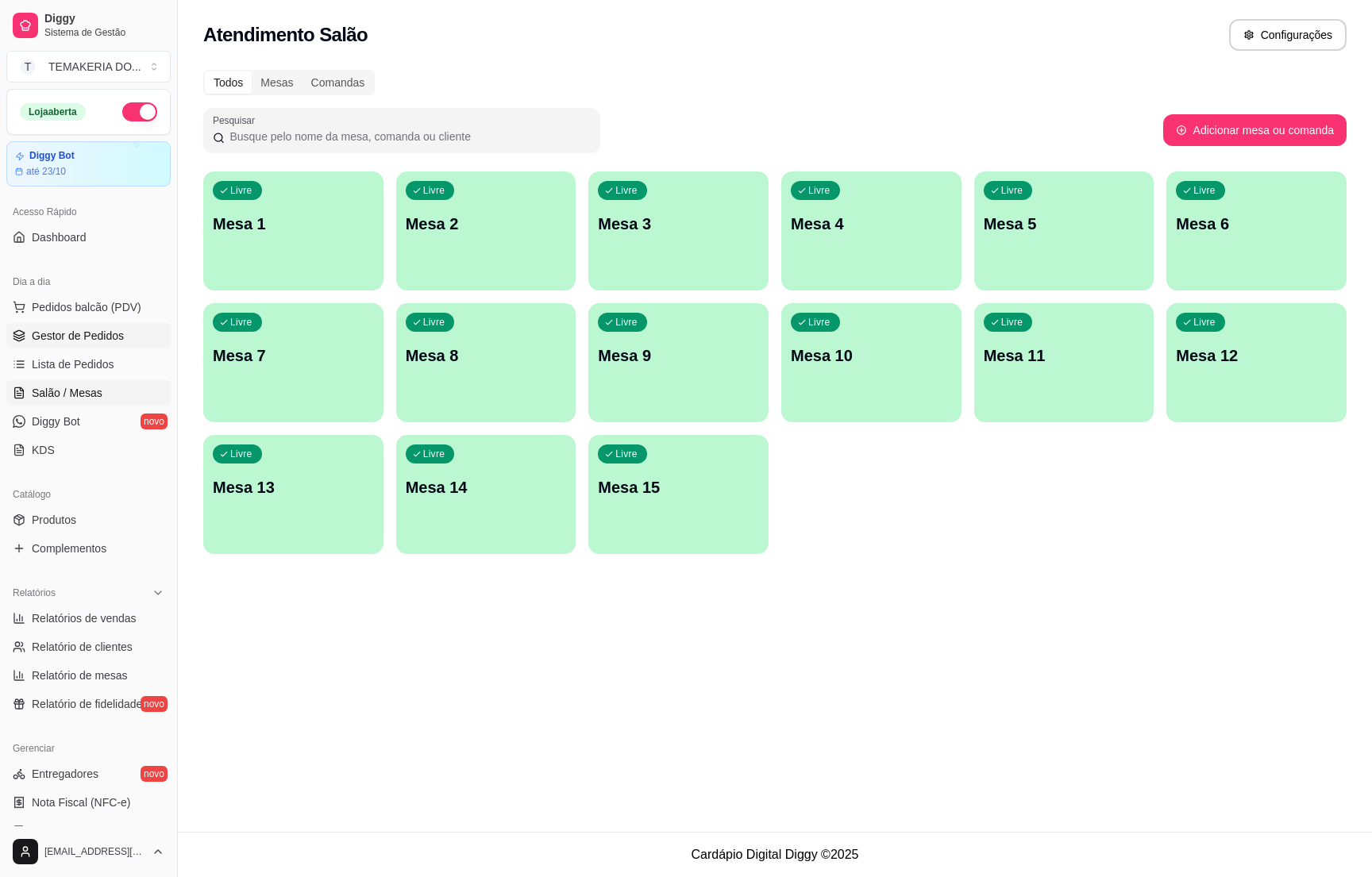
click at [89, 325] on link "Gestor de Pedidos" at bounding box center [88, 336] width 164 height 26
